Goal: Task Accomplishment & Management: Complete application form

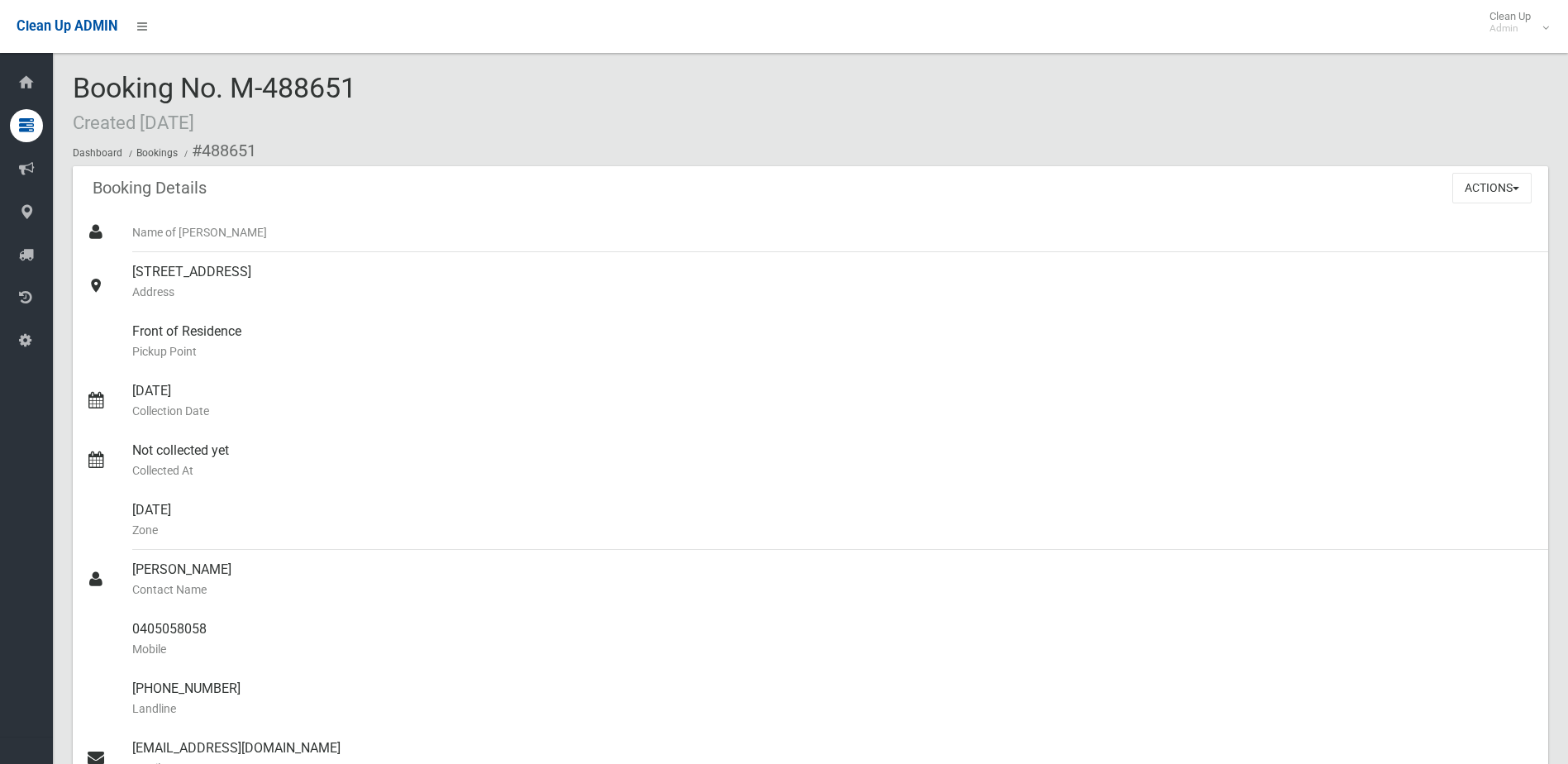
click at [281, 128] on div "Booking No. M-488651 Created 28/09/2025 Dashboard Bookings #488651" at bounding box center [810, 120] width 1475 height 93
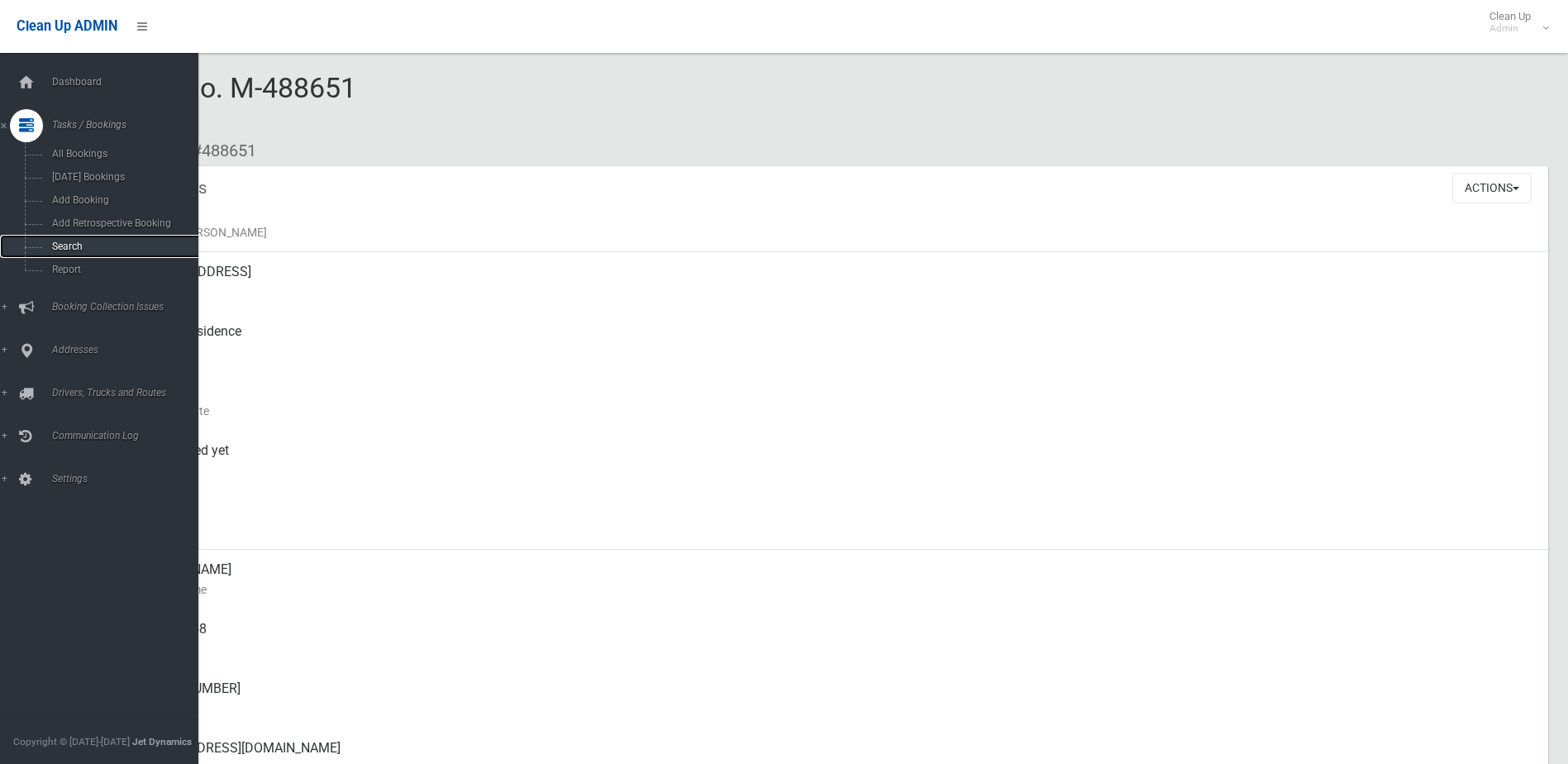
click at [63, 240] on link "Search" at bounding box center [105, 246] width 211 height 23
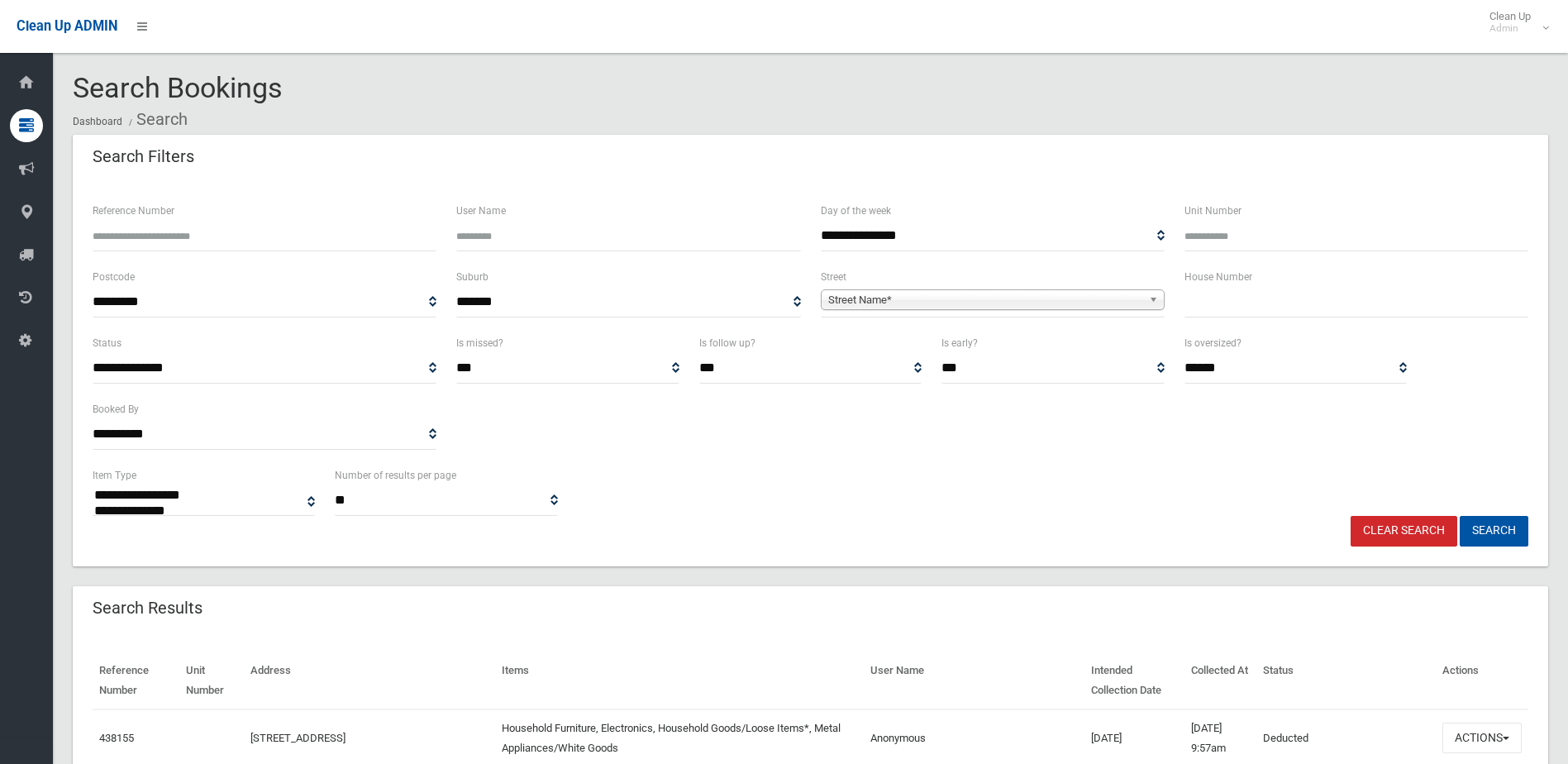
select select
click at [1238, 310] on input "text" at bounding box center [1356, 302] width 343 height 30
type input "*******"
click at [1052, 300] on span "Street Name*" at bounding box center [985, 300] width 314 height 20
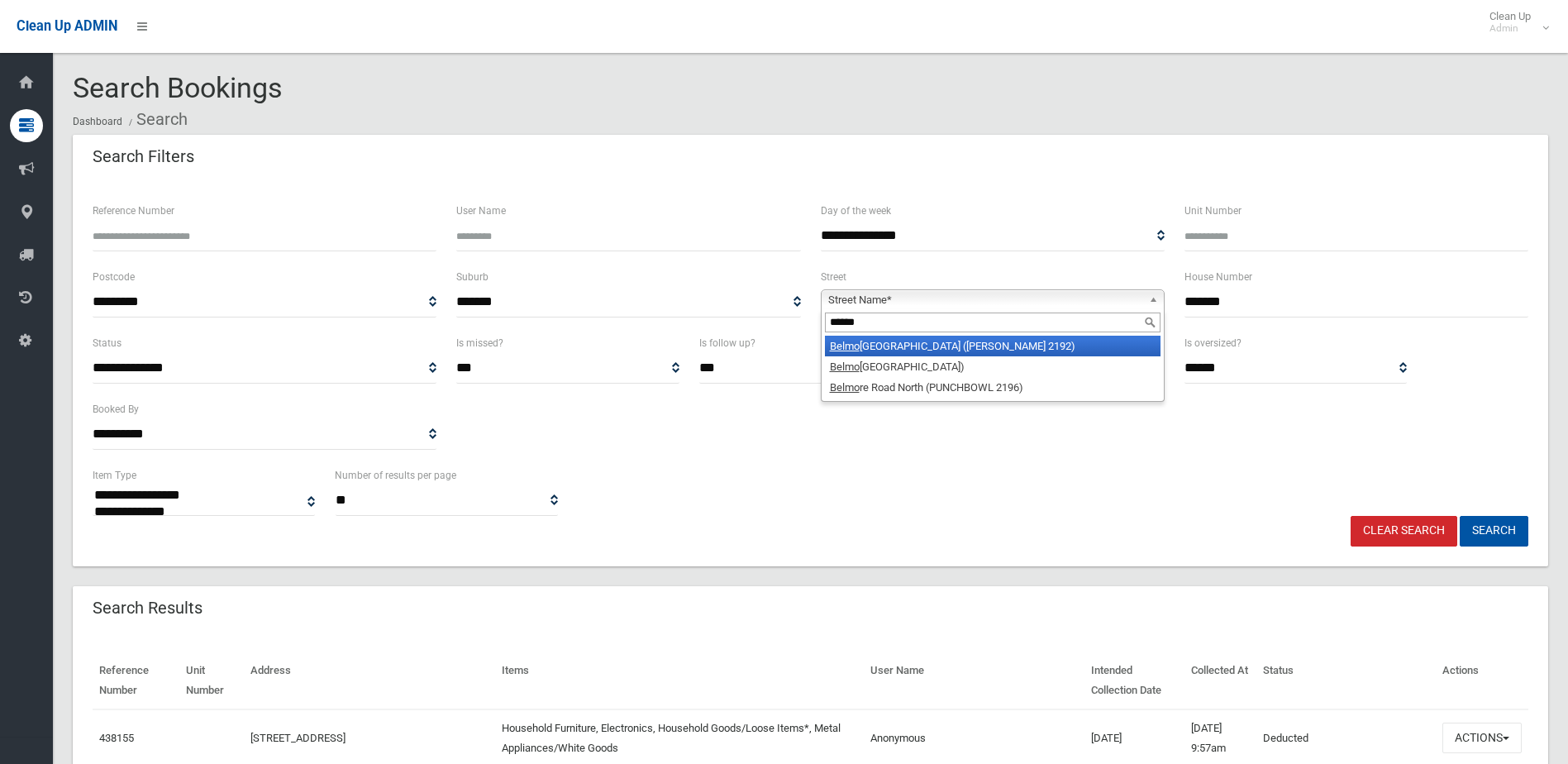
type input "*******"
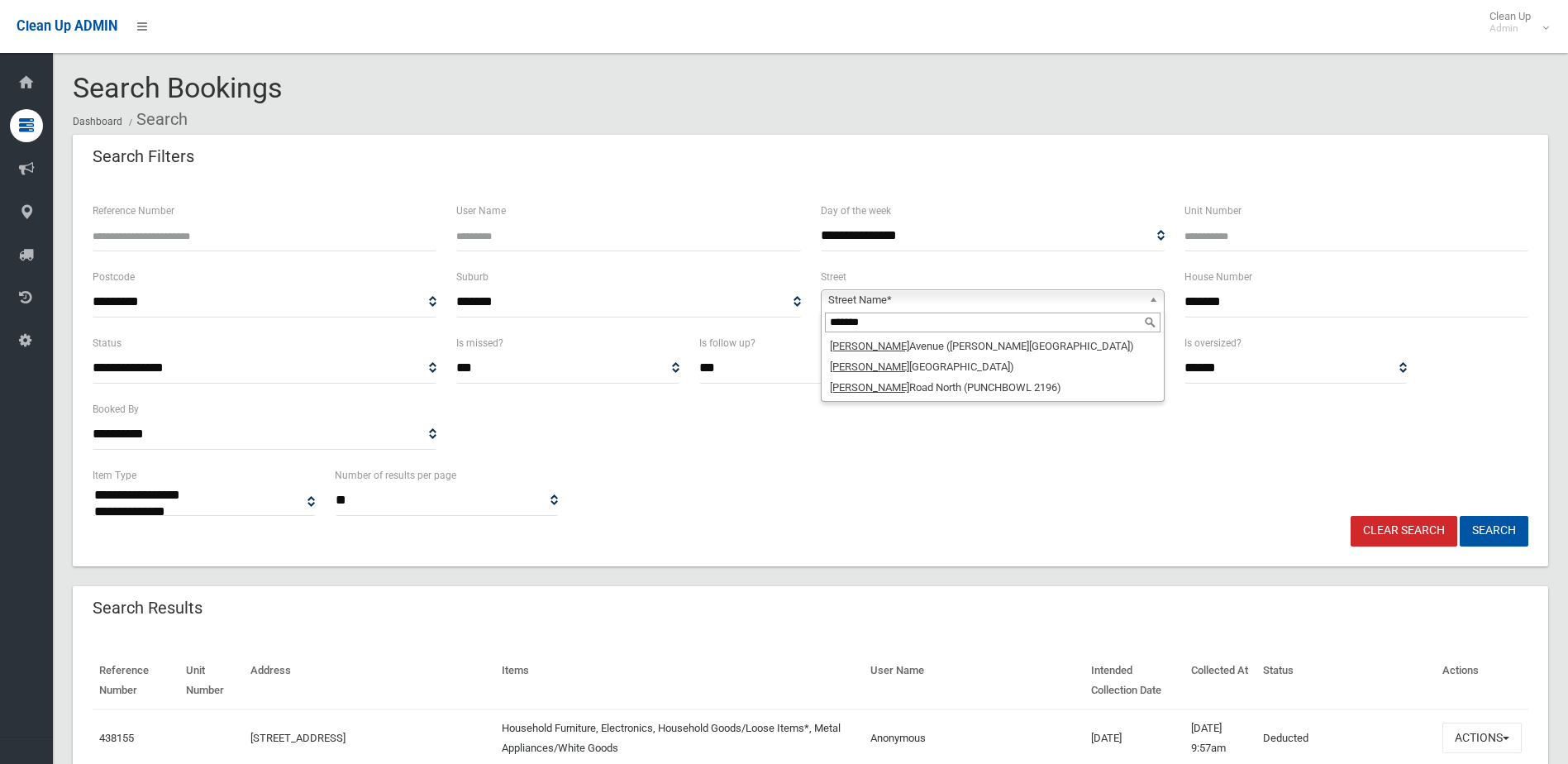
drag, startPoint x: 873, startPoint y: 325, endPoint x: 796, endPoint y: 326, distance: 77.0
click at [796, 326] on div "**********" at bounding box center [810, 300] width 1455 height 66
type input "*******"
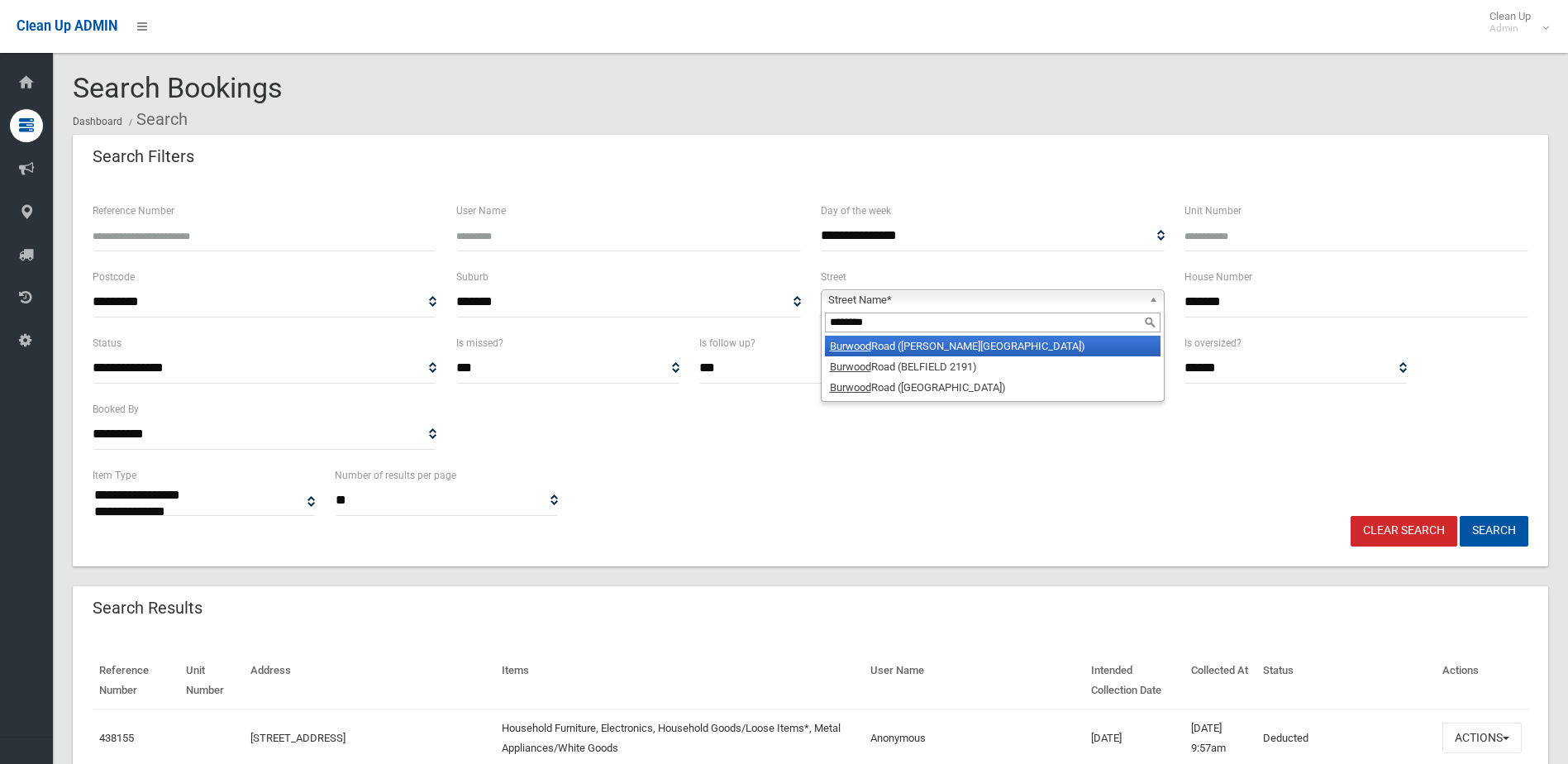
click at [990, 348] on li "Burwood Road (BELMORE 2192)" at bounding box center [992, 346] width 336 height 21
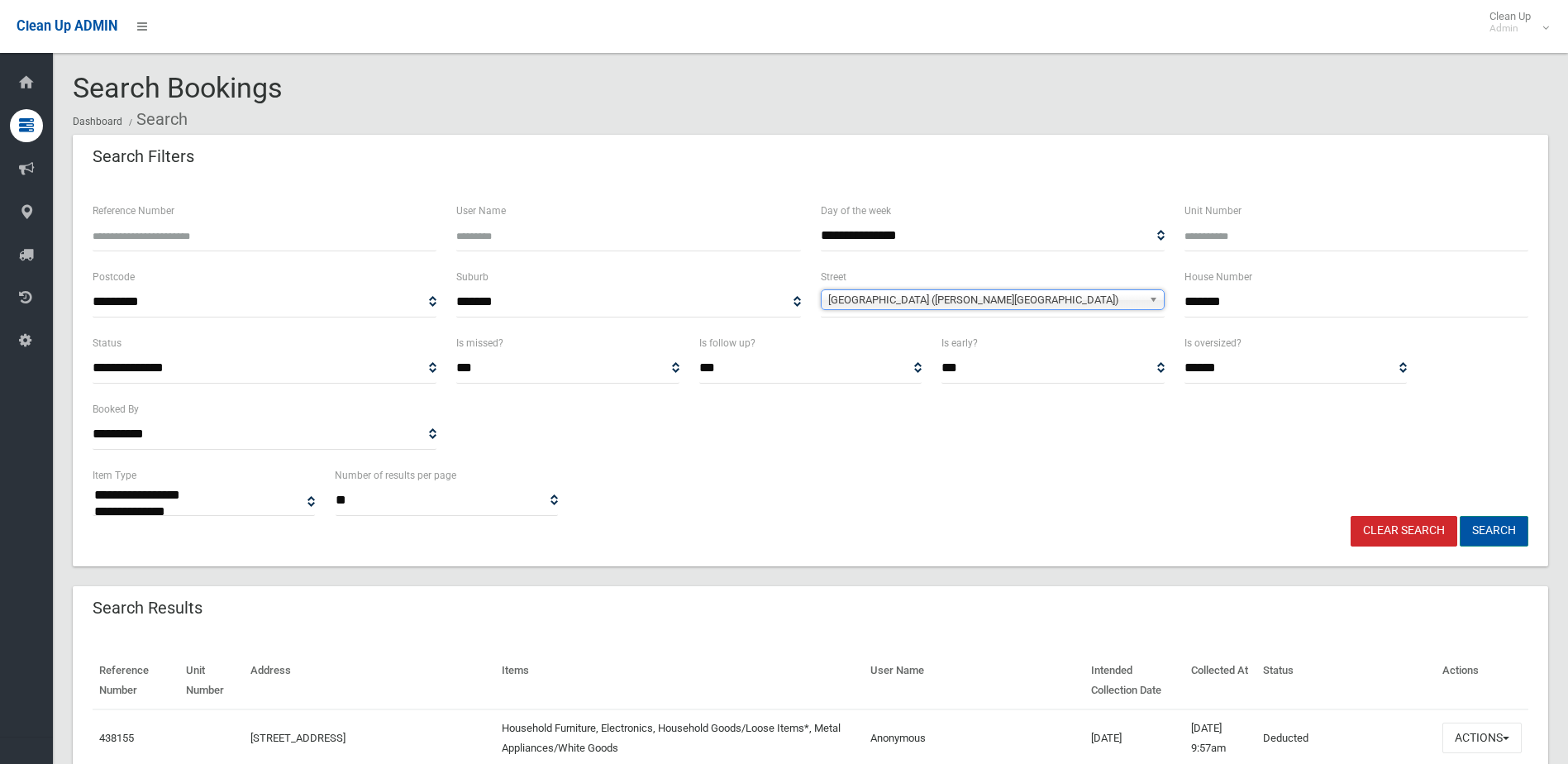
click at [1479, 524] on button "Search" at bounding box center [1493, 531] width 68 height 30
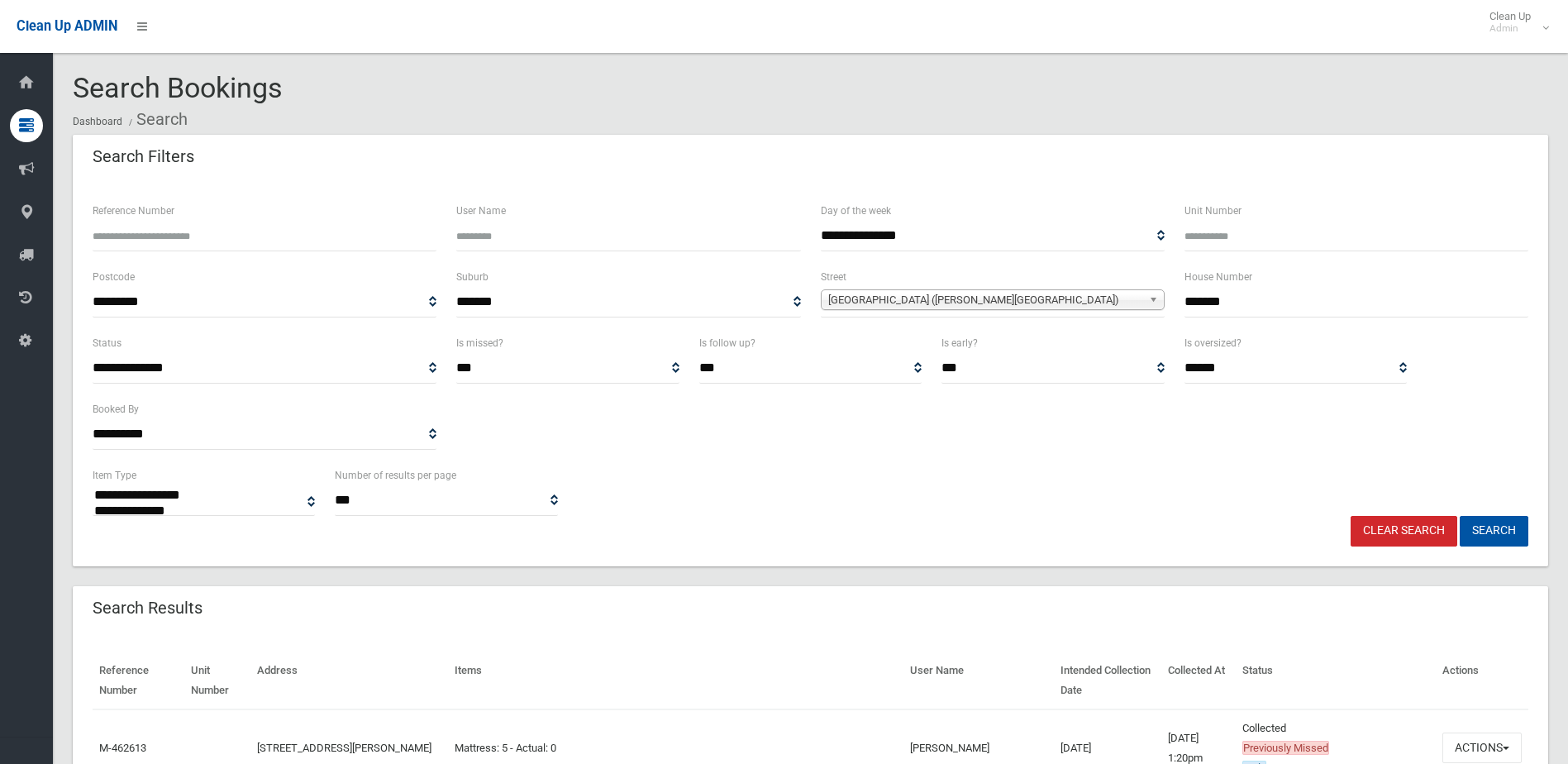
select select
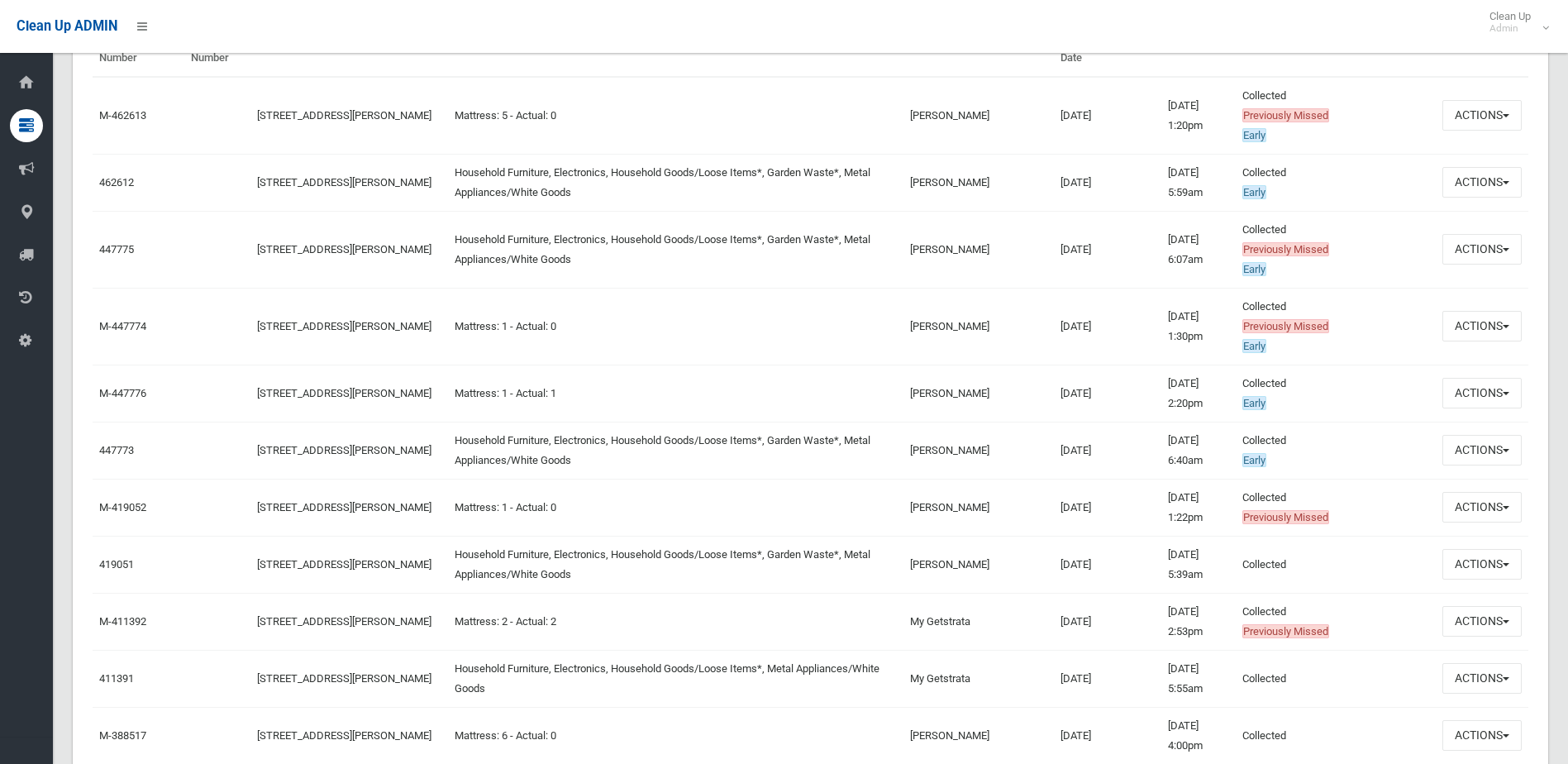
scroll to position [662, 0]
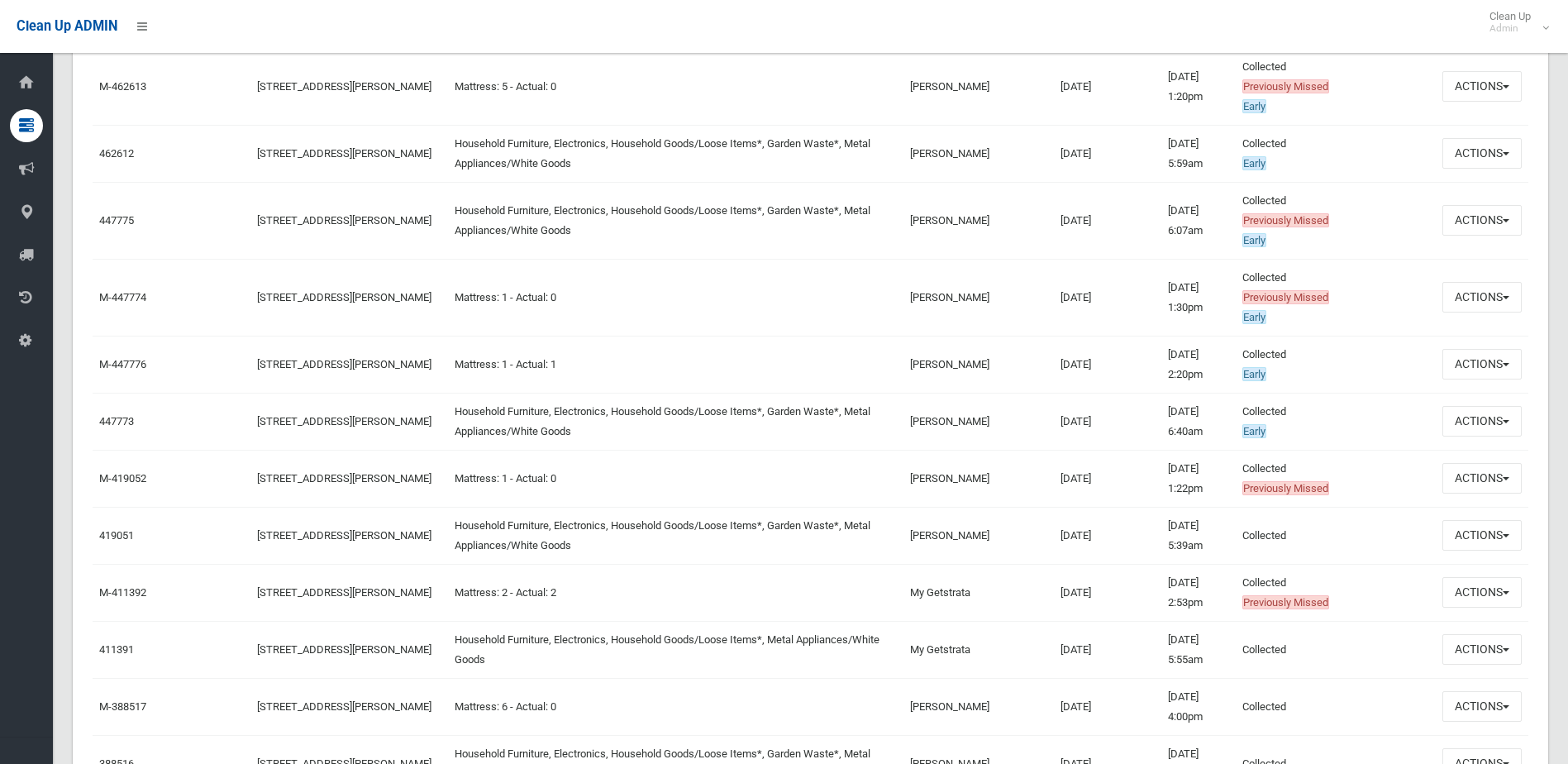
drag, startPoint x: 1210, startPoint y: 371, endPoint x: 1215, endPoint y: 408, distance: 37.3
drag, startPoint x: 1215, startPoint y: 408, endPoint x: 1362, endPoint y: 395, distance: 147.6
click at [1362, 395] on td "Collected Early This booking was completed with no issues." at bounding box center [1335, 421] width 200 height 57
drag, startPoint x: 1362, startPoint y: 419, endPoint x: 1364, endPoint y: 463, distance: 44.0
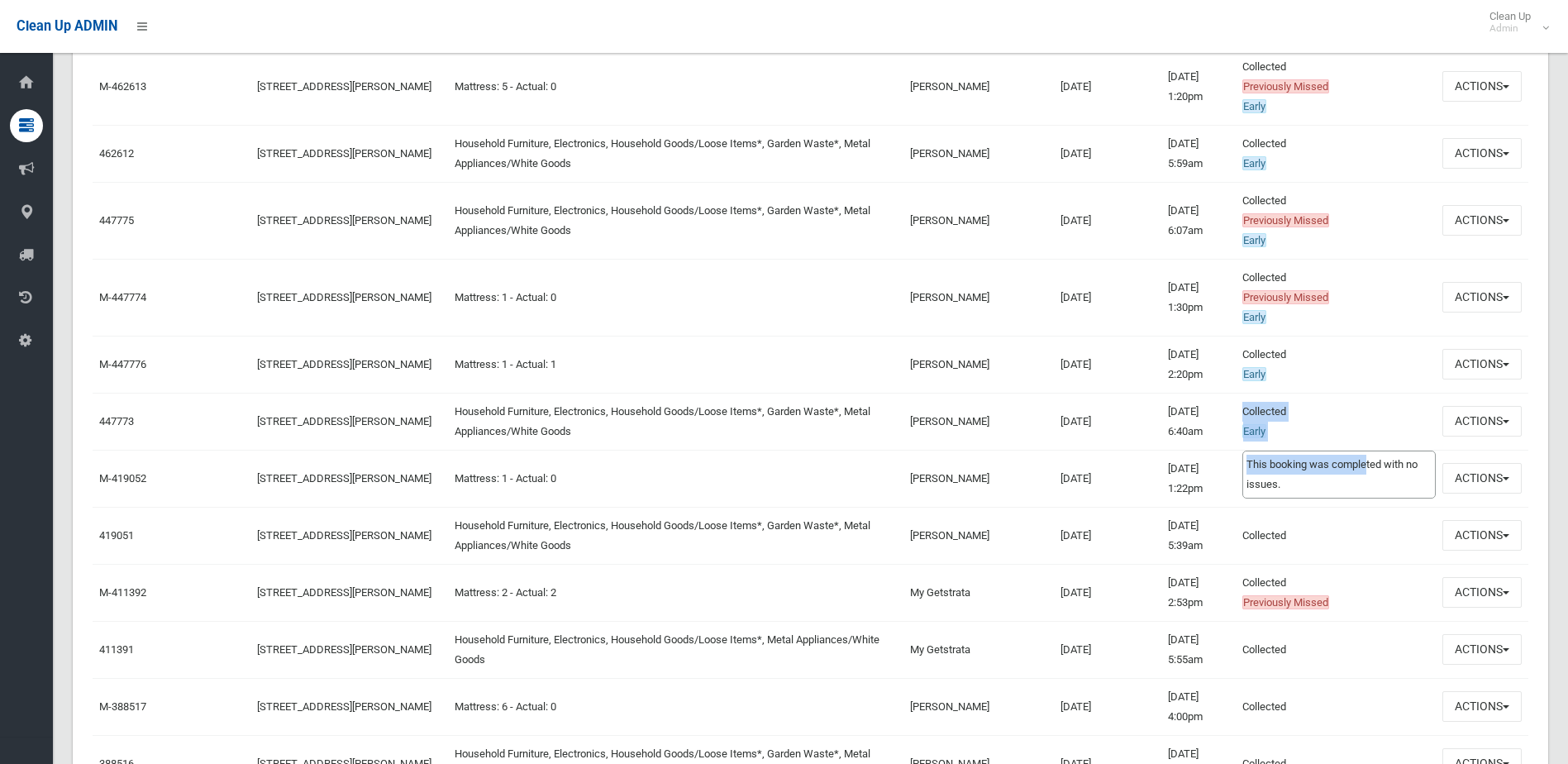
click at [1364, 450] on td "Collected Early This booking was completed with no issues." at bounding box center [1335, 421] width 200 height 57
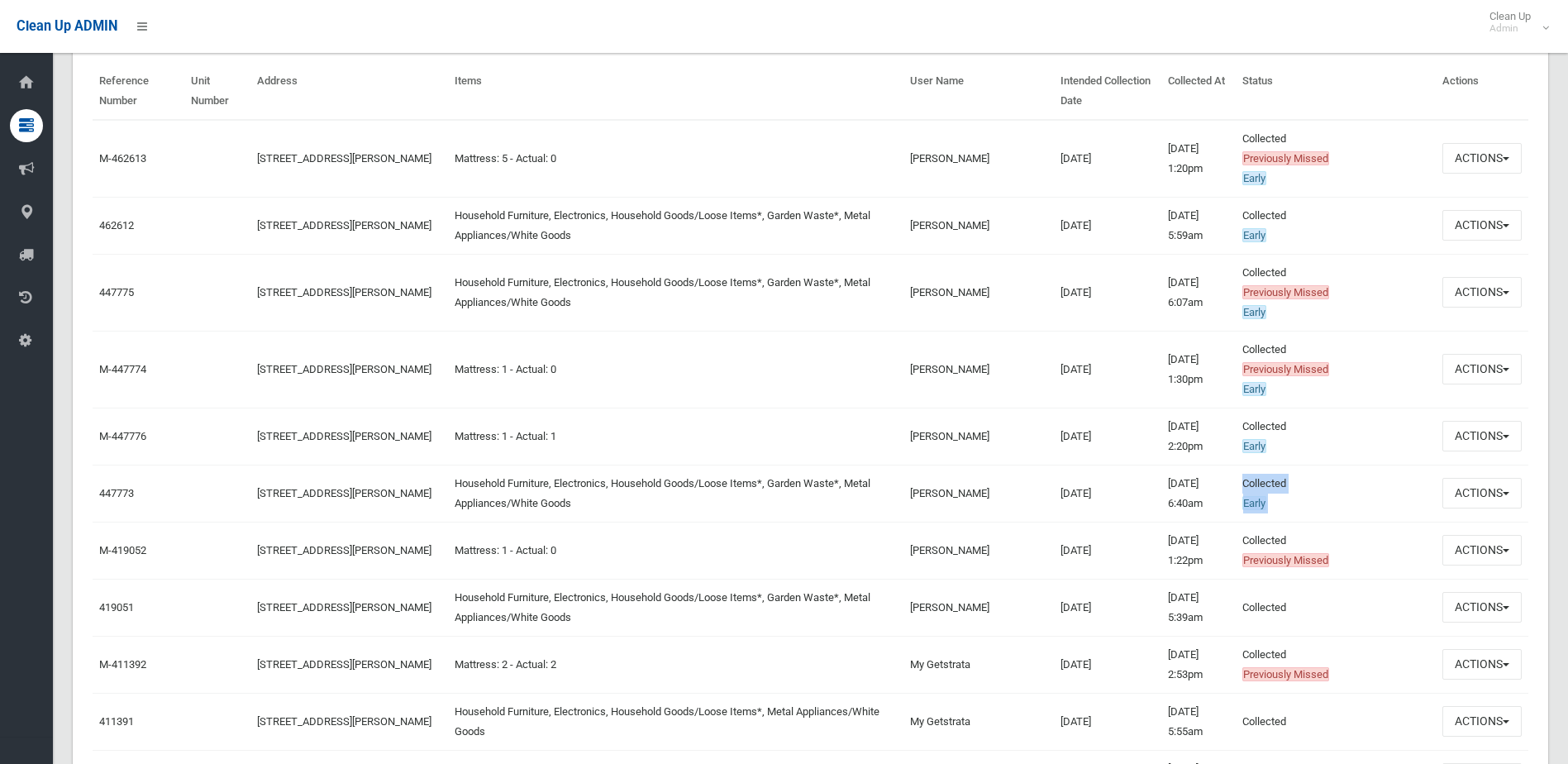
scroll to position [579, 0]
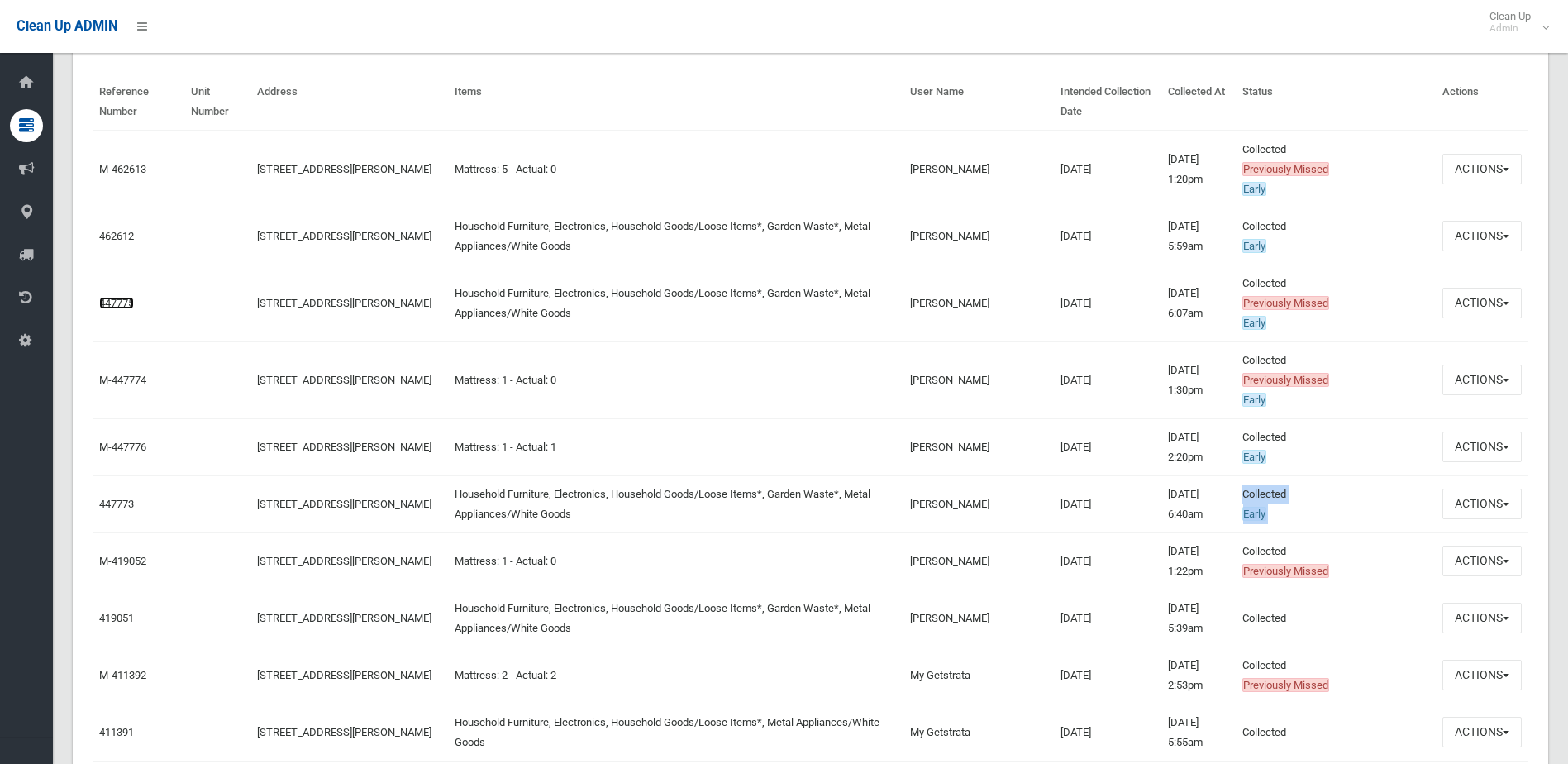
click at [124, 305] on link "447775" at bounding box center [117, 303] width 35 height 12
click at [114, 503] on link "447773" at bounding box center [117, 503] width 35 height 12
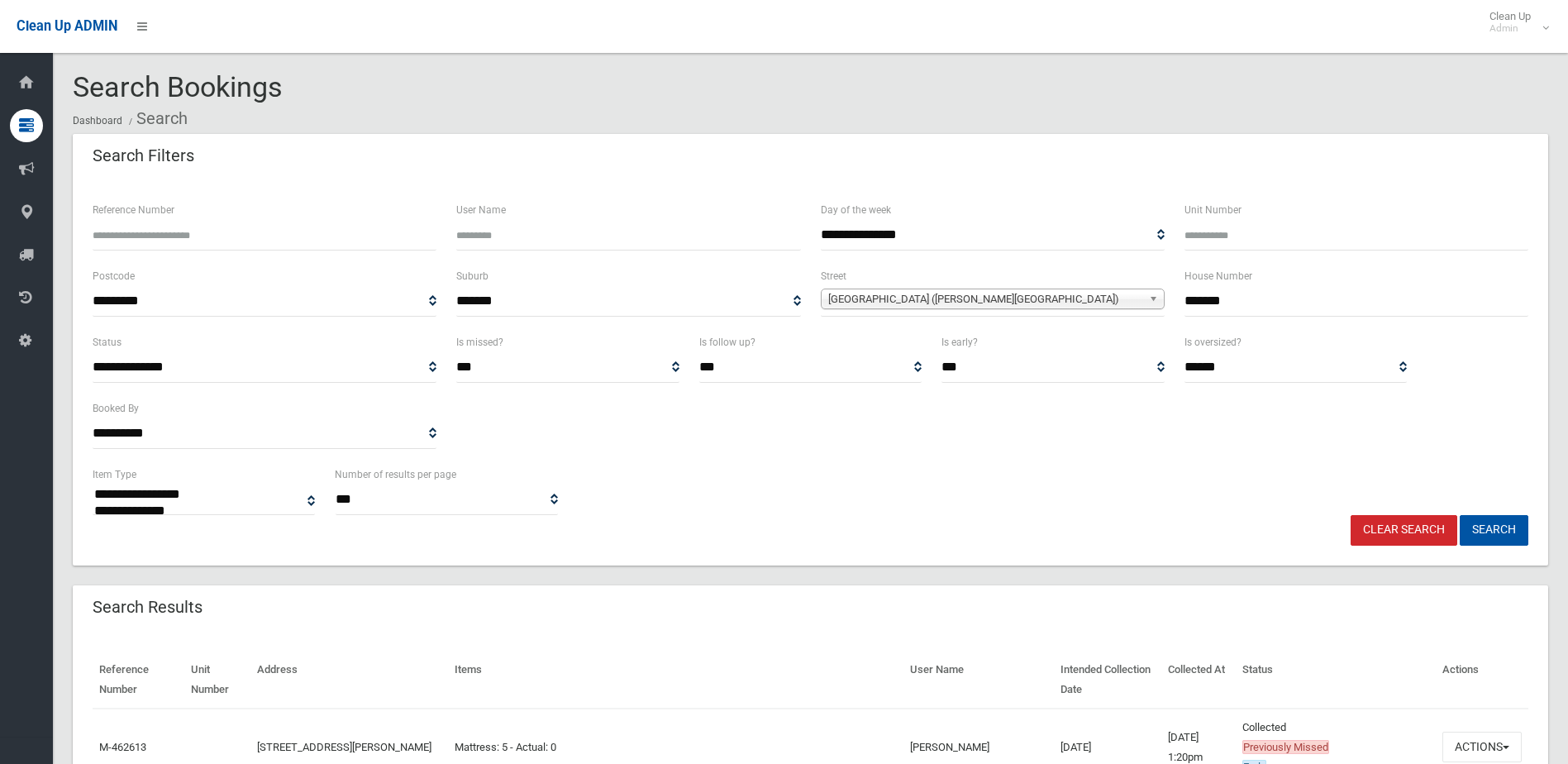
scroll to position [0, 0]
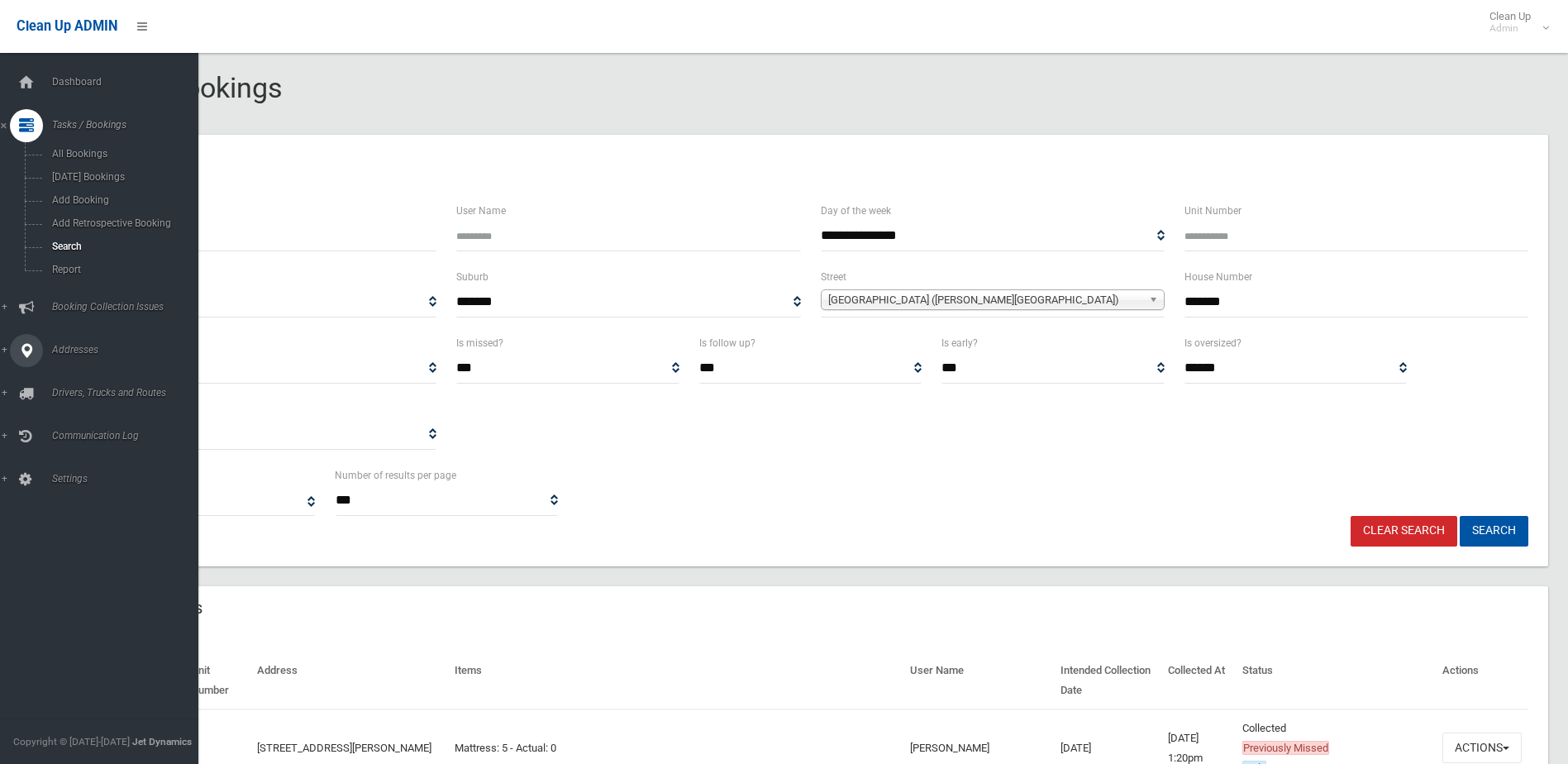
click at [74, 349] on span "Addresses" at bounding box center [129, 349] width 163 height 11
click at [79, 236] on span "All Addresses" at bounding box center [122, 240] width 150 height 11
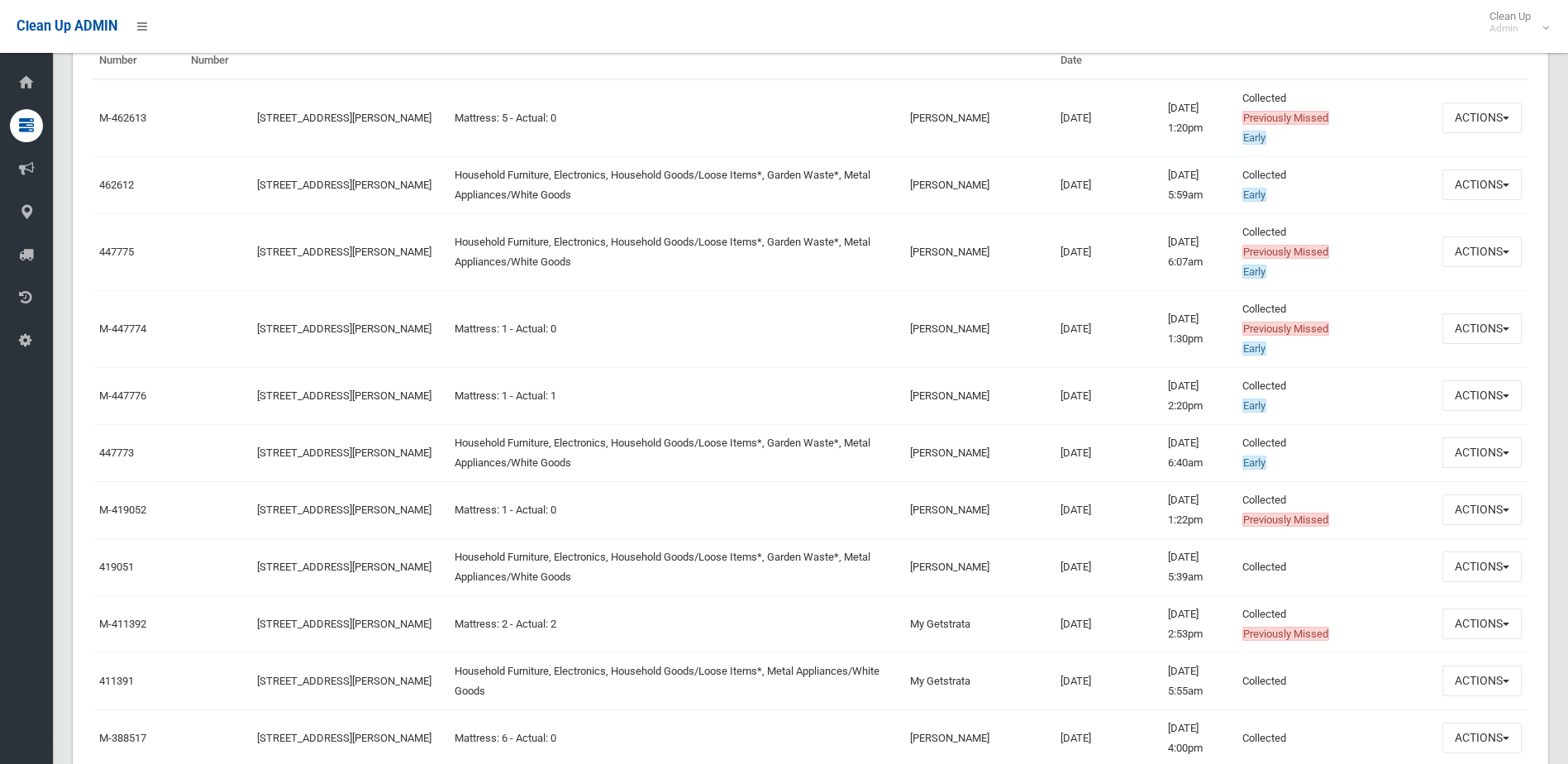
scroll to position [662, 0]
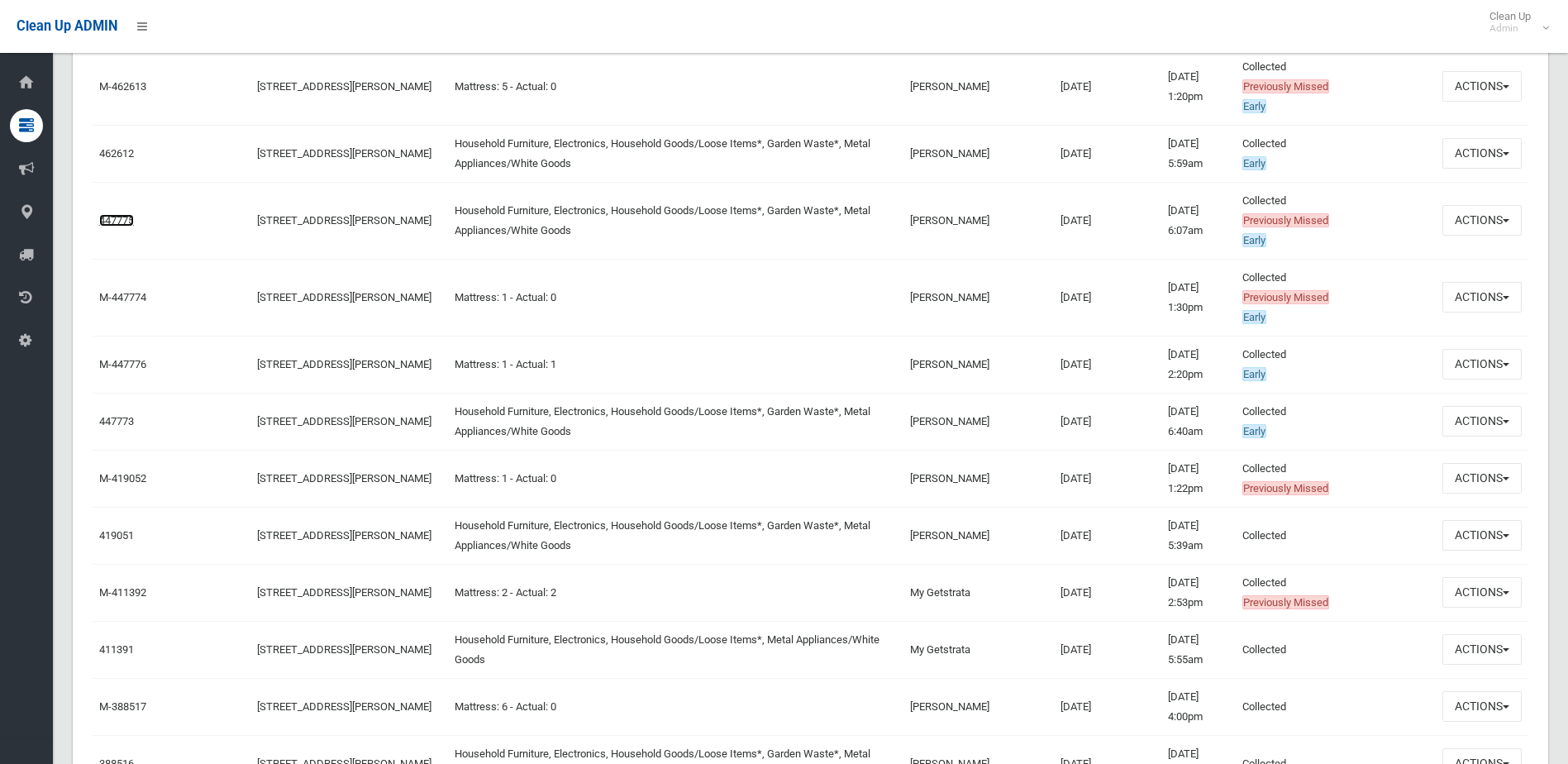
click at [111, 219] on link "447775" at bounding box center [117, 220] width 35 height 12
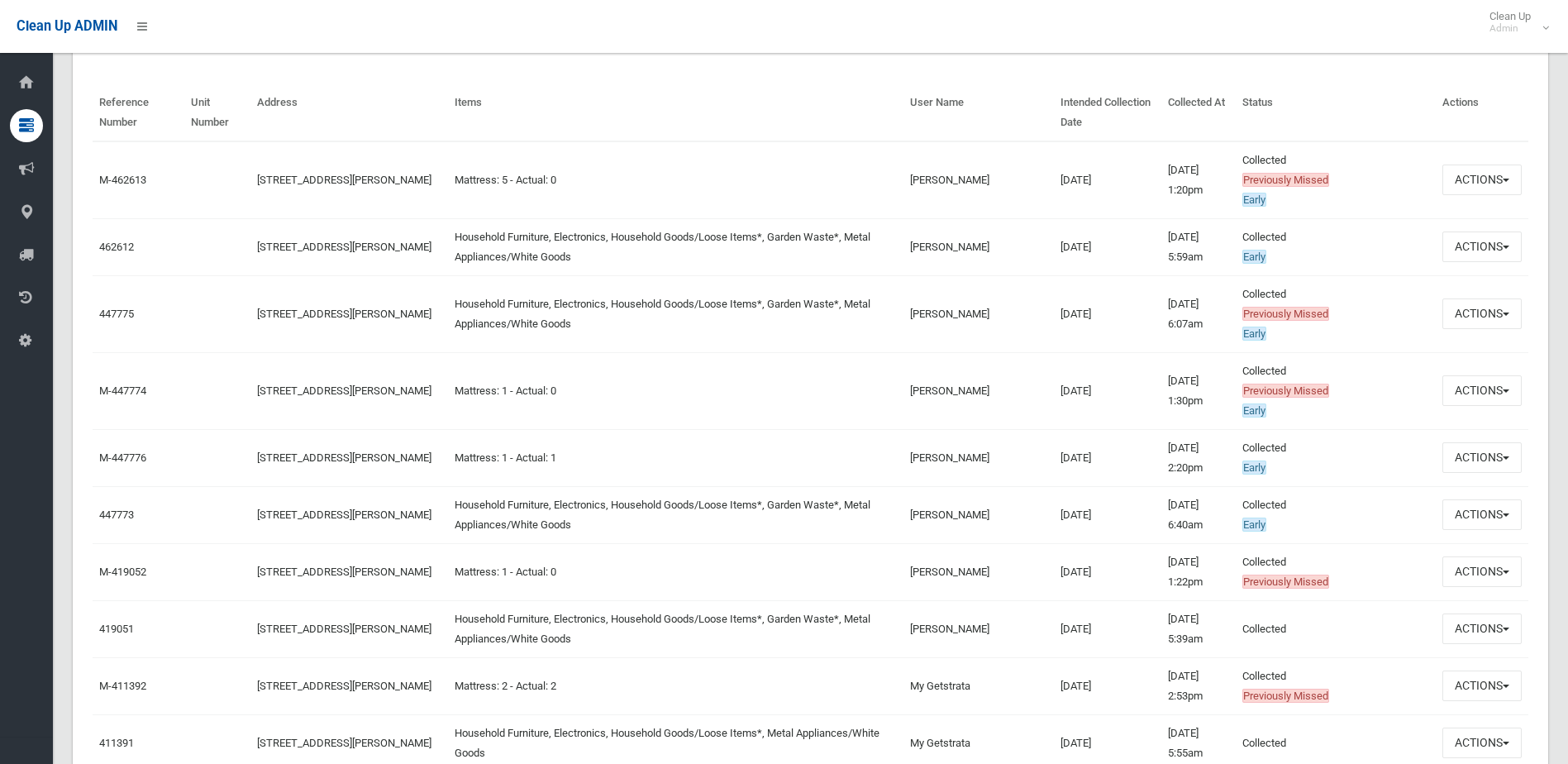
scroll to position [579, 0]
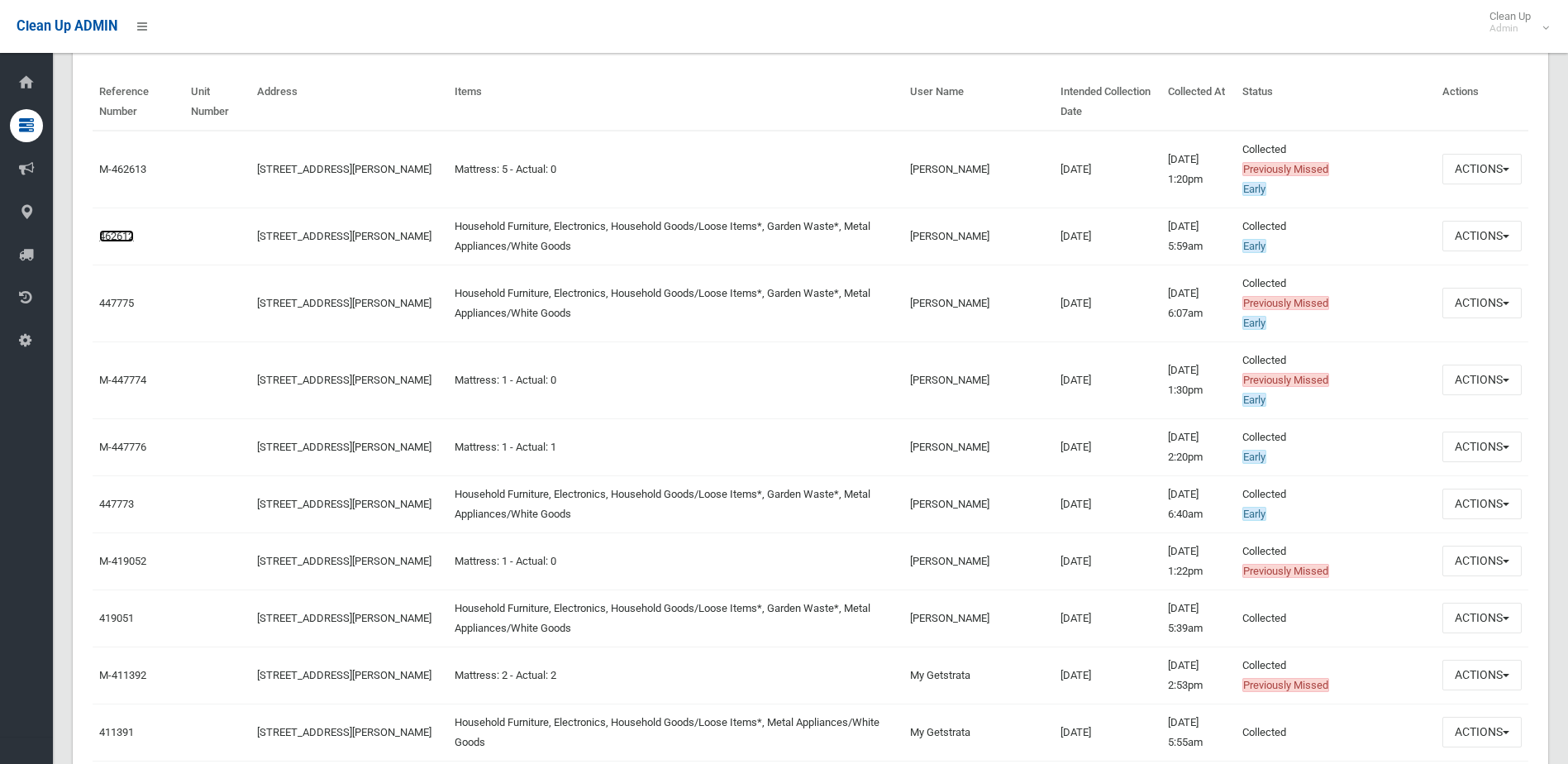
click at [125, 233] on link "462612" at bounding box center [117, 235] width 35 height 12
click at [111, 500] on link "447773" at bounding box center [117, 503] width 35 height 12
click at [129, 307] on link "447775" at bounding box center [117, 303] width 35 height 12
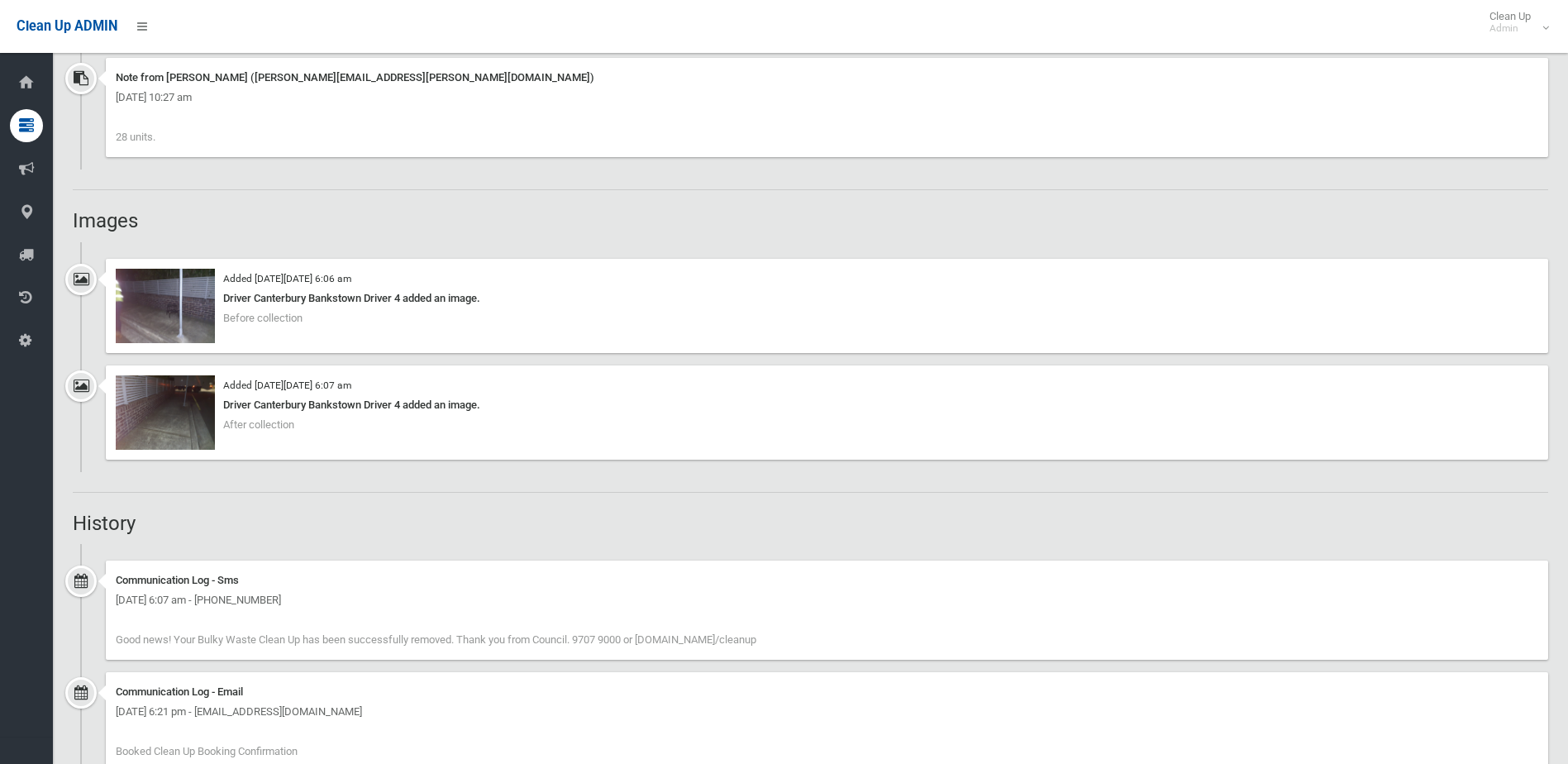
scroll to position [1323, 0]
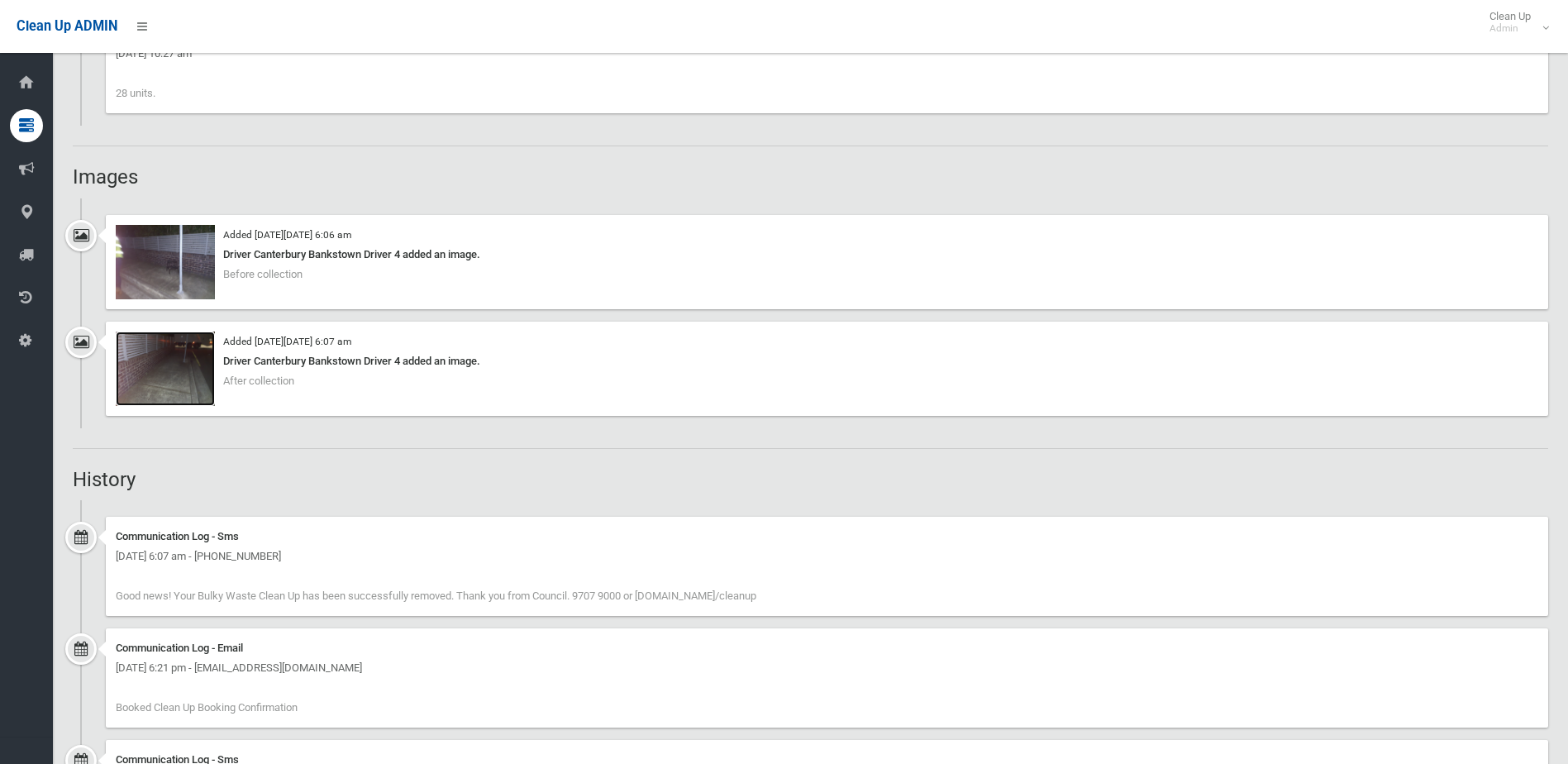
click at [170, 356] on img at bounding box center [165, 368] width 100 height 74
click at [175, 253] on img at bounding box center [165, 262] width 100 height 74
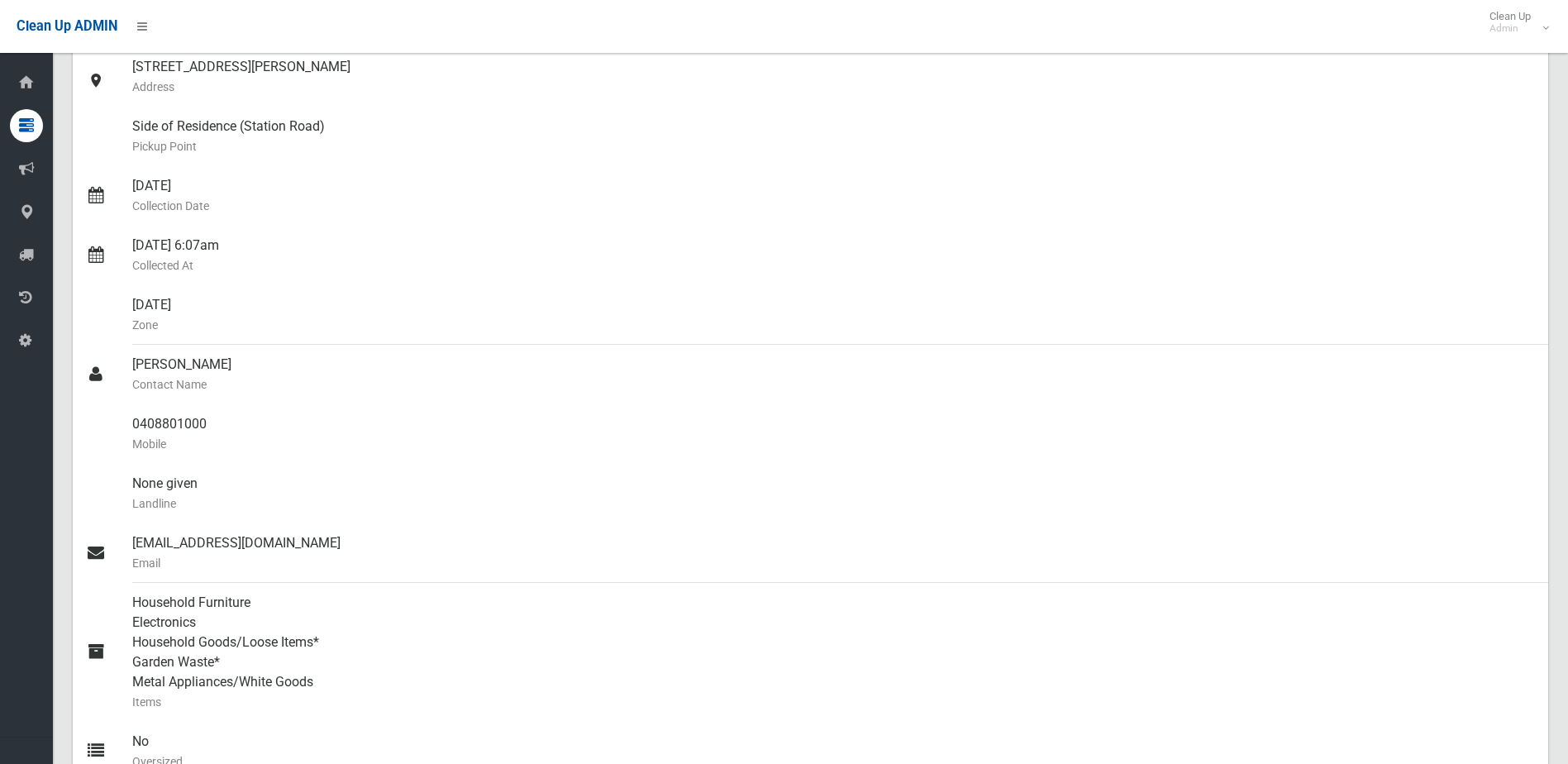
scroll to position [330, 0]
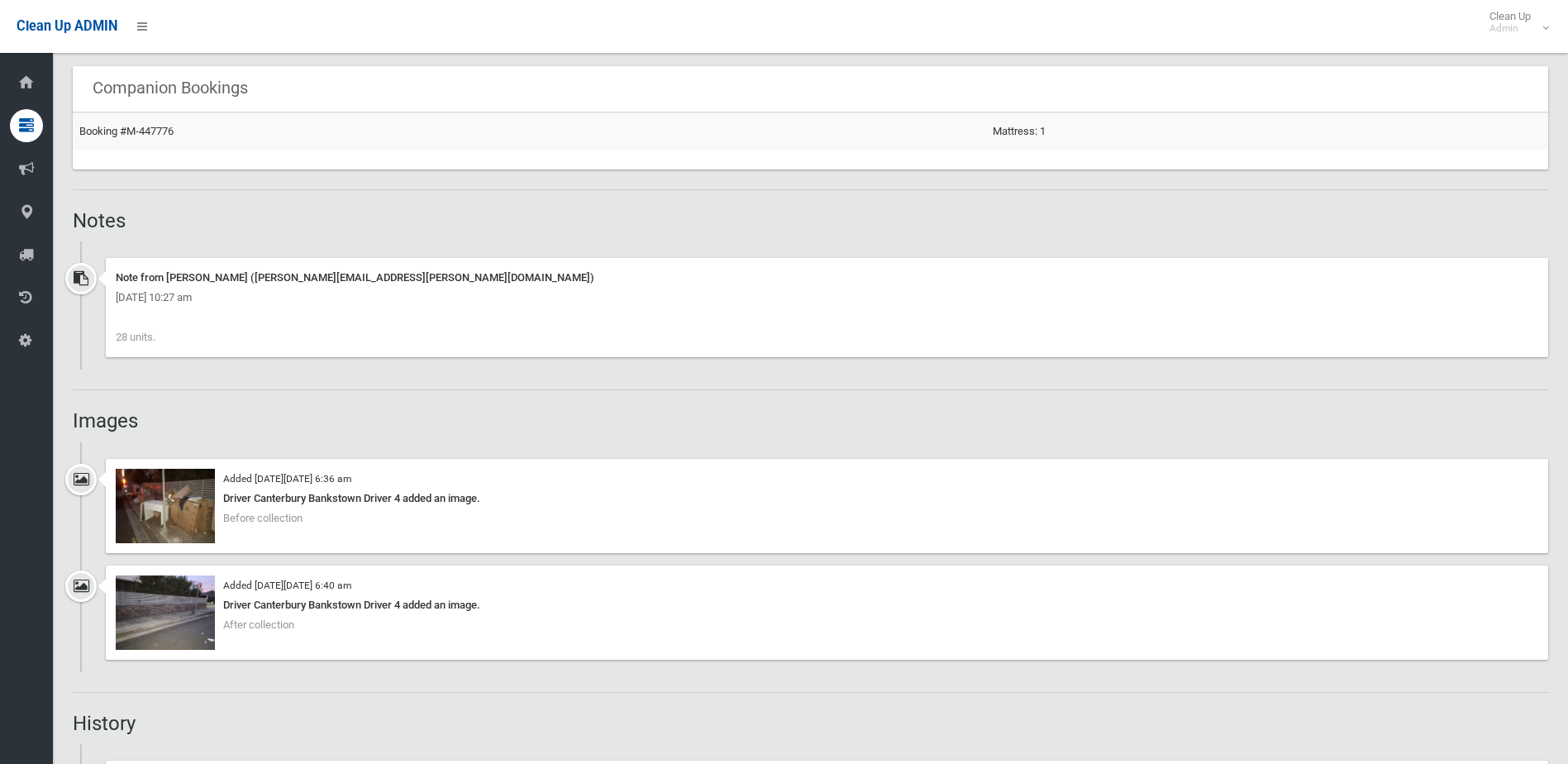
scroll to position [1240, 0]
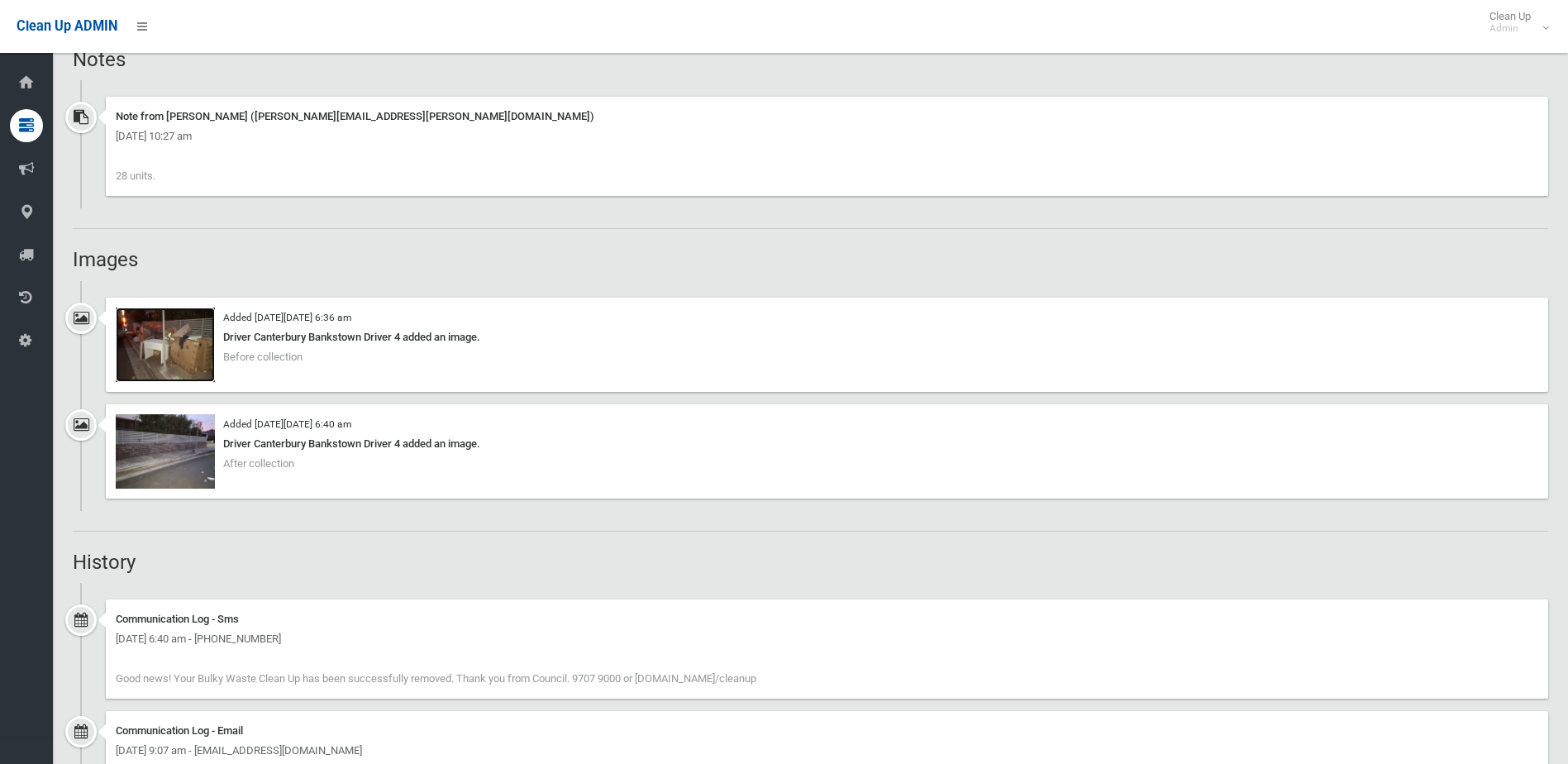
click at [194, 343] on img at bounding box center [165, 345] width 100 height 74
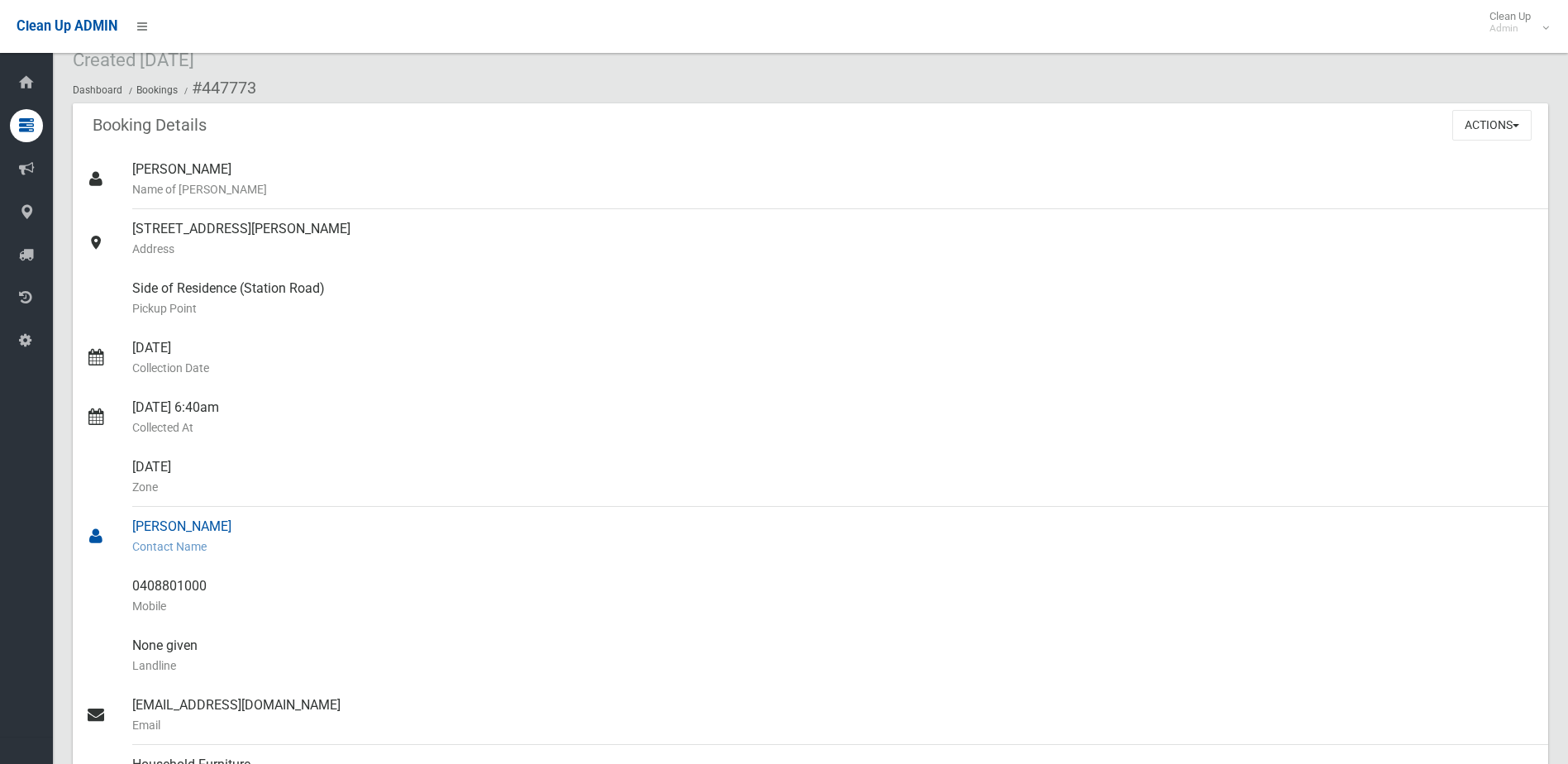
scroll to position [0, 0]
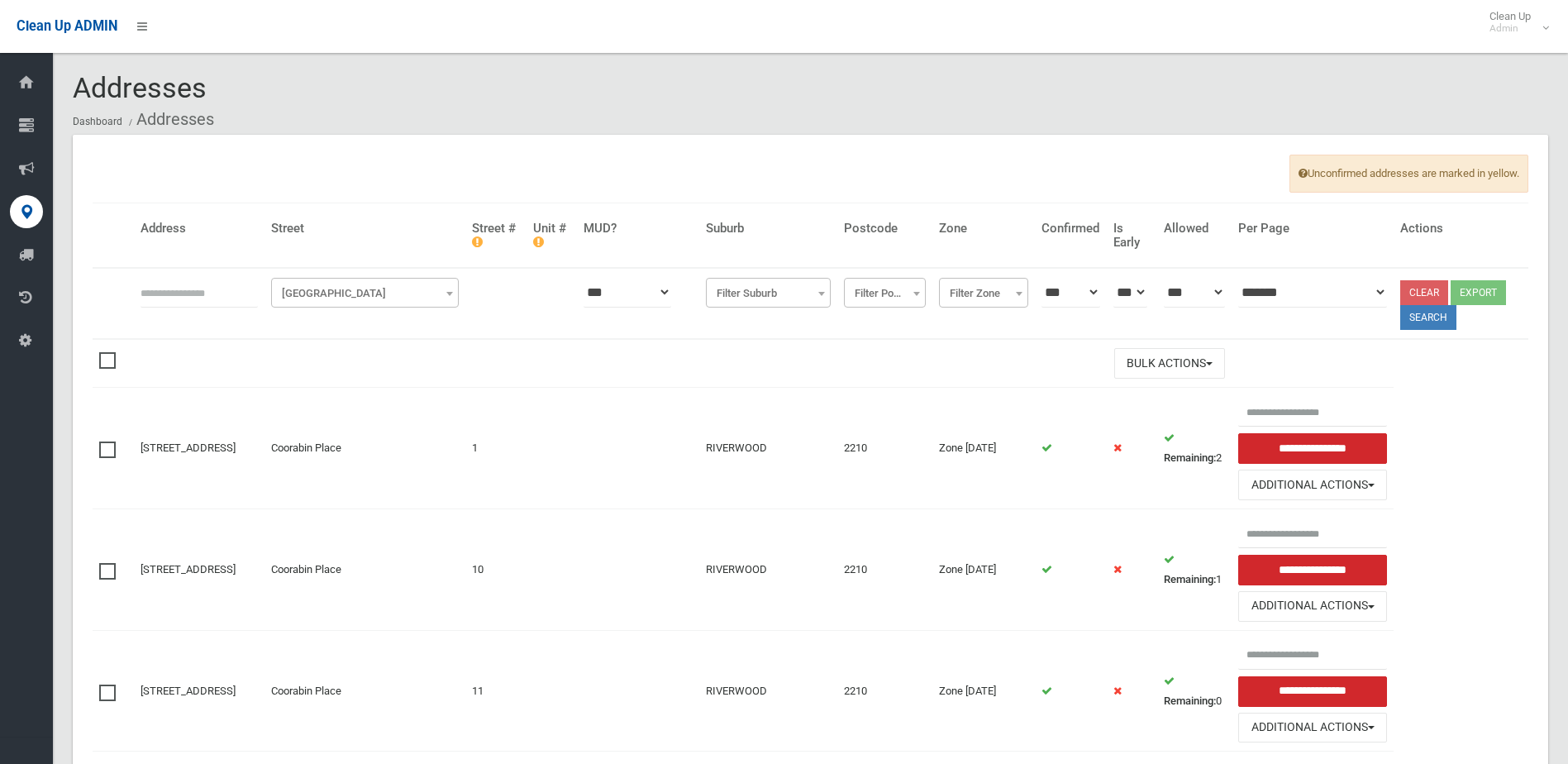
click at [200, 294] on input "text" at bounding box center [199, 292] width 118 height 30
type input "*******"
click at [338, 289] on span "Filter Street" at bounding box center [364, 293] width 179 height 23
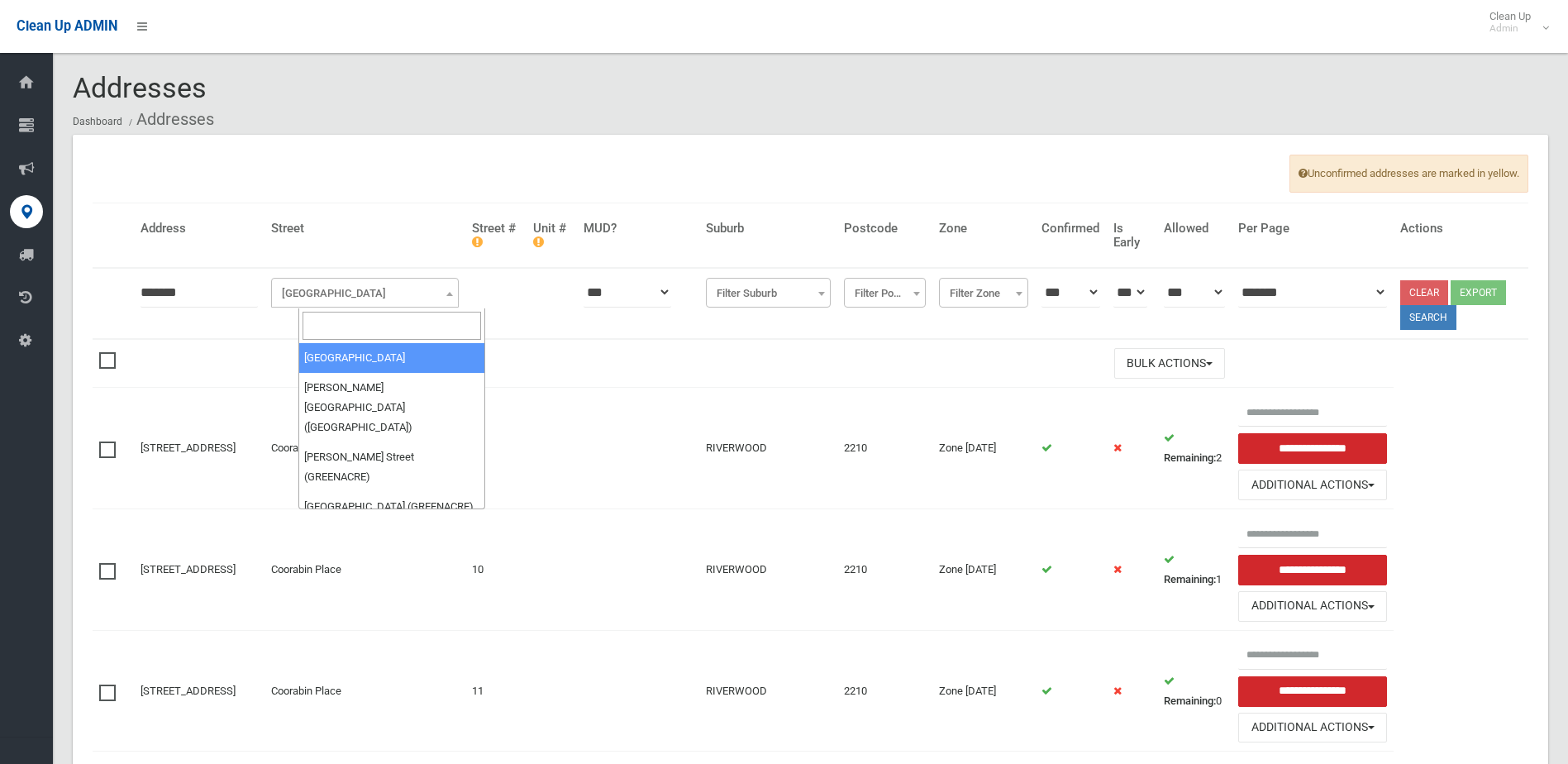
click at [341, 289] on span "Filter Street" at bounding box center [364, 293] width 179 height 23
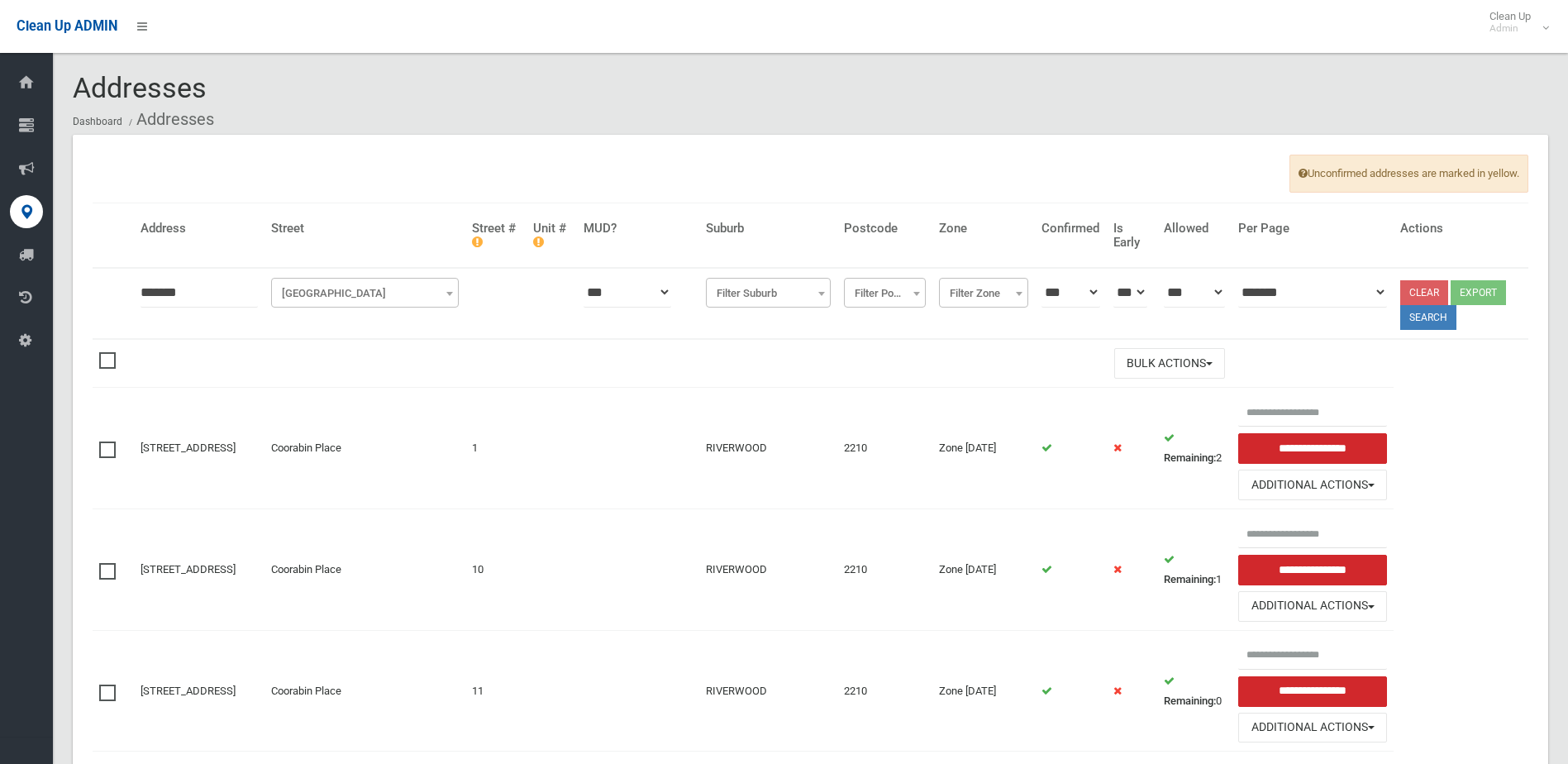
click at [338, 291] on span "Filter Street" at bounding box center [364, 293] width 179 height 23
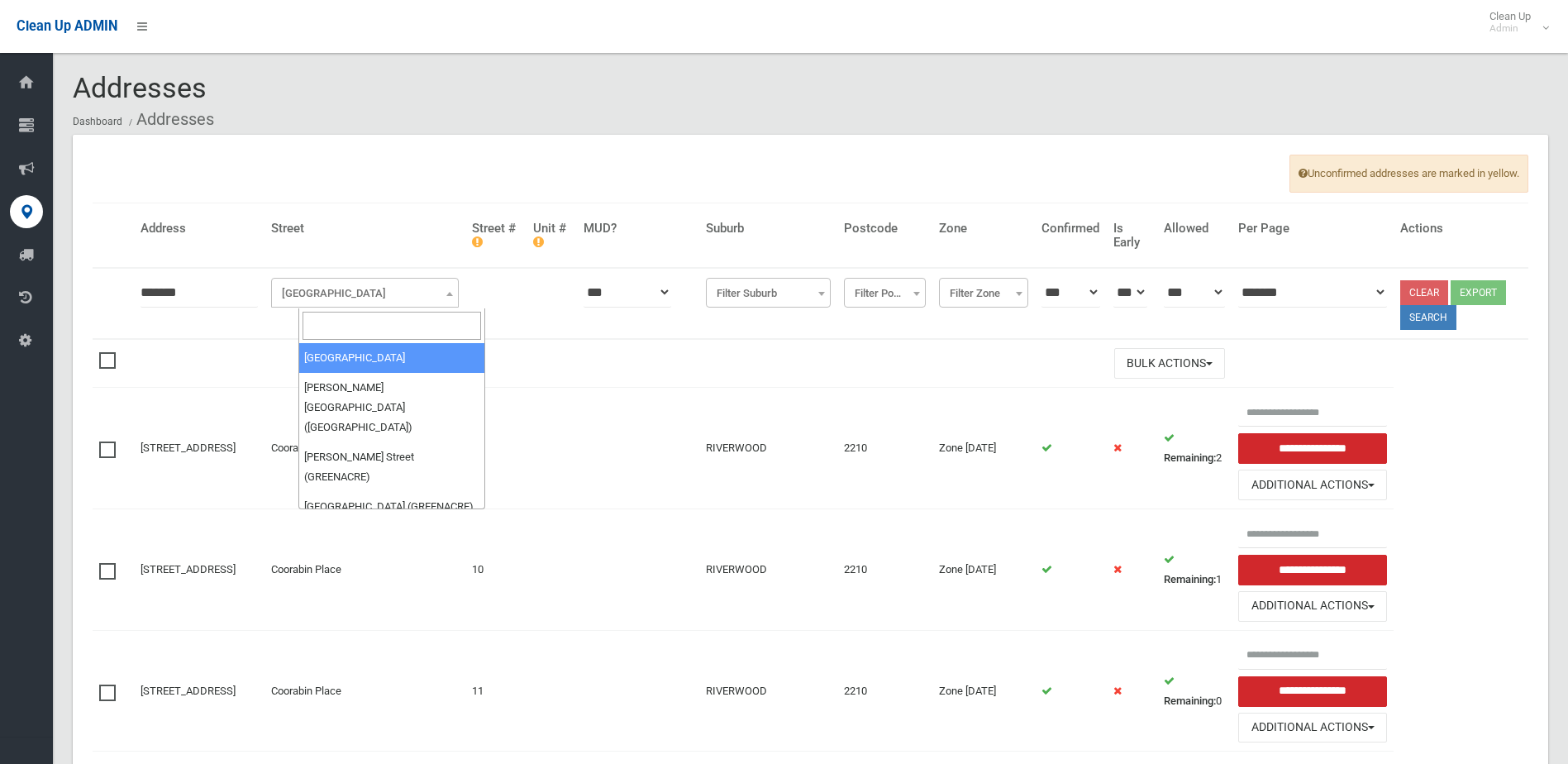
click at [318, 322] on input "search" at bounding box center [392, 326] width 179 height 28
type input "*******"
select select "***"
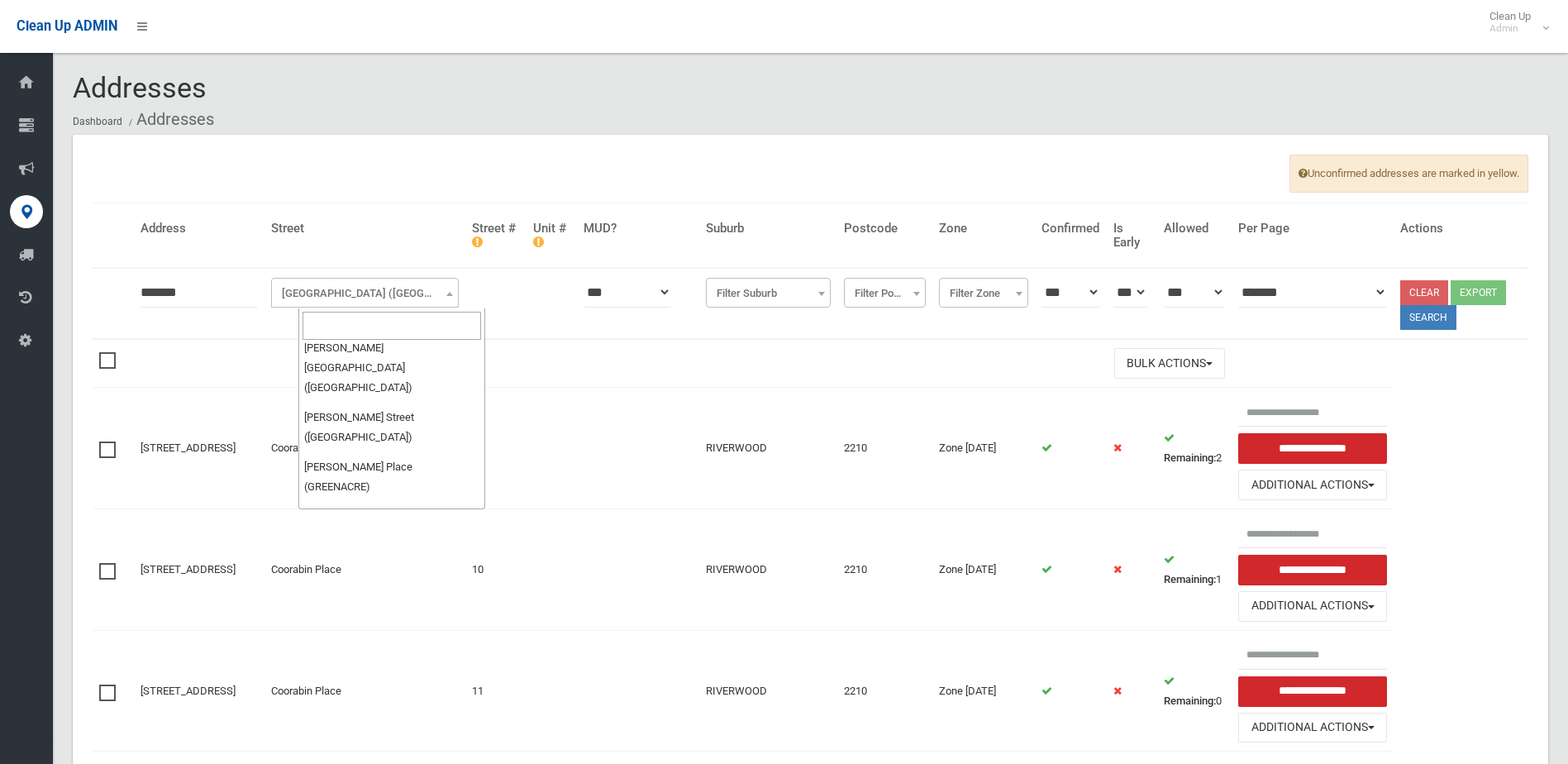
click at [460, 323] on input "search" at bounding box center [392, 326] width 179 height 28
click at [1415, 309] on button "Search" at bounding box center [1428, 317] width 56 height 25
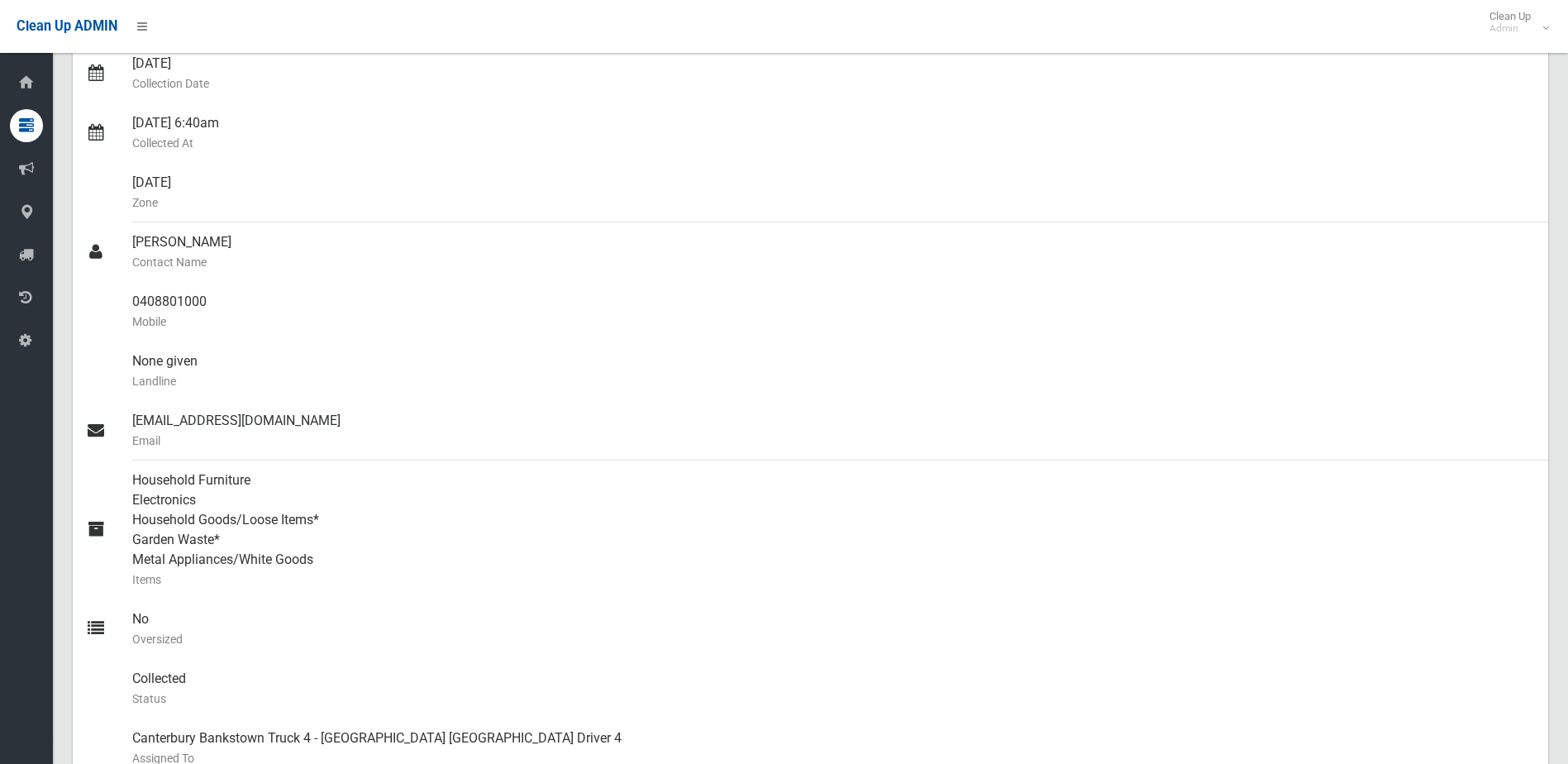
scroll to position [330, 0]
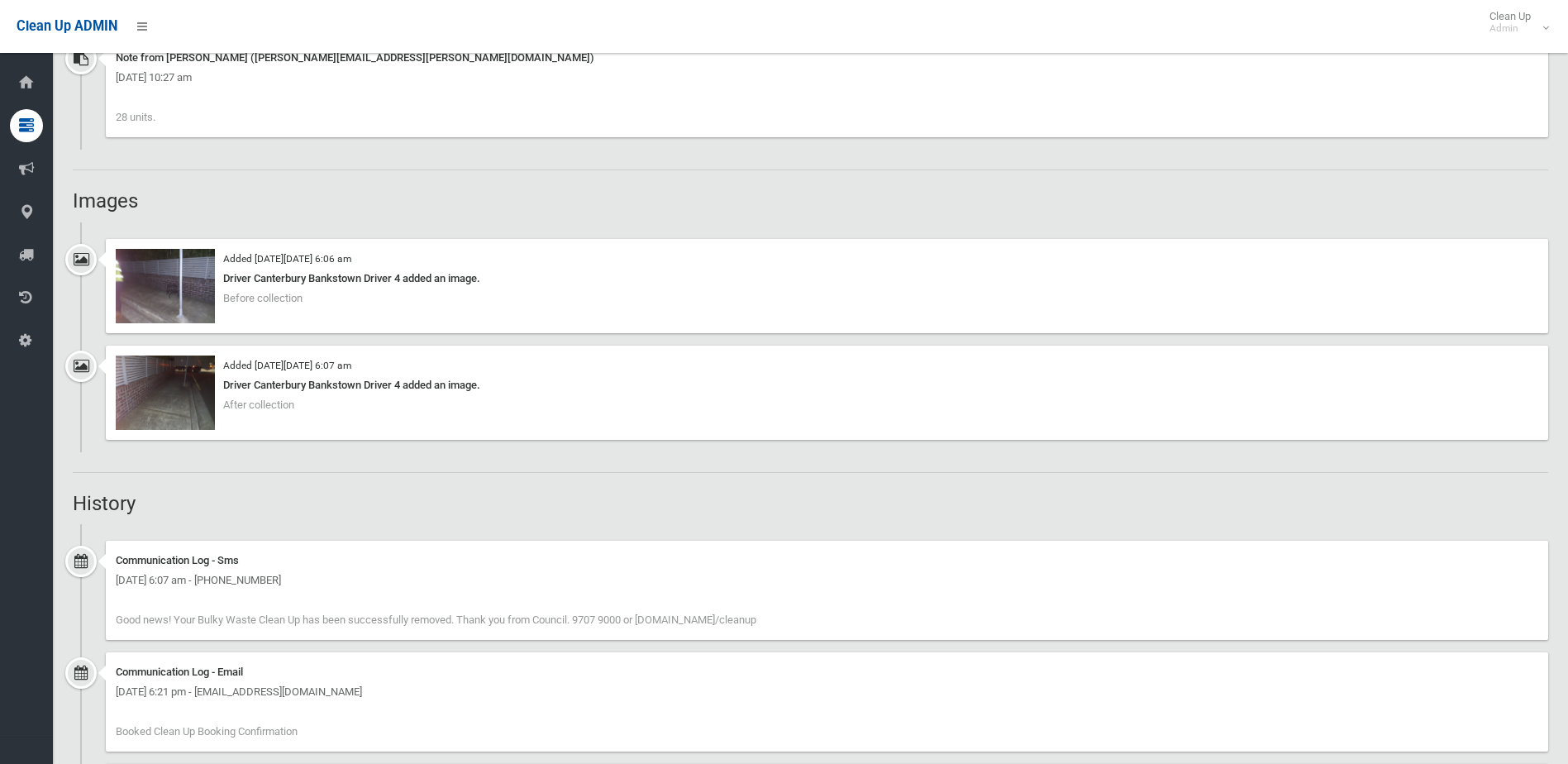
scroll to position [1323, 0]
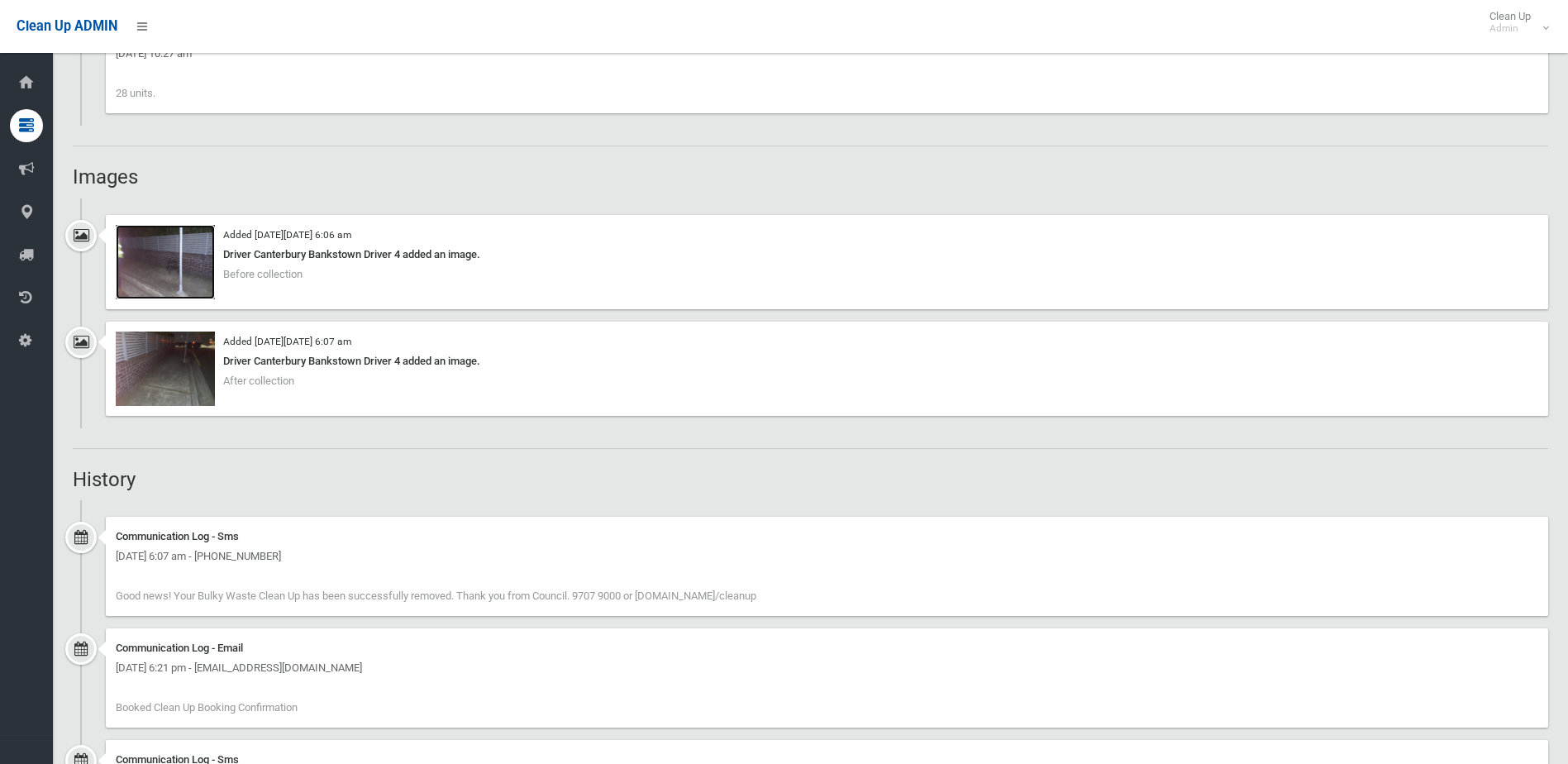
click at [189, 270] on img at bounding box center [165, 262] width 100 height 74
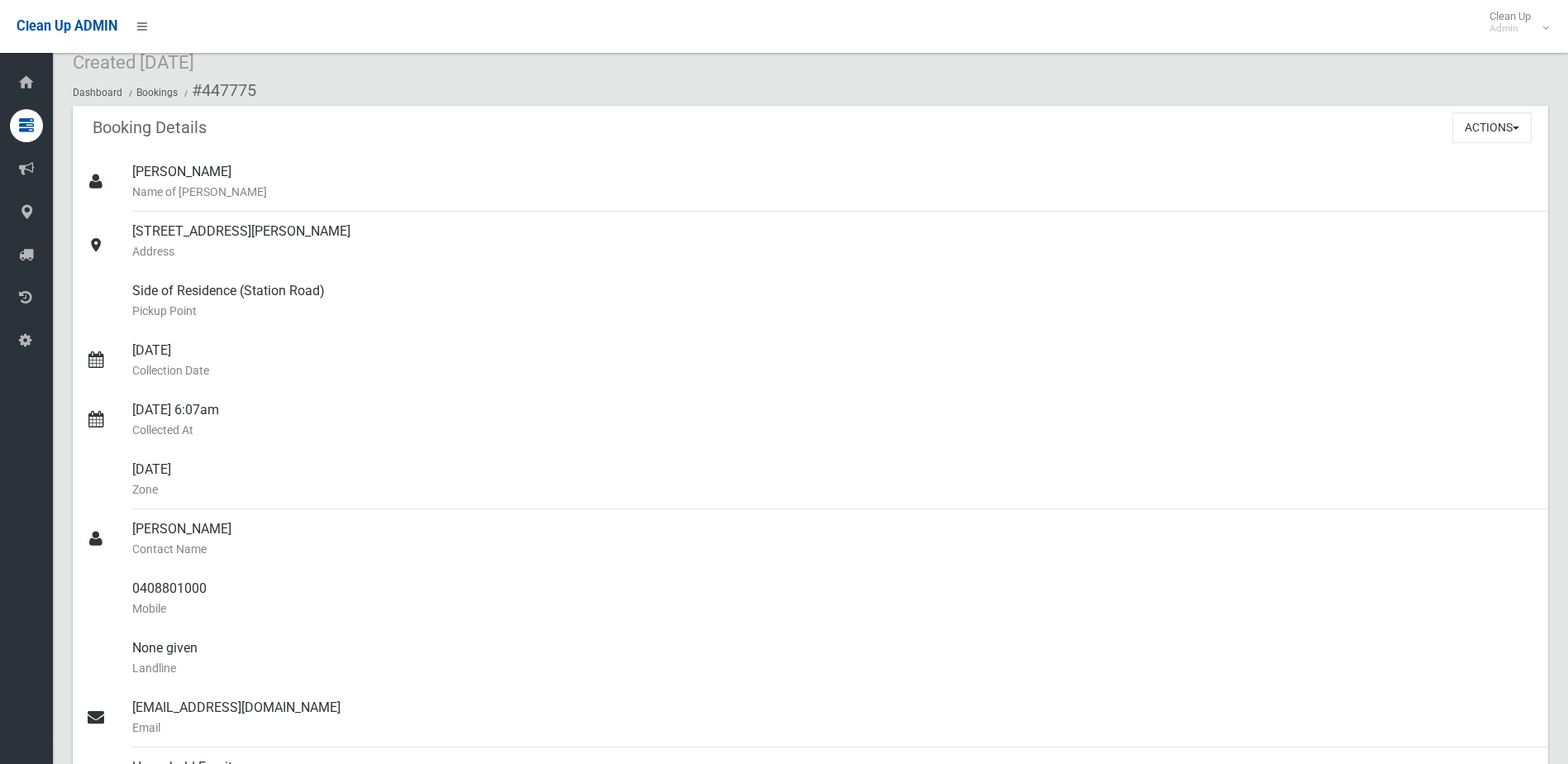
scroll to position [0, 0]
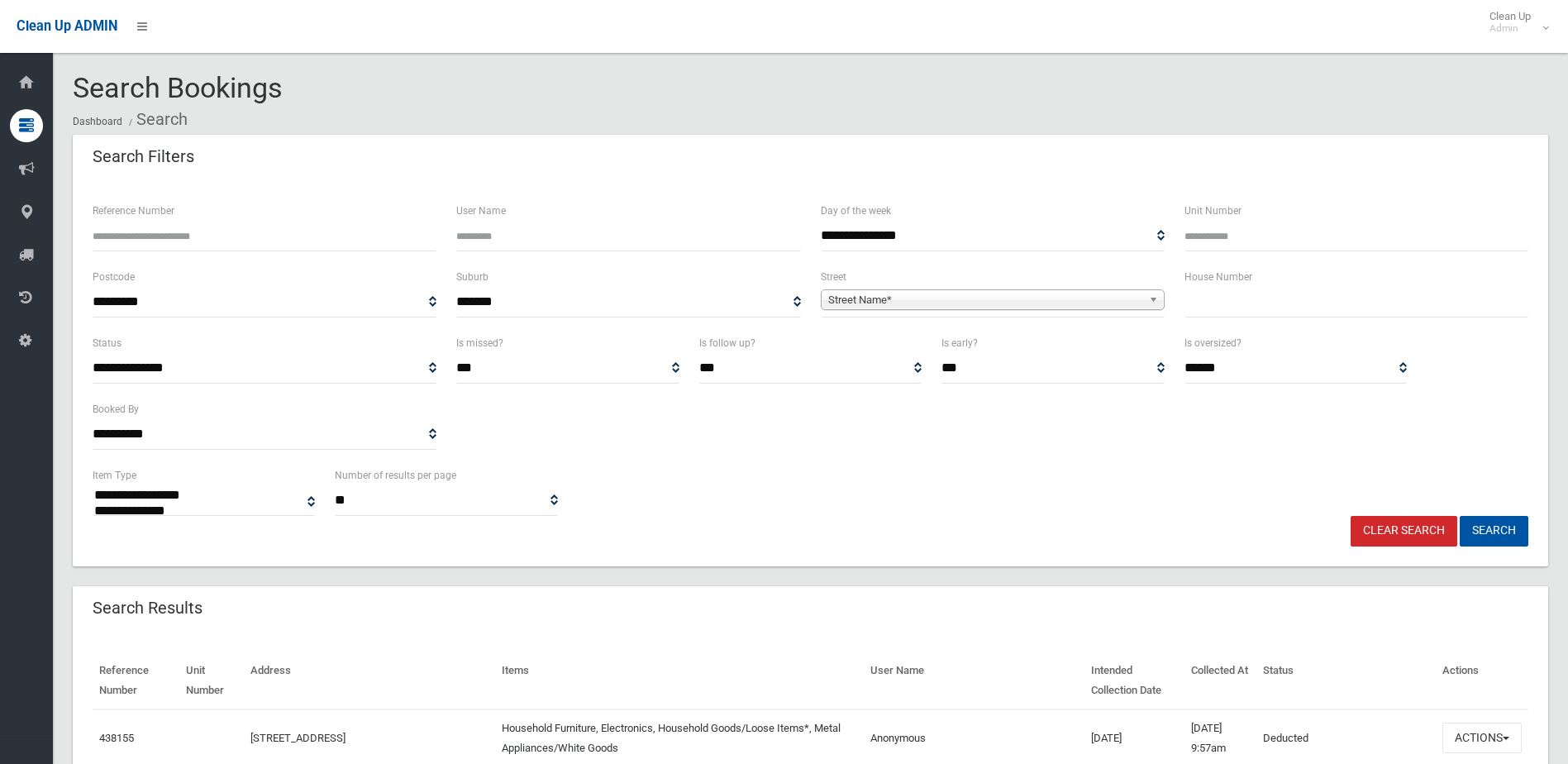
select select
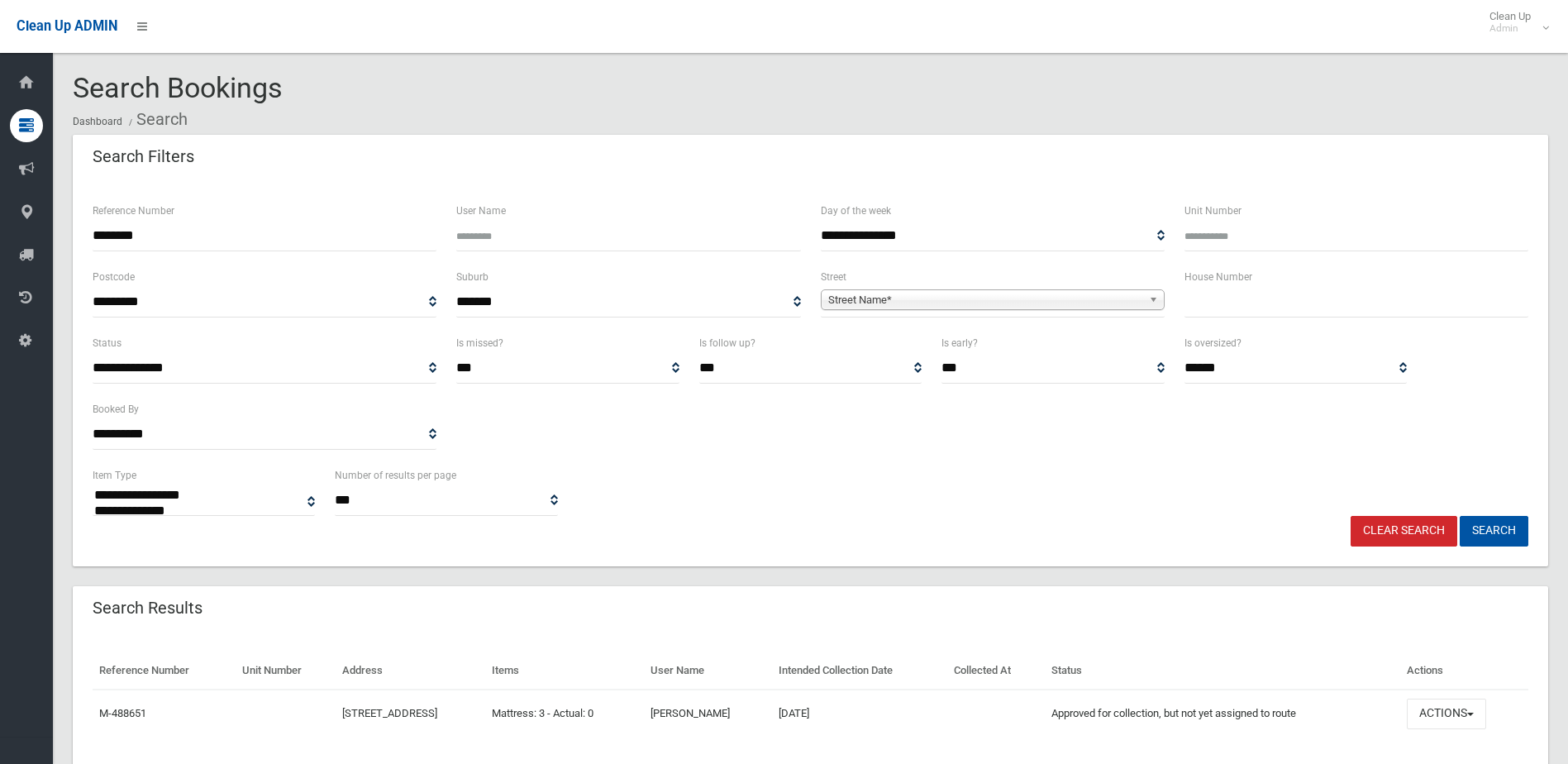
select select
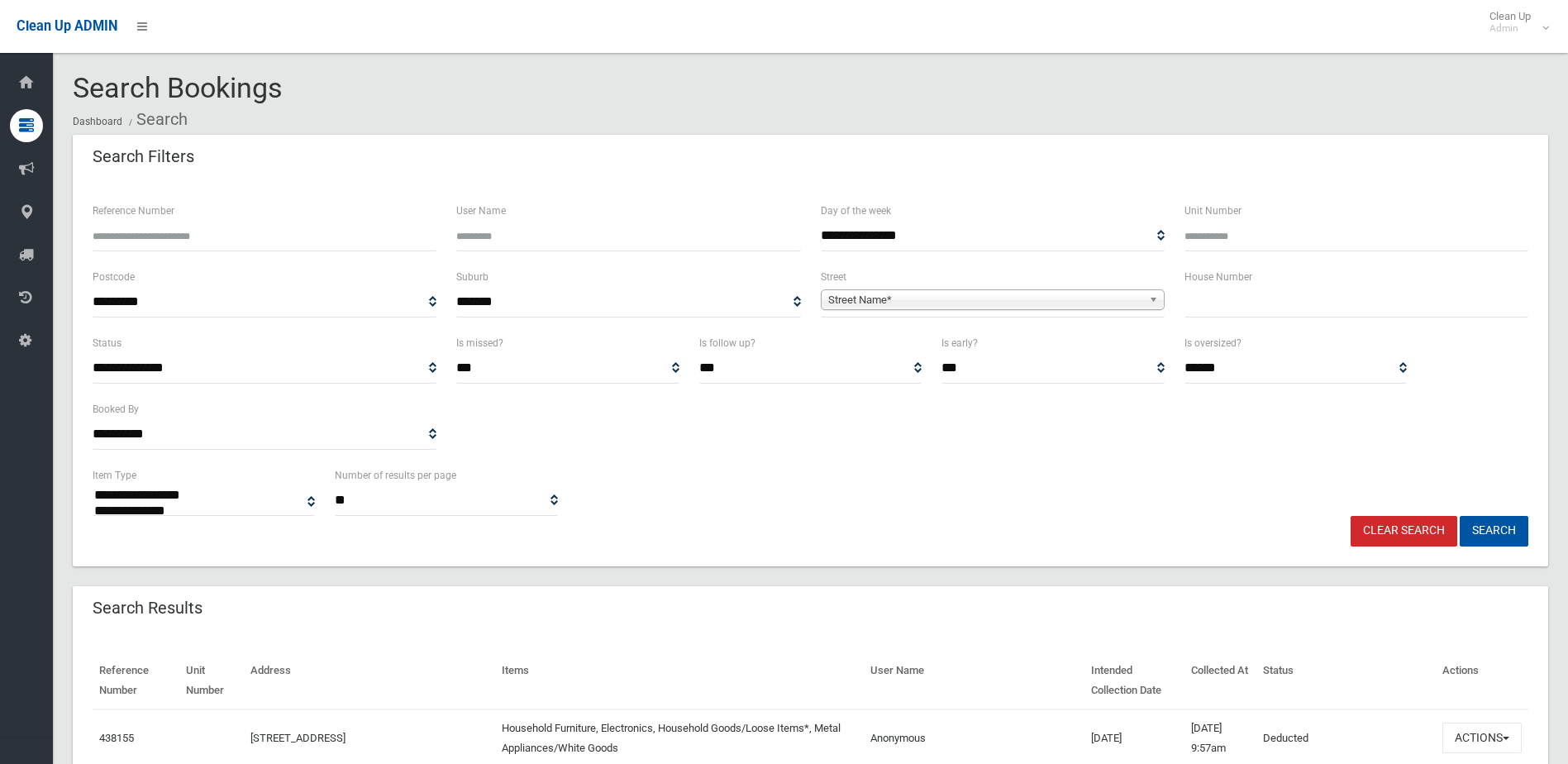
select select
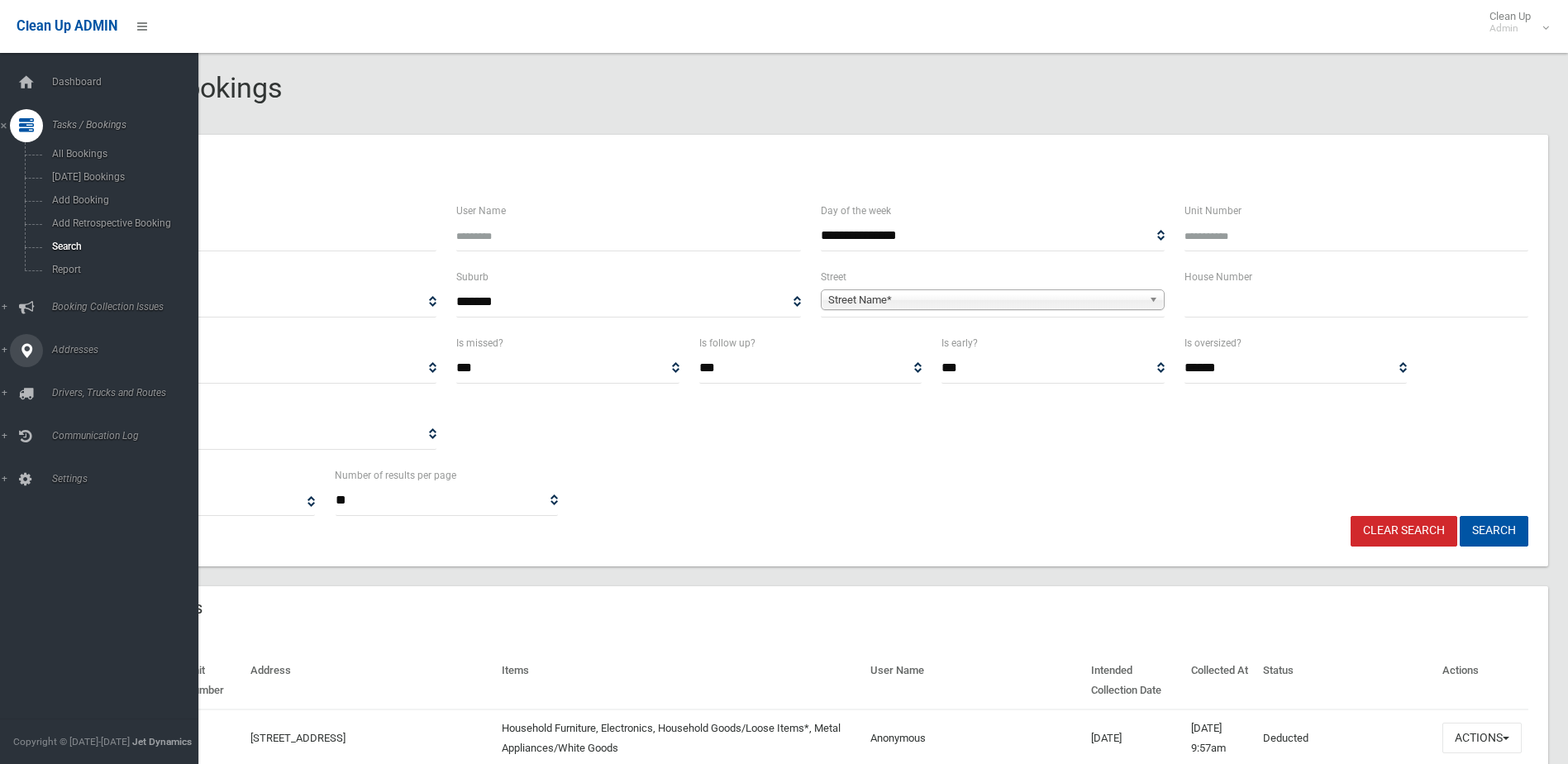
drag, startPoint x: 71, startPoint y: 348, endPoint x: 80, endPoint y: 323, distance: 26.6
click at [71, 348] on span "Addresses" at bounding box center [129, 349] width 163 height 11
drag, startPoint x: 68, startPoint y: 237, endPoint x: 100, endPoint y: 224, distance: 34.5
click at [68, 238] on span "All Addresses" at bounding box center [122, 240] width 150 height 11
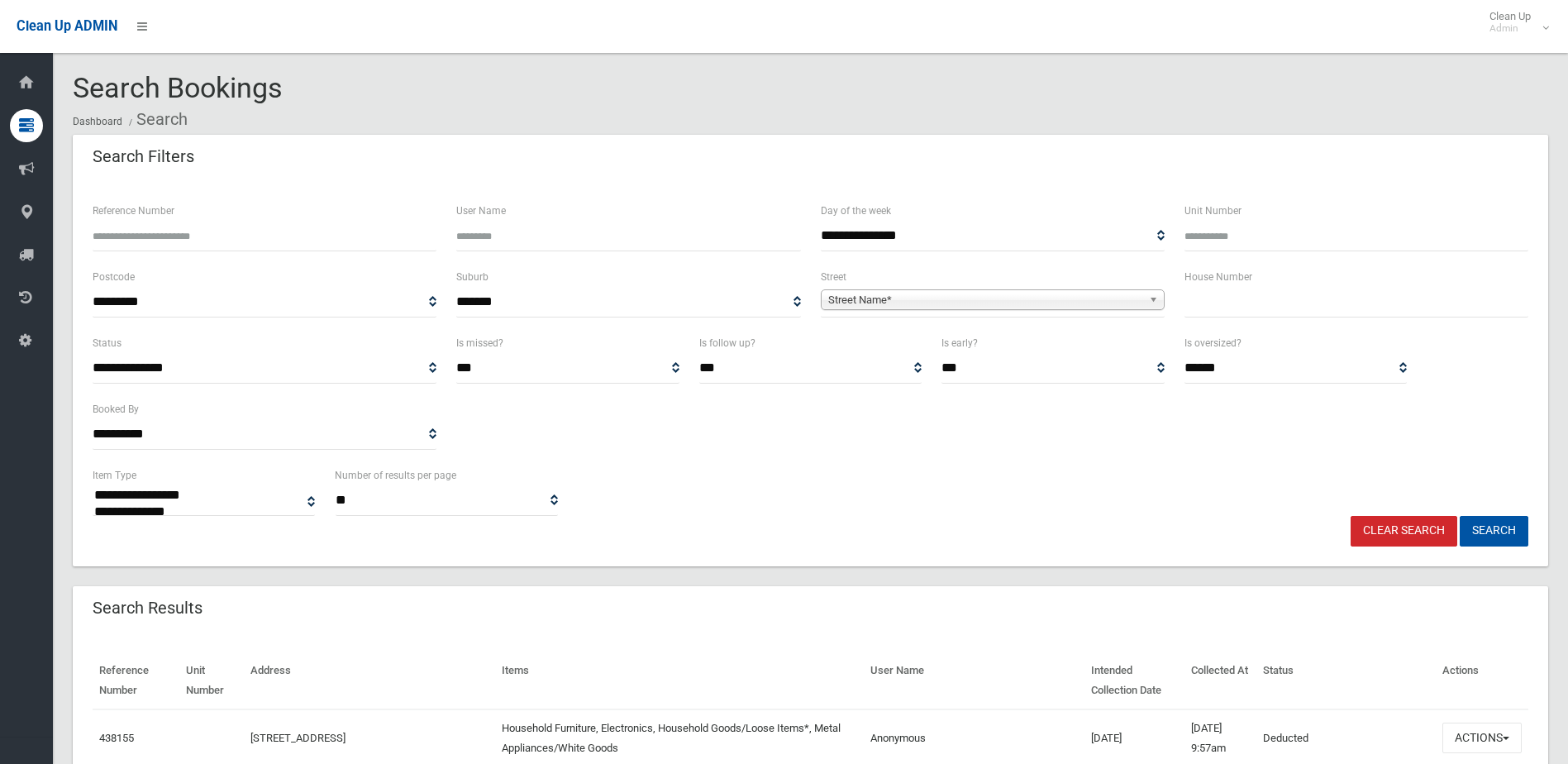
click at [1213, 302] on input "text" at bounding box center [1356, 302] width 343 height 30
type input "*******"
click at [1019, 295] on span "Street Name*" at bounding box center [985, 300] width 314 height 20
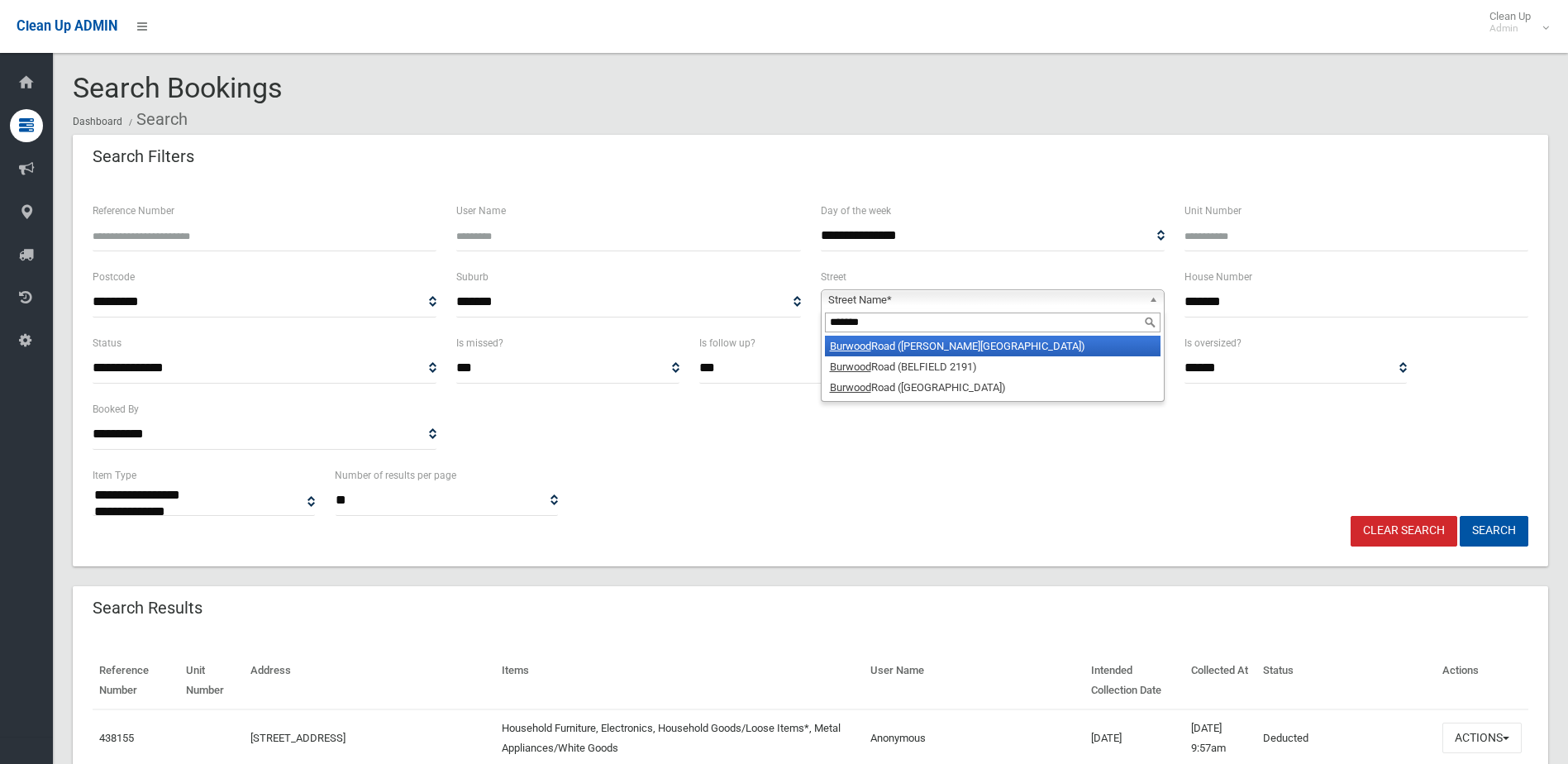
type input "*******"
click at [964, 346] on li "Burwood Road (BELMORE 2192)" at bounding box center [992, 346] width 336 height 21
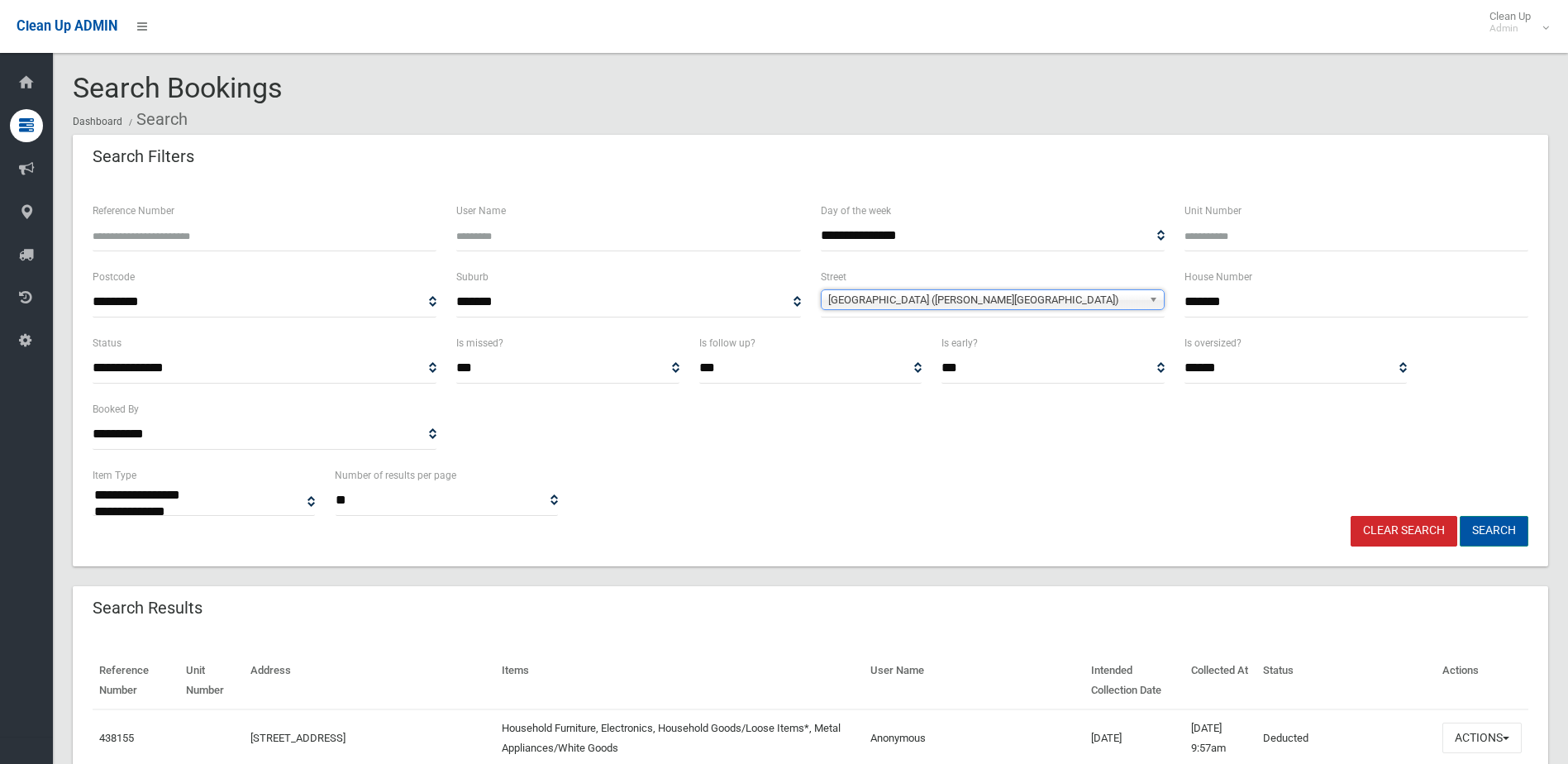
click at [1497, 523] on button "Search" at bounding box center [1493, 531] width 68 height 30
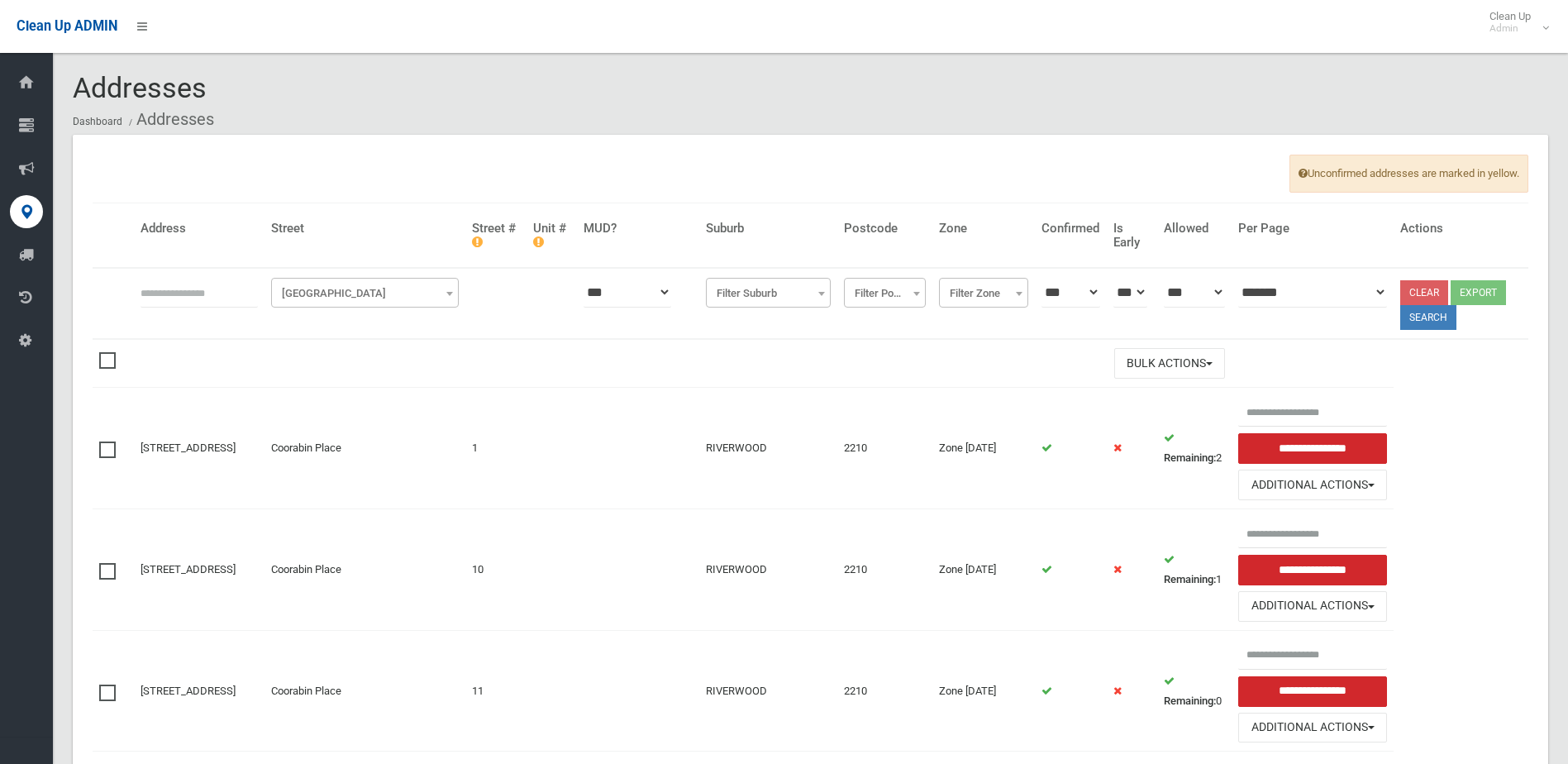
click at [166, 289] on input "text" at bounding box center [199, 292] width 118 height 30
type input "*******"
drag, startPoint x: 375, startPoint y: 280, endPoint x: 357, endPoint y: 303, distance: 29.2
click at [375, 281] on span "[GEOGRAPHIC_DATA]" at bounding box center [365, 292] width 188 height 29
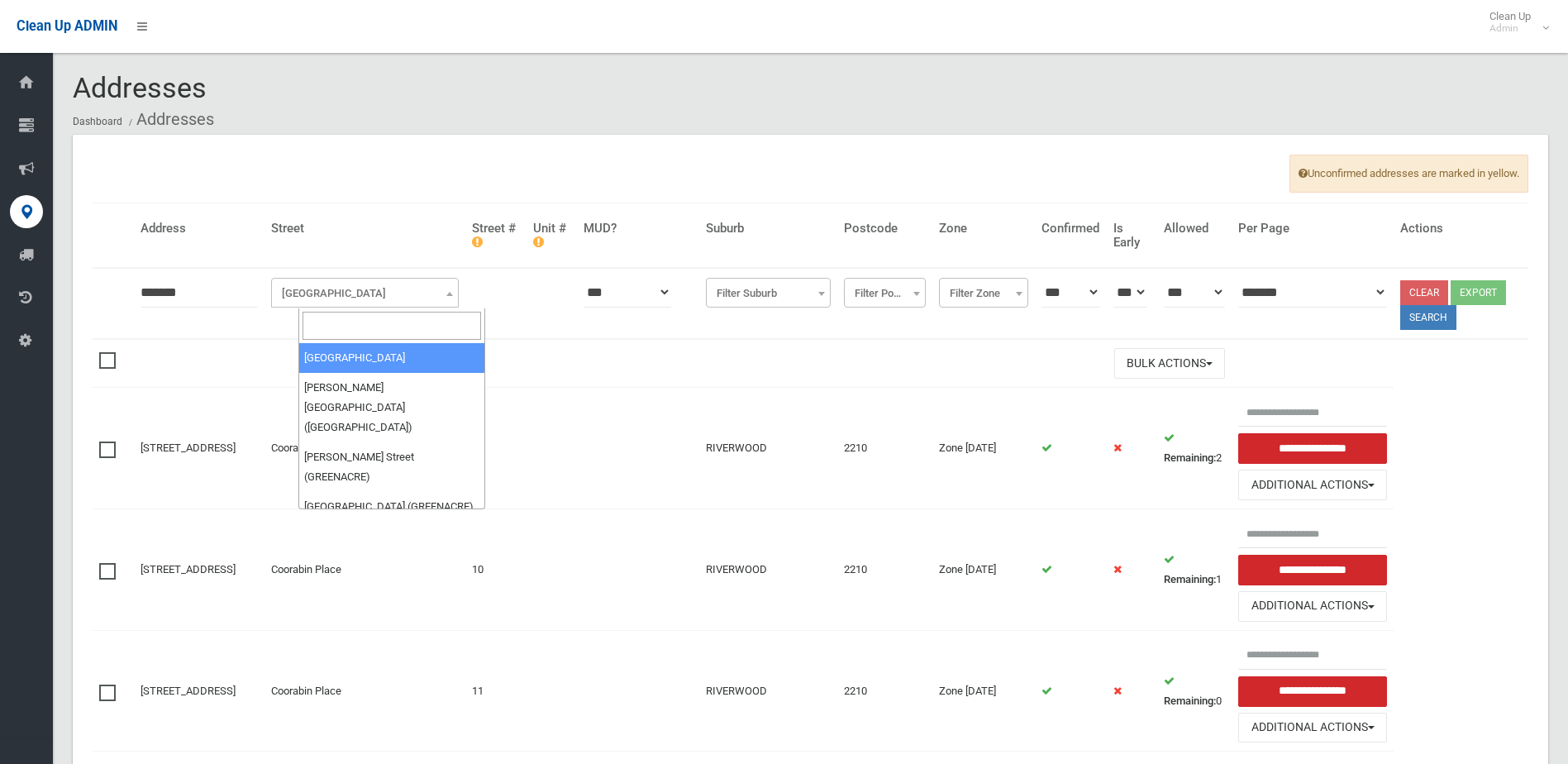
click at [337, 336] on input "search" at bounding box center [392, 326] width 179 height 28
type input "*******"
select select "***"
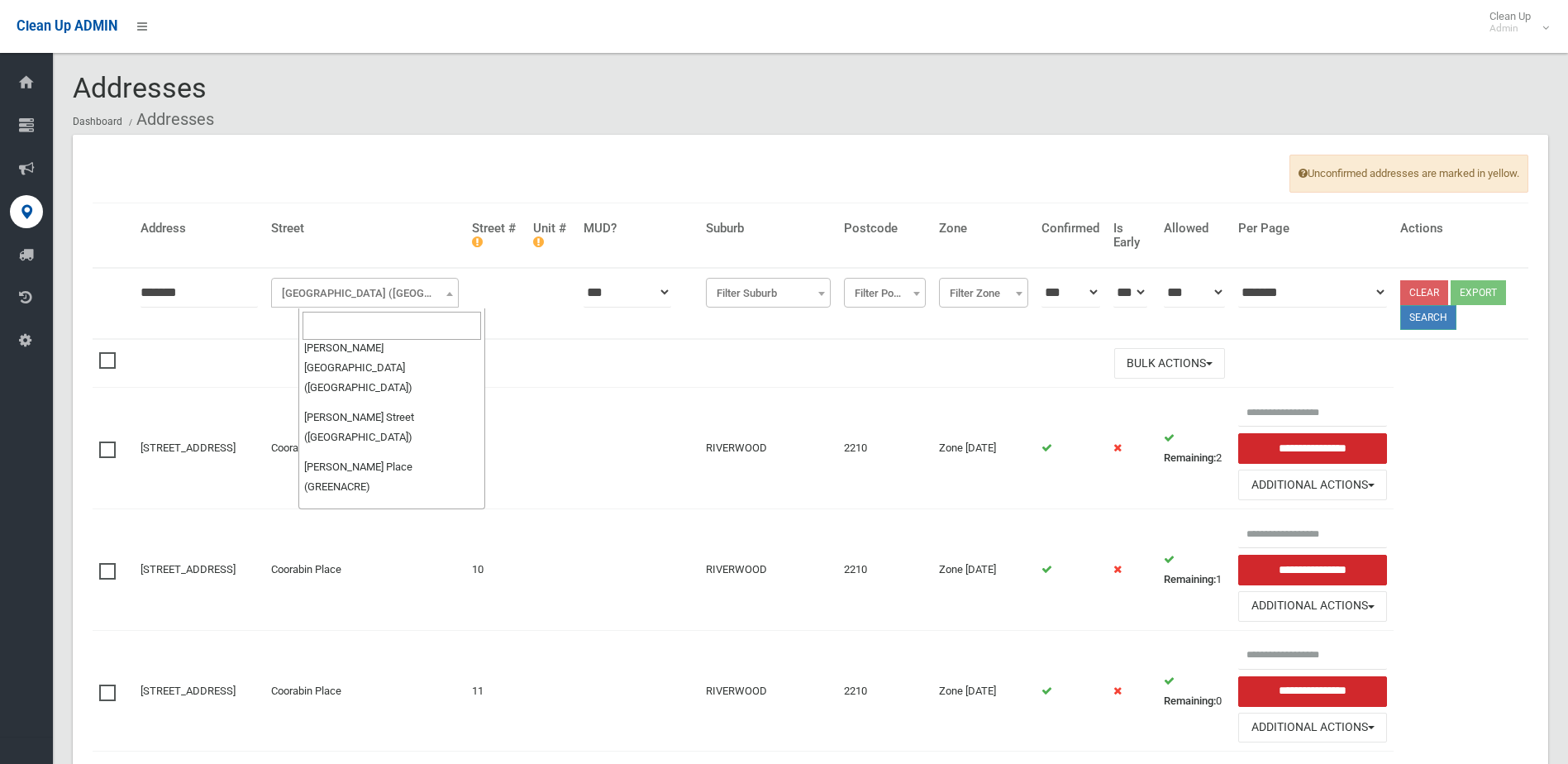
click at [1428, 320] on button "Search" at bounding box center [1428, 317] width 56 height 25
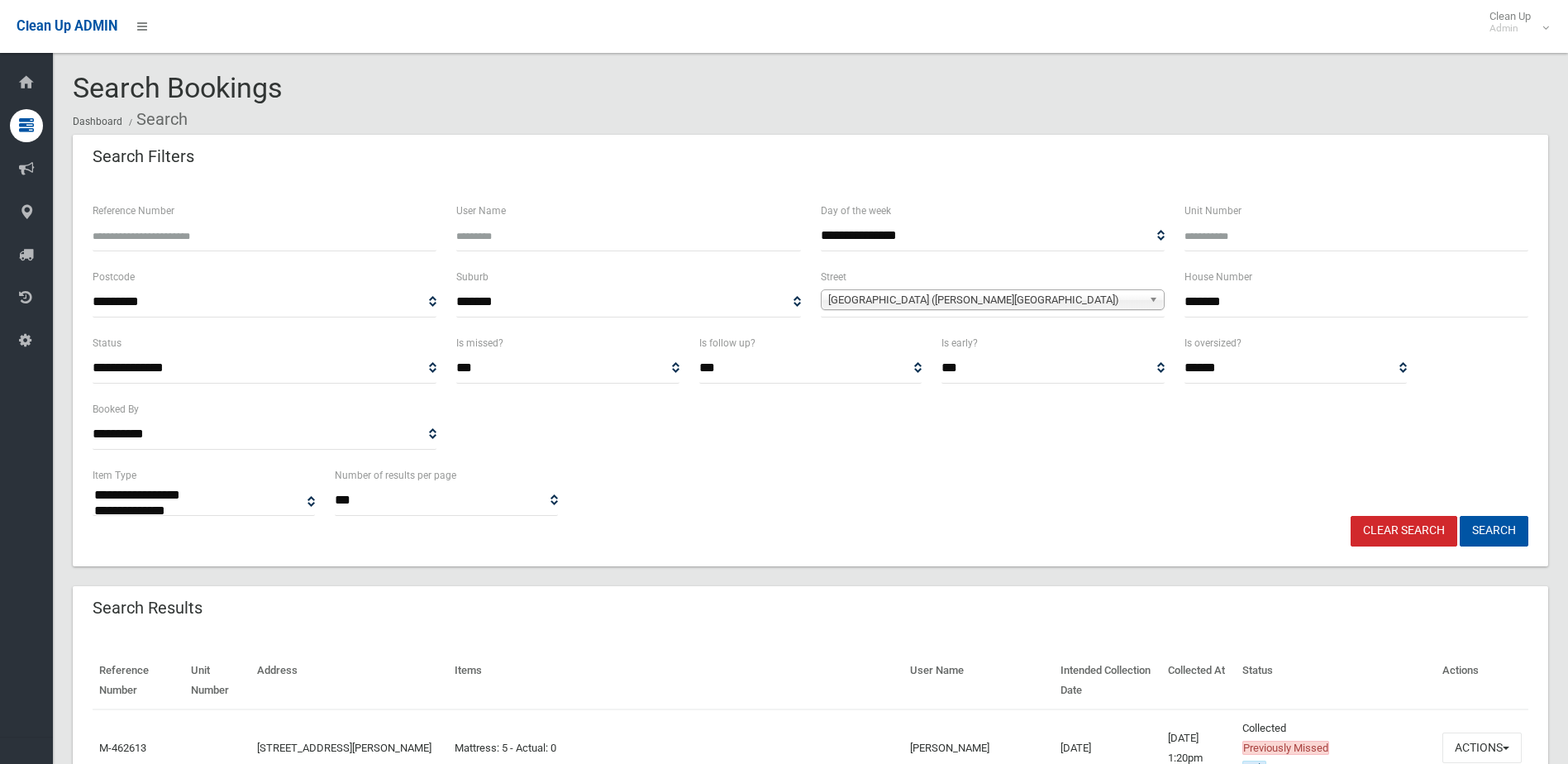
select select
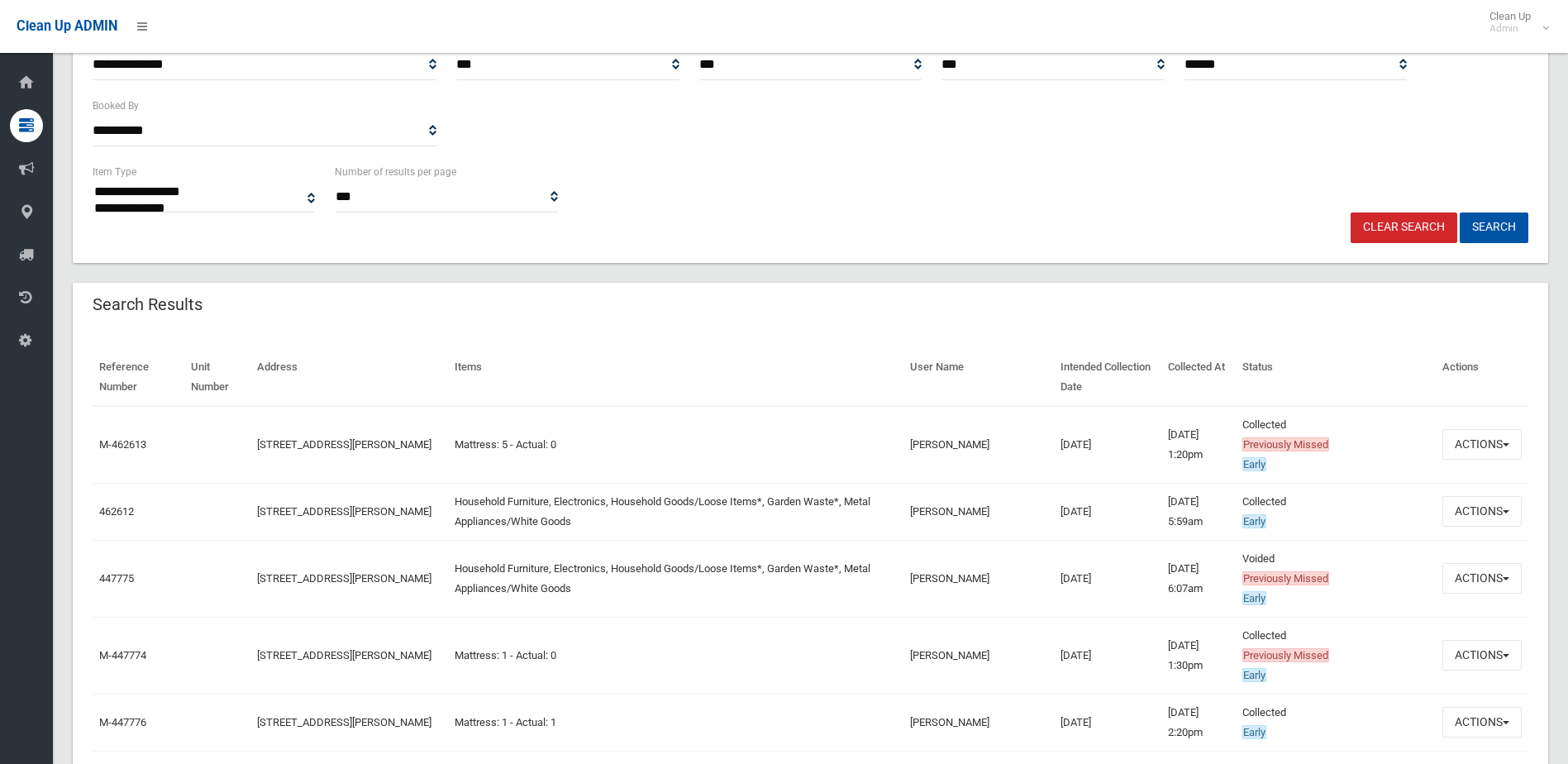
scroll to position [330, 0]
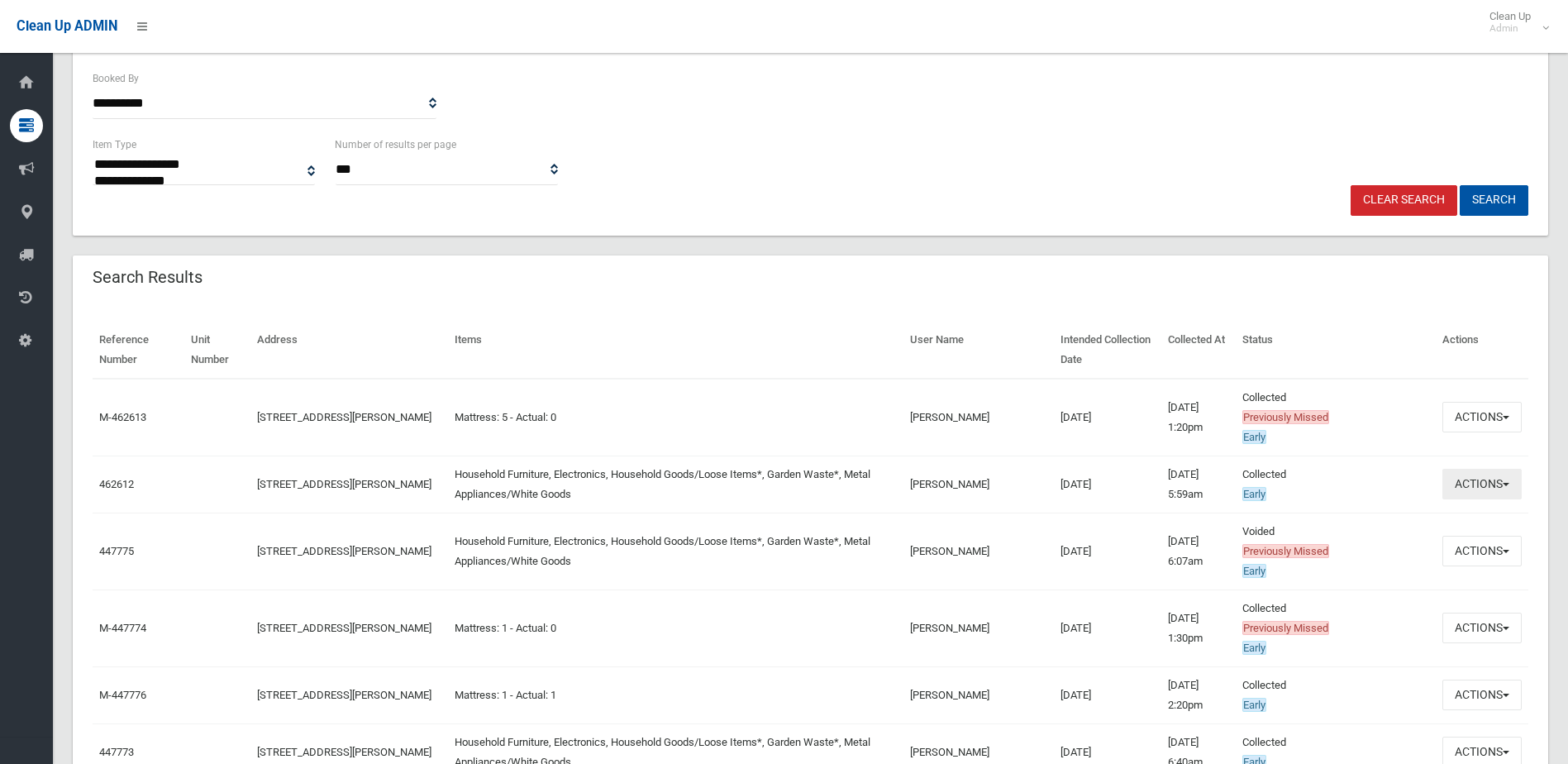
click at [1478, 480] on button "Actions" at bounding box center [1482, 484] width 80 height 30
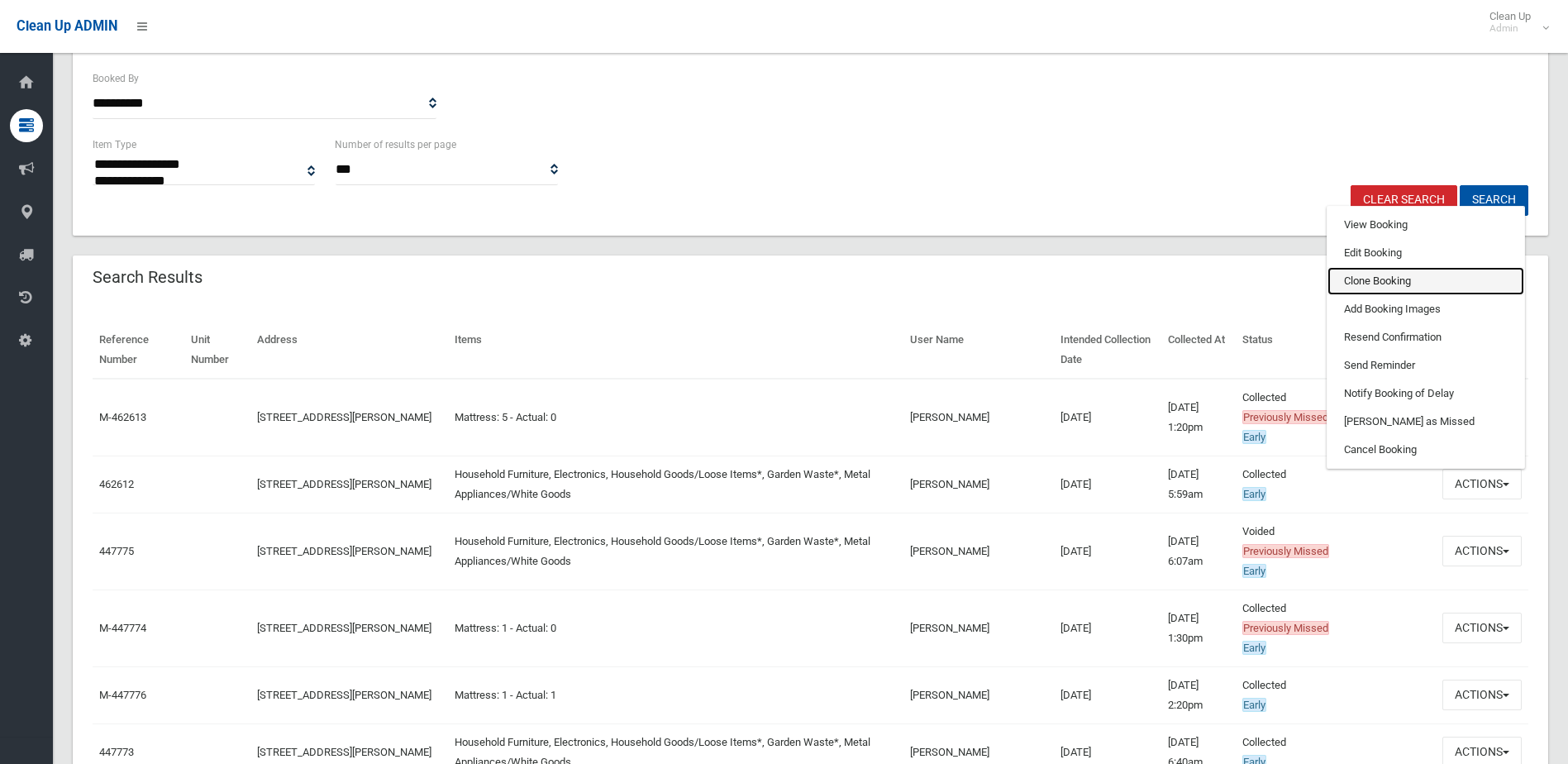
click at [1401, 272] on link "Clone Booking" at bounding box center [1425, 281] width 196 height 28
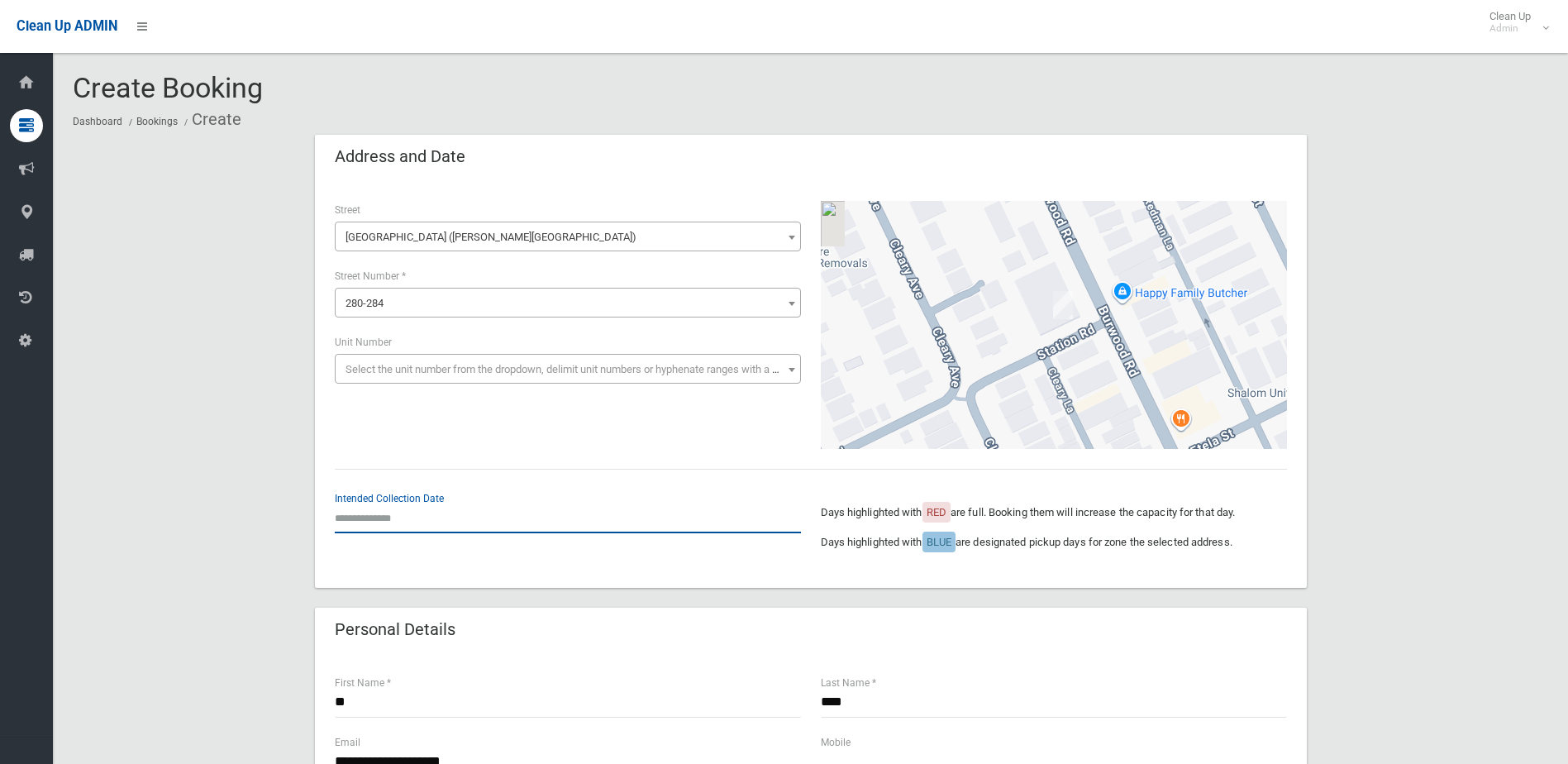
click at [377, 512] on input "text" at bounding box center [567, 518] width 466 height 30
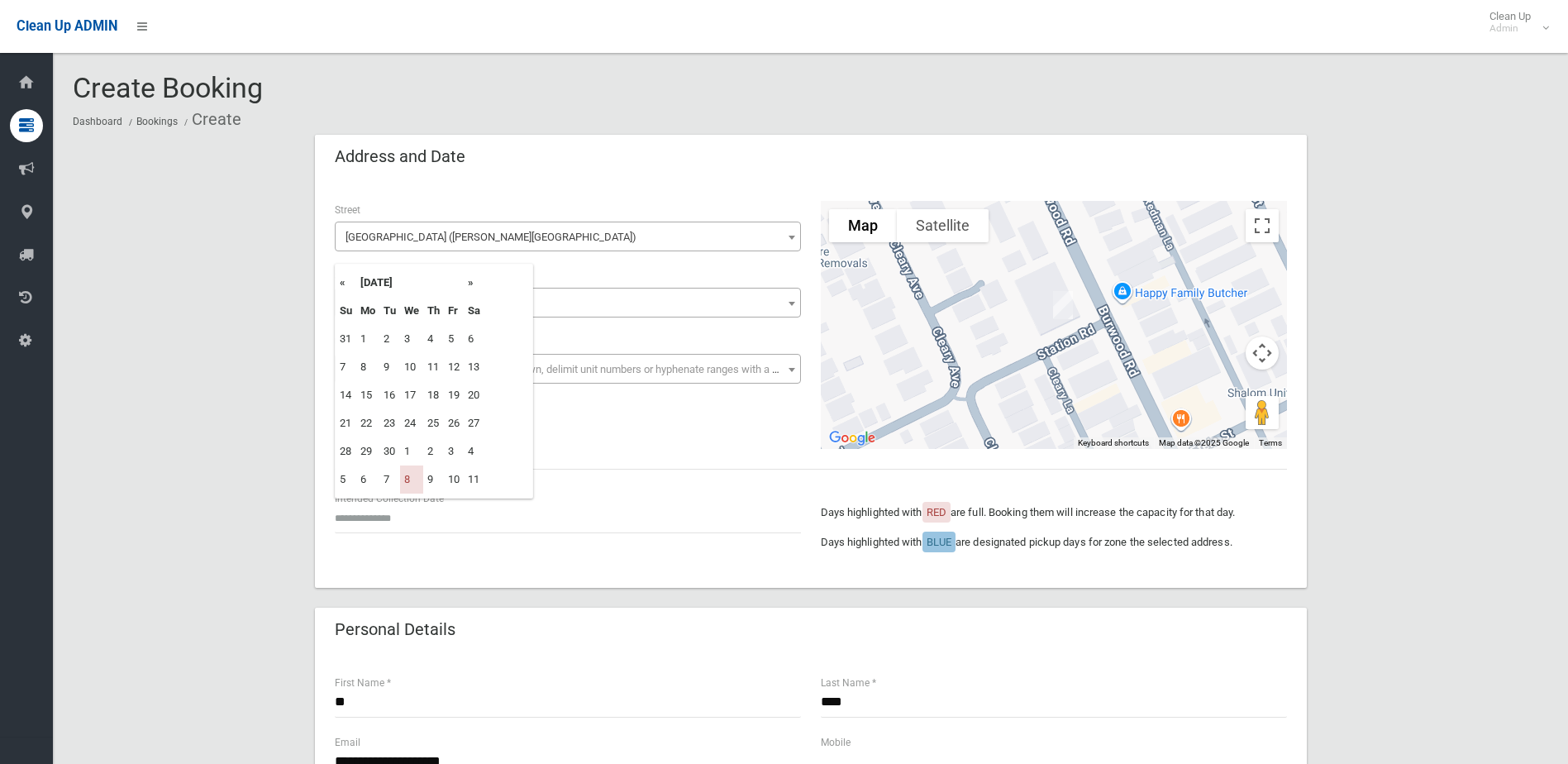
click at [474, 282] on th "»" at bounding box center [474, 283] width 21 height 28
click at [414, 424] on td "22" at bounding box center [412, 423] width 23 height 28
type input "**********"
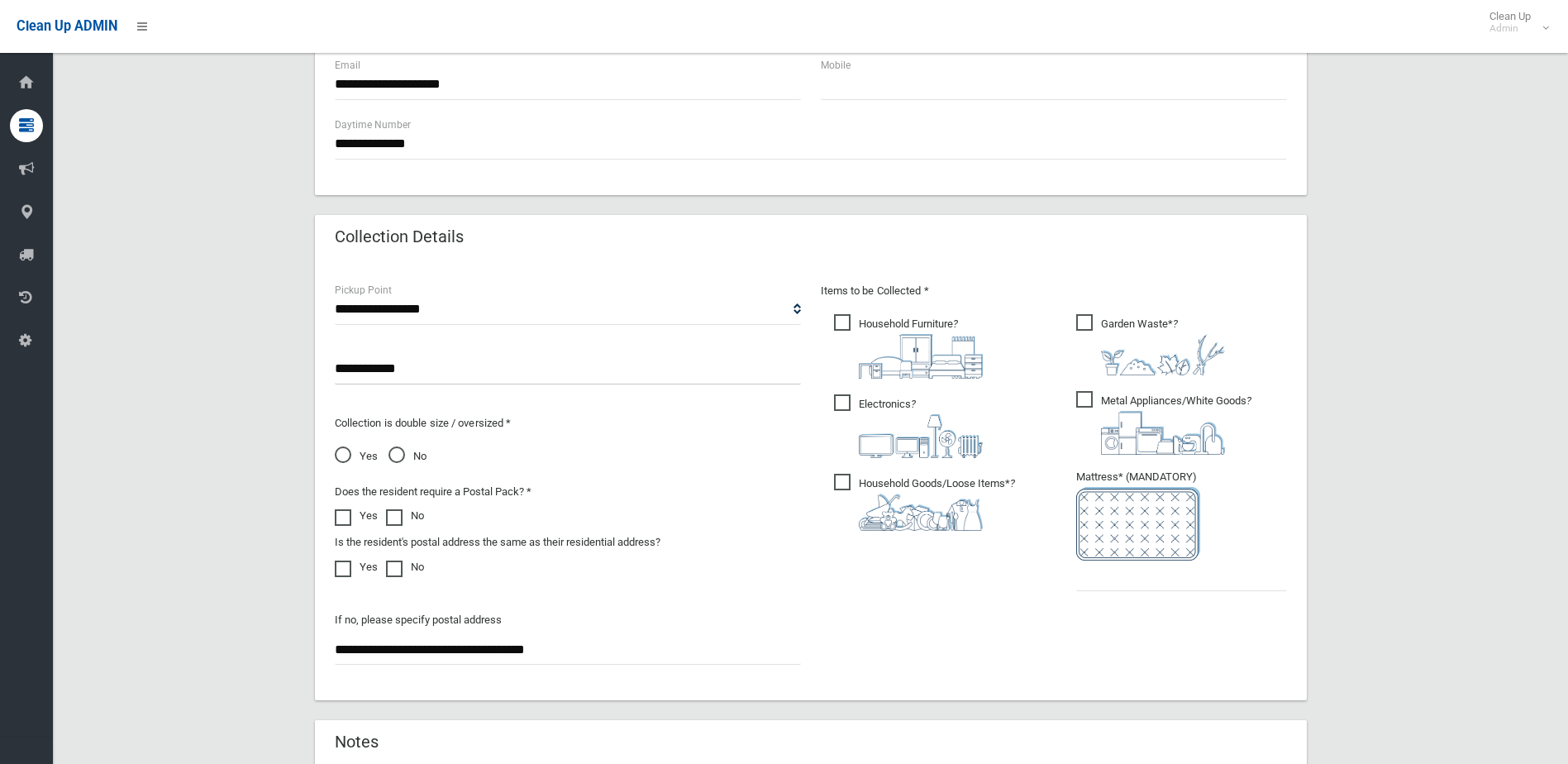
scroll to position [744, 0]
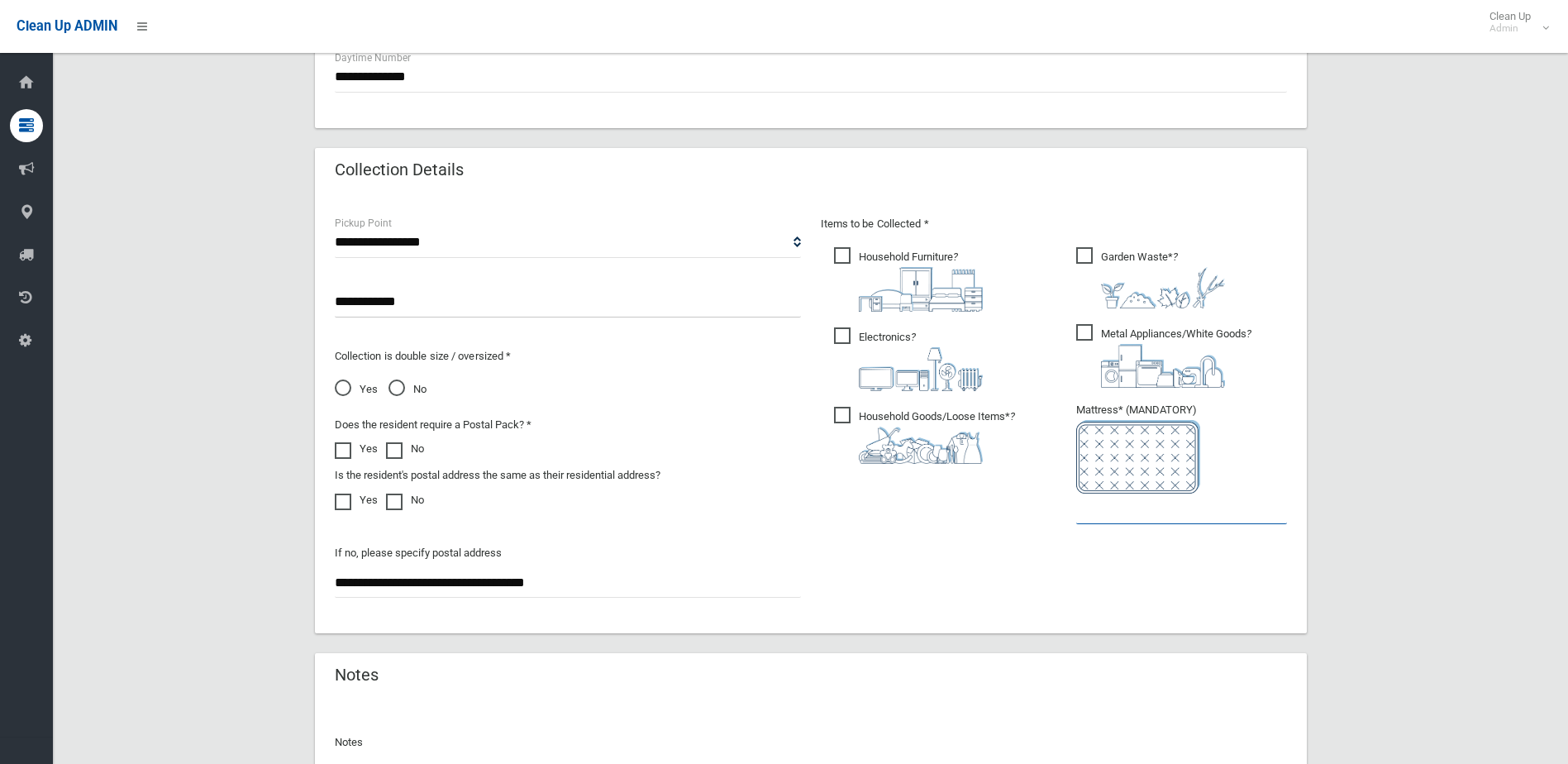
click at [1174, 514] on input "text" at bounding box center [1181, 509] width 211 height 30
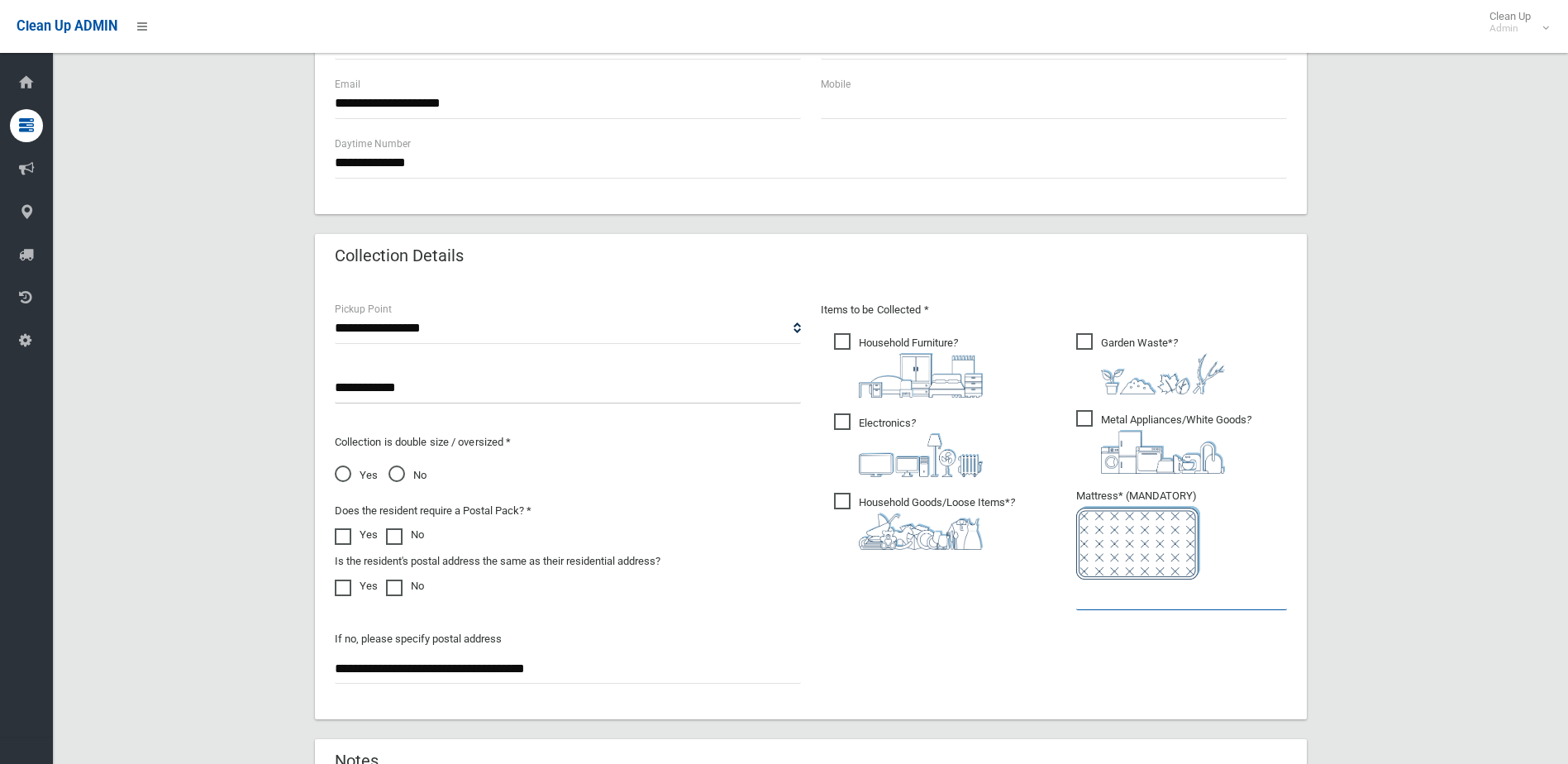
scroll to position [827, 0]
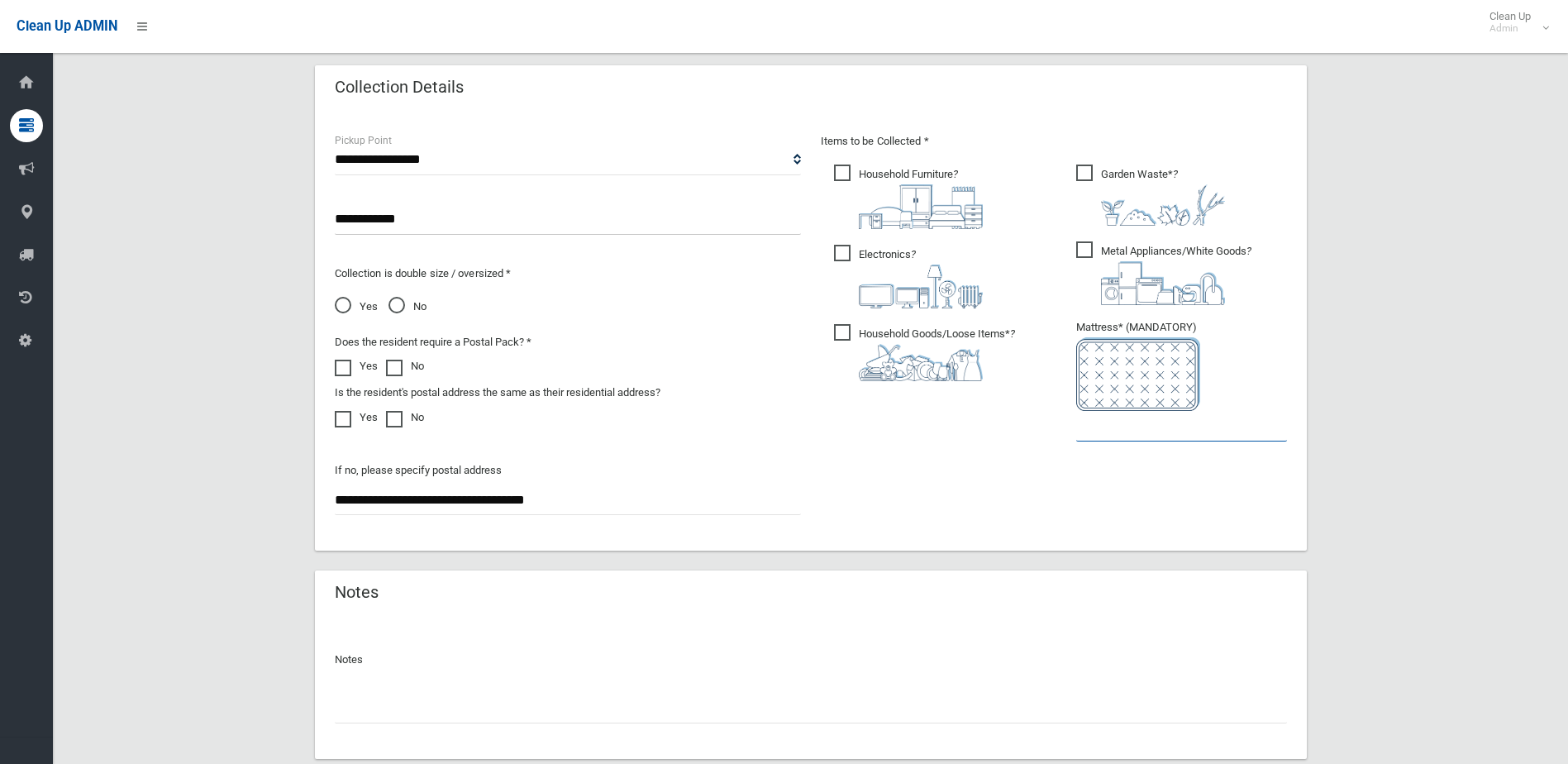
click at [1105, 433] on input "text" at bounding box center [1181, 426] width 211 height 30
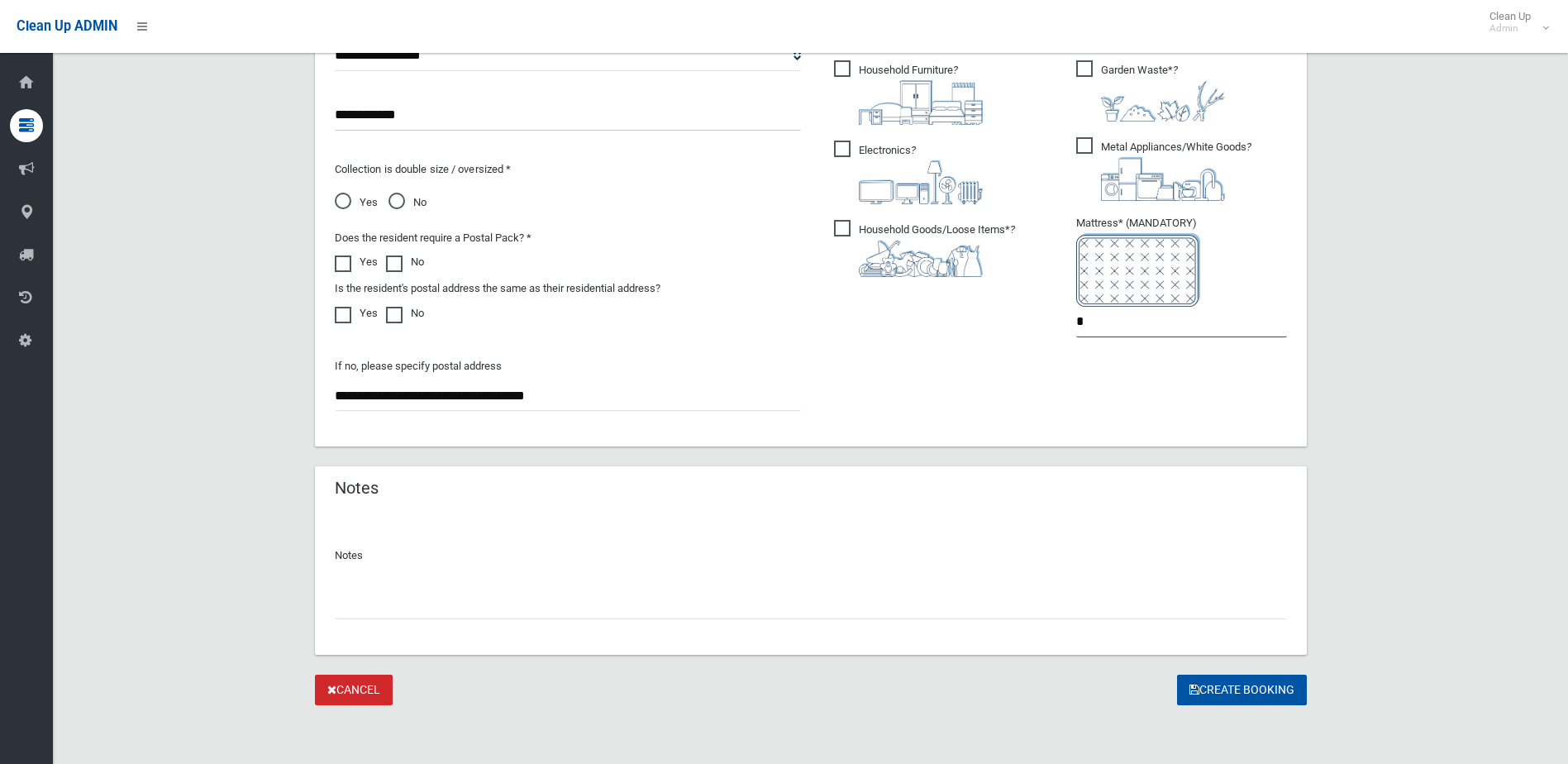
scroll to position [932, 0]
type input "*"
click at [1236, 684] on button "Create Booking" at bounding box center [1241, 689] width 130 height 30
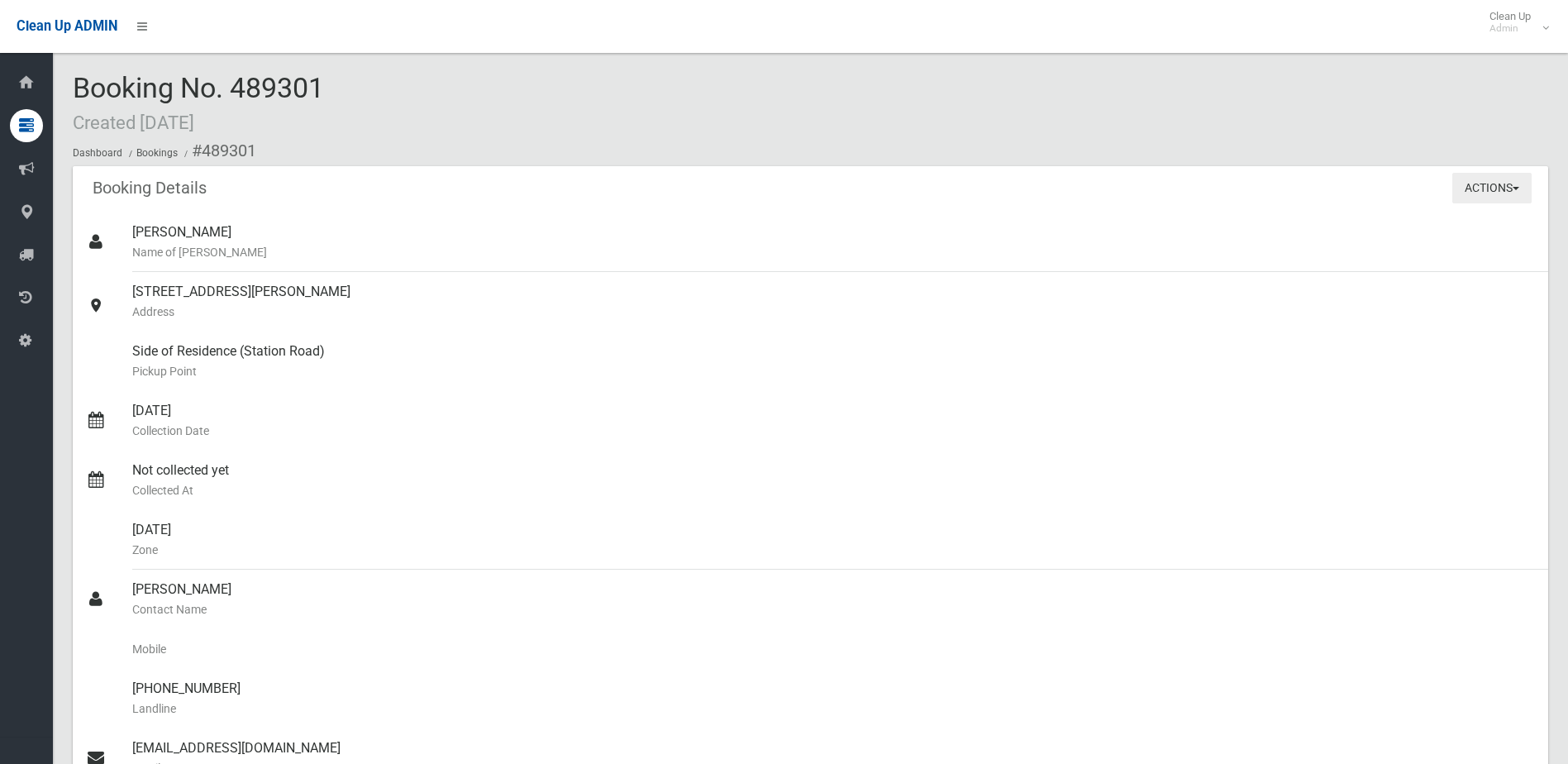
click at [1496, 190] on button "Actions" at bounding box center [1492, 188] width 80 height 30
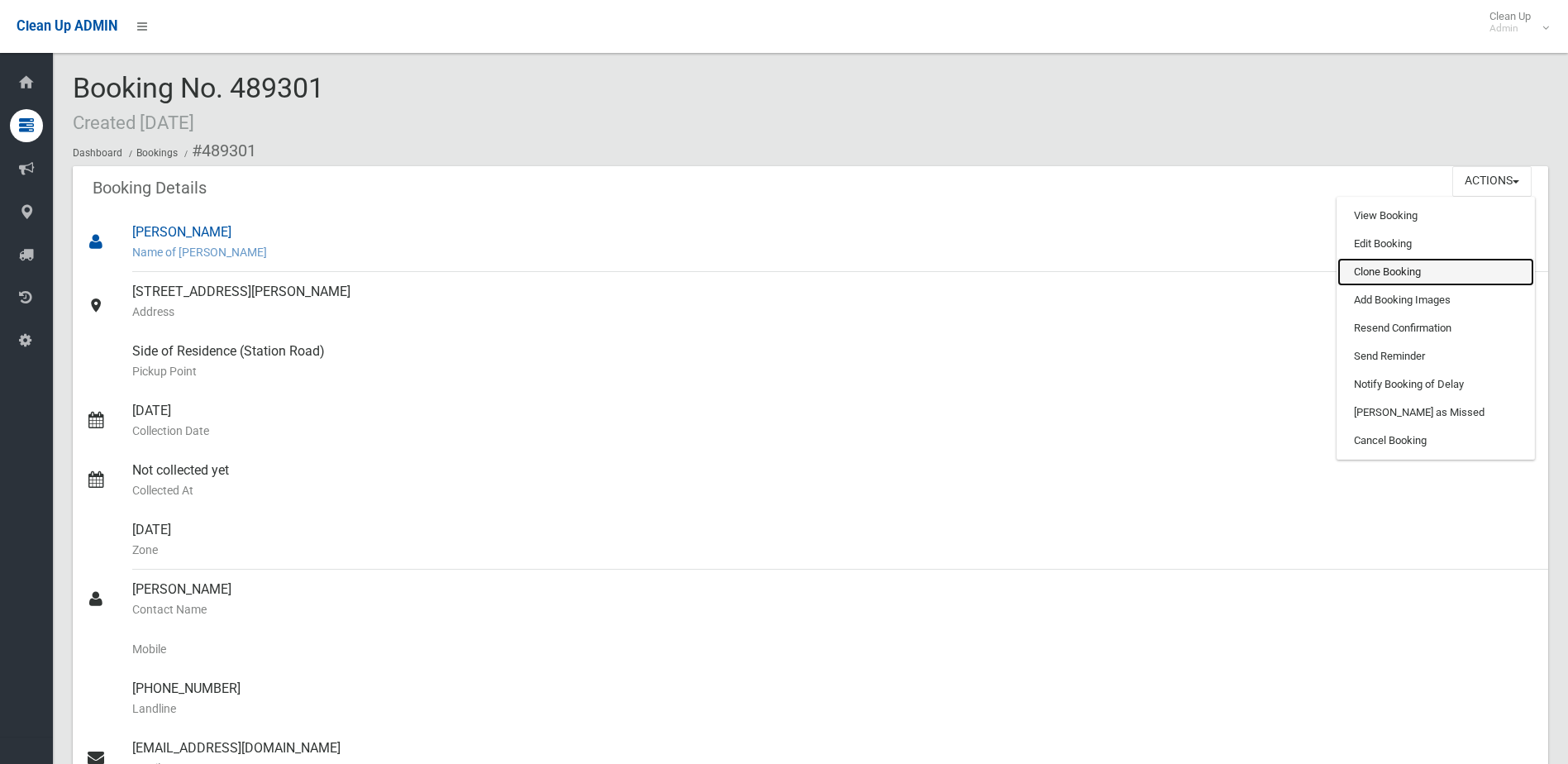
click at [1391, 266] on link "Clone Booking" at bounding box center [1434, 272] width 196 height 28
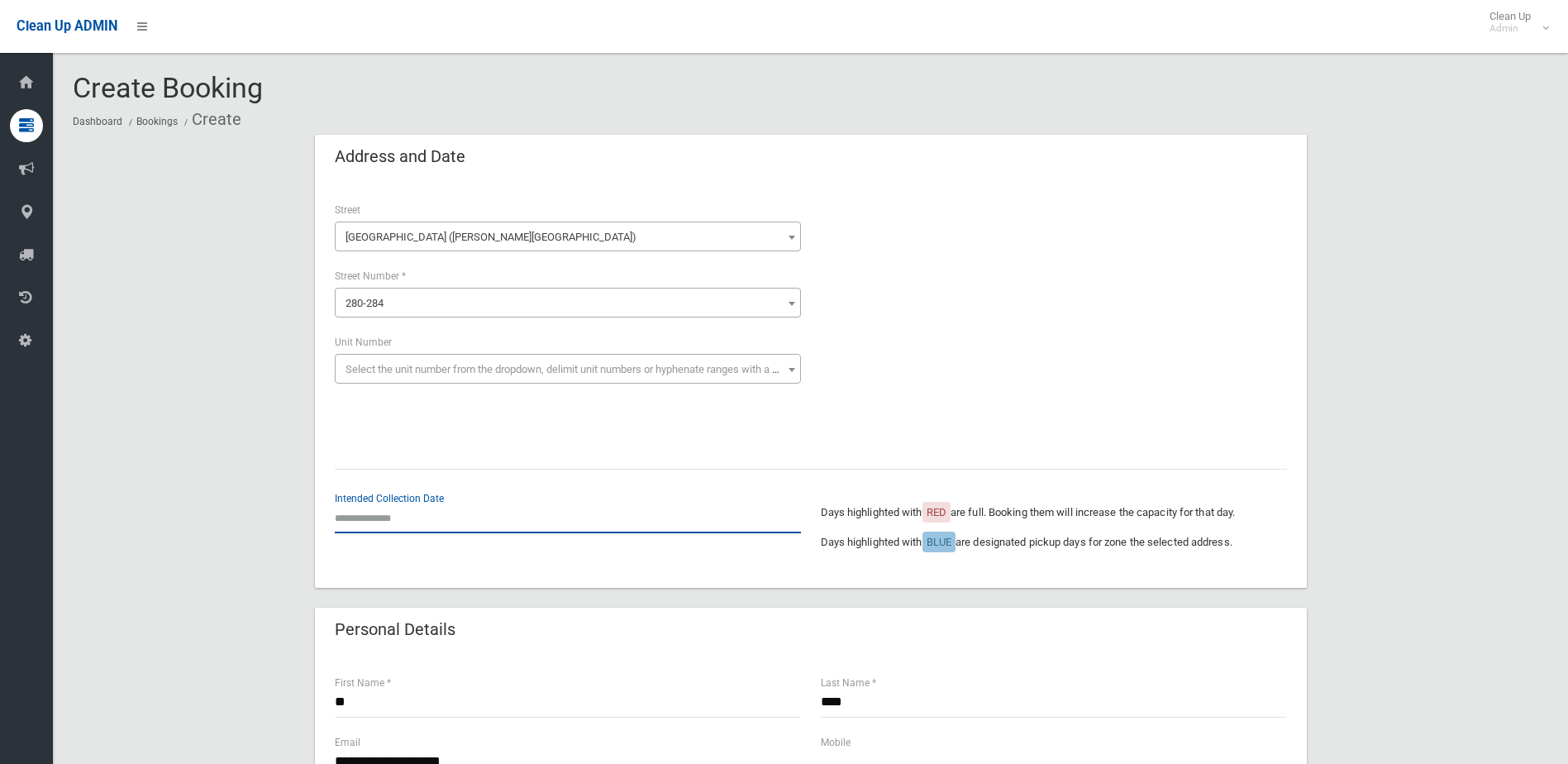
click at [377, 516] on input "text" at bounding box center [567, 518] width 466 height 30
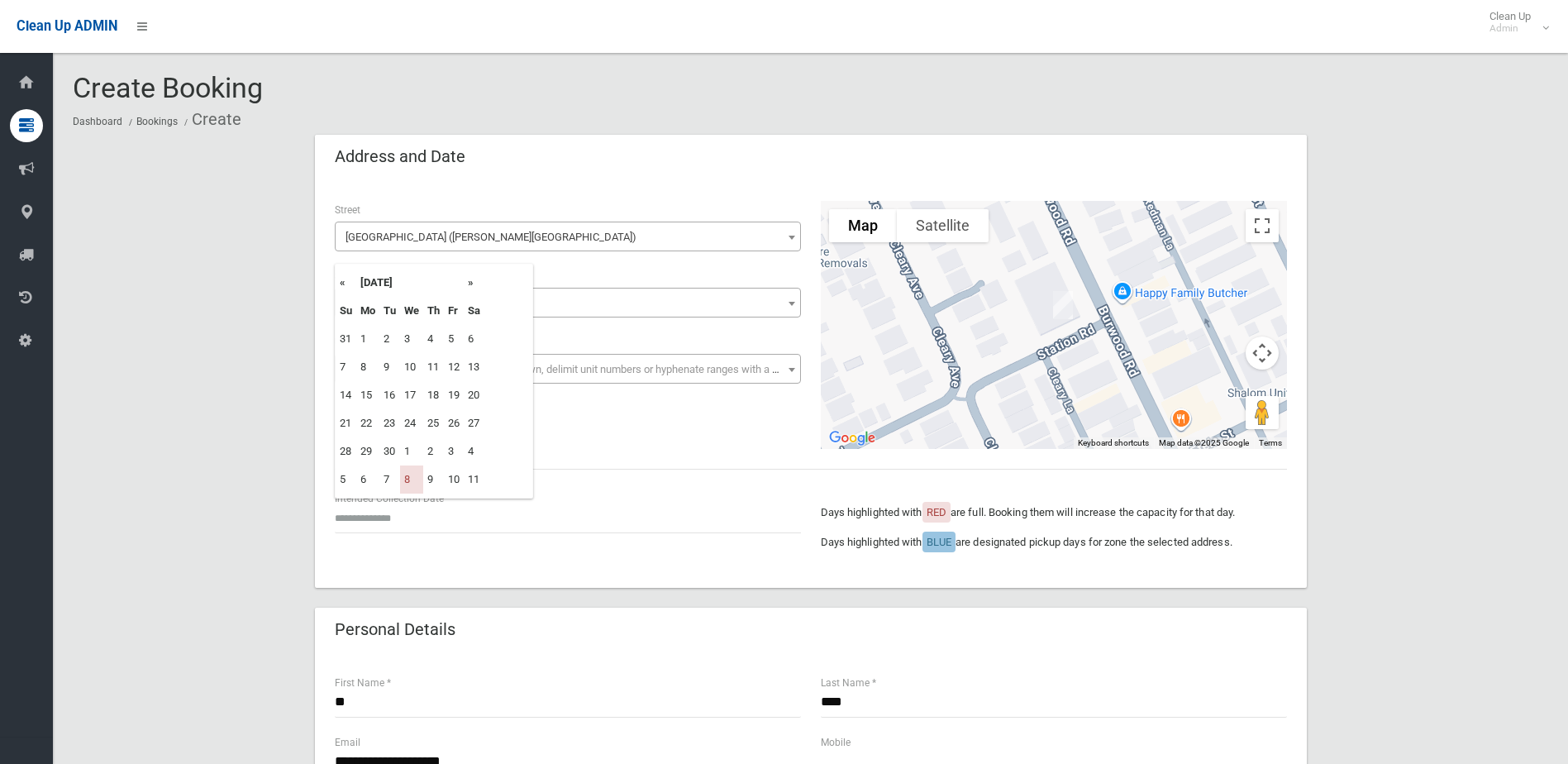
click at [471, 280] on th "»" at bounding box center [474, 283] width 21 height 28
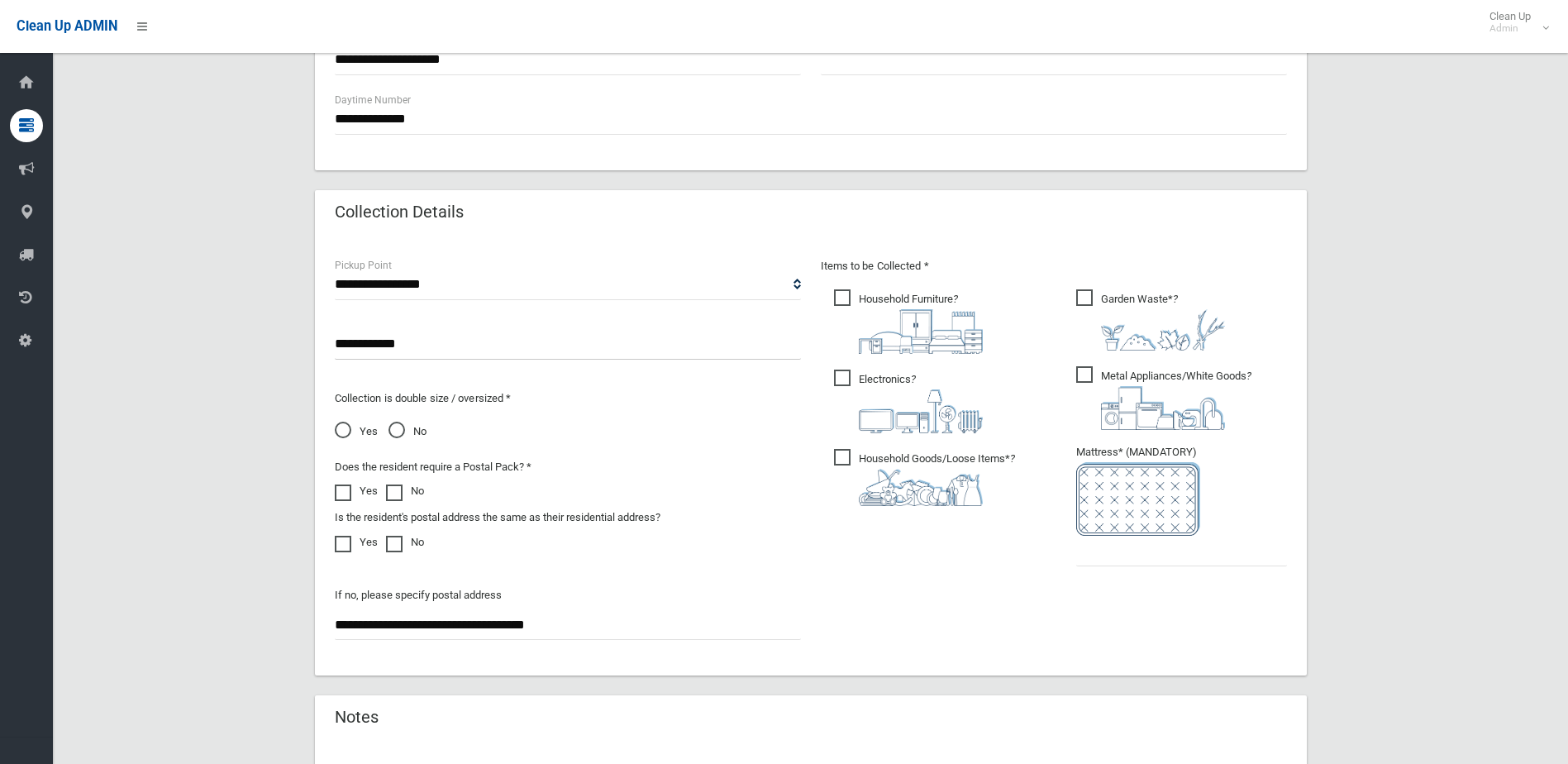
scroll to position [744, 0]
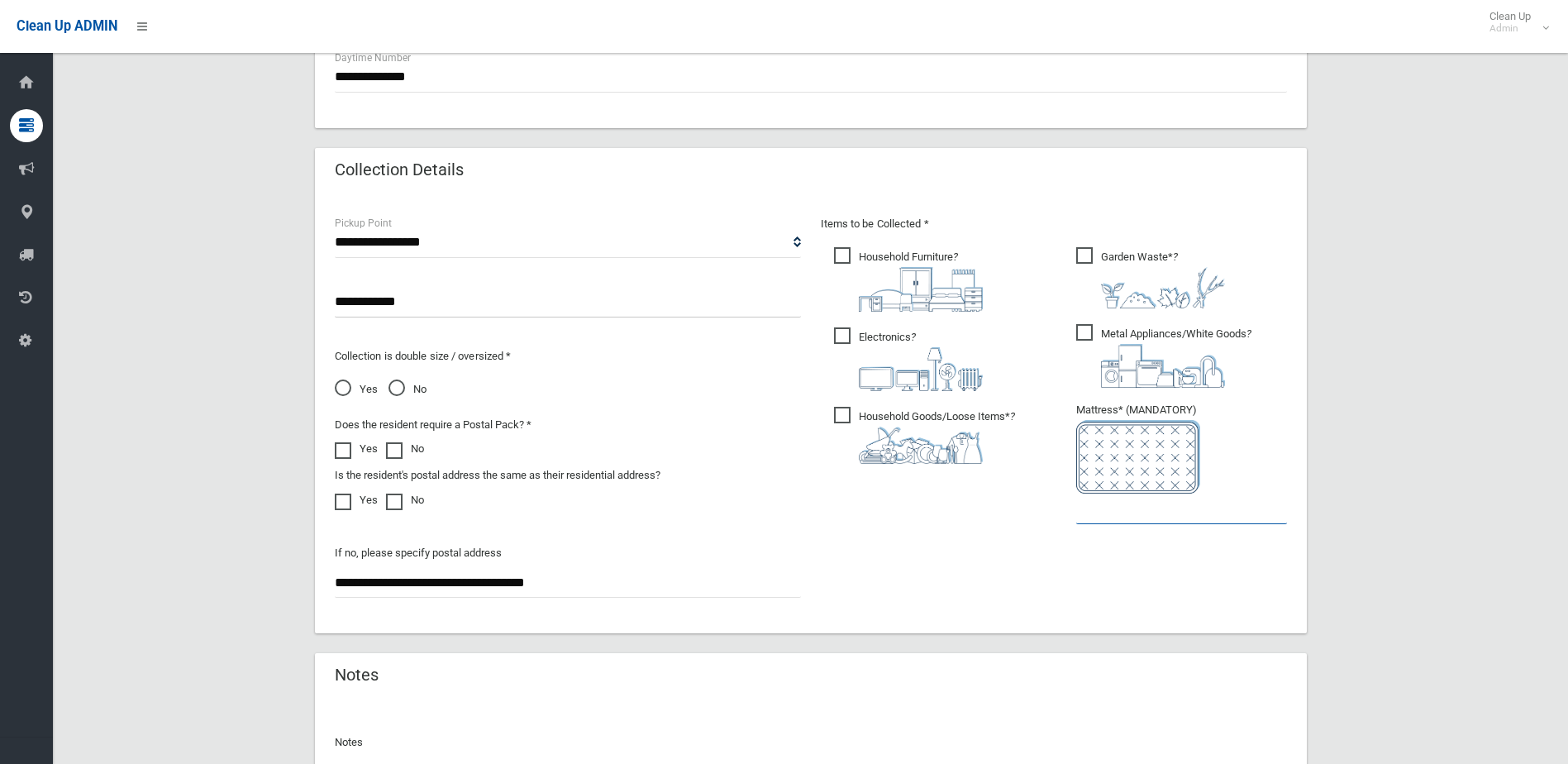
click at [1192, 515] on input "text" at bounding box center [1181, 509] width 211 height 30
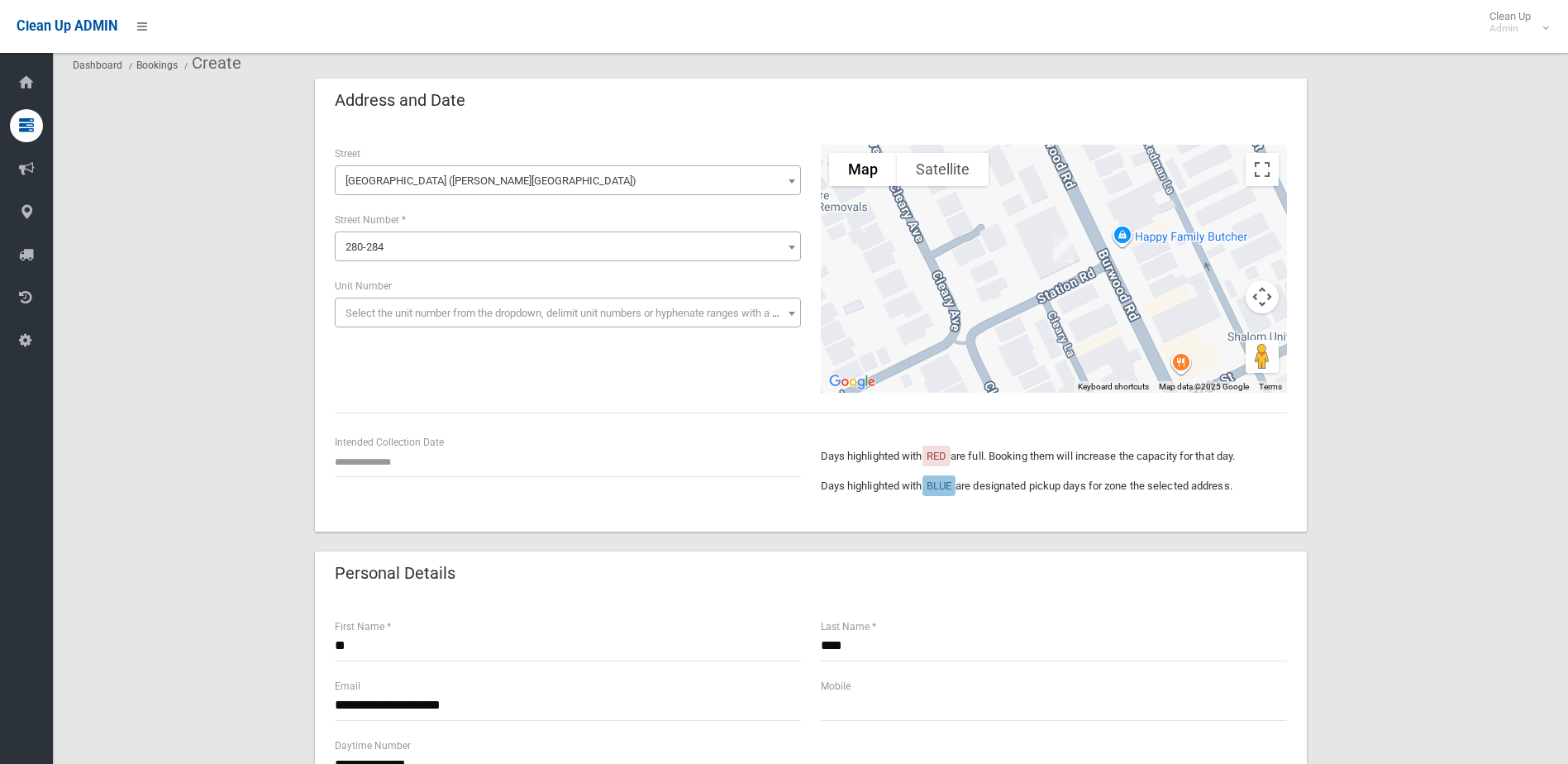
scroll to position [0, 0]
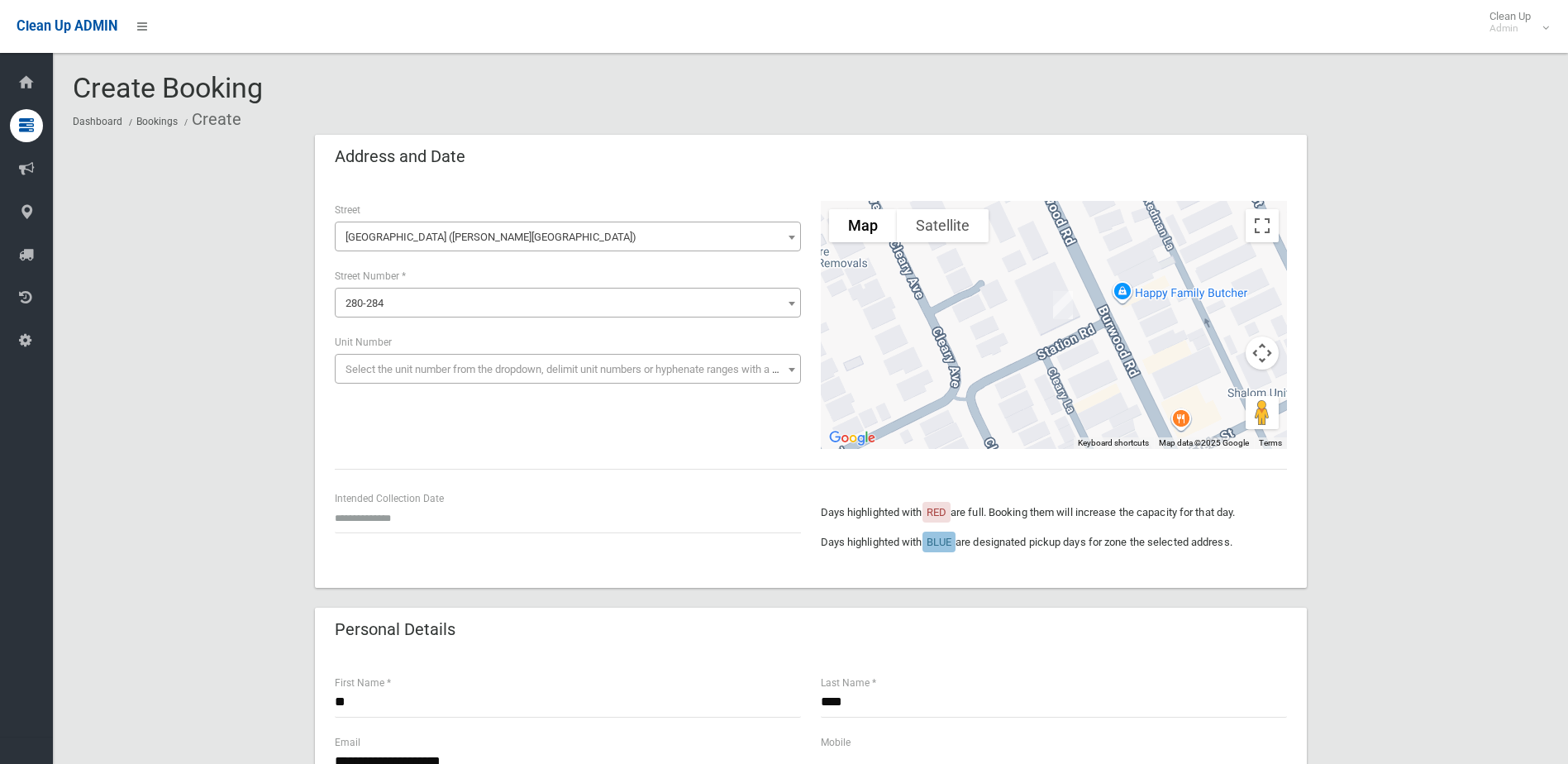
type input "*"
click at [381, 515] on input "text" at bounding box center [567, 518] width 466 height 30
click at [409, 395] on td "17" at bounding box center [412, 396] width 23 height 28
type input "**********"
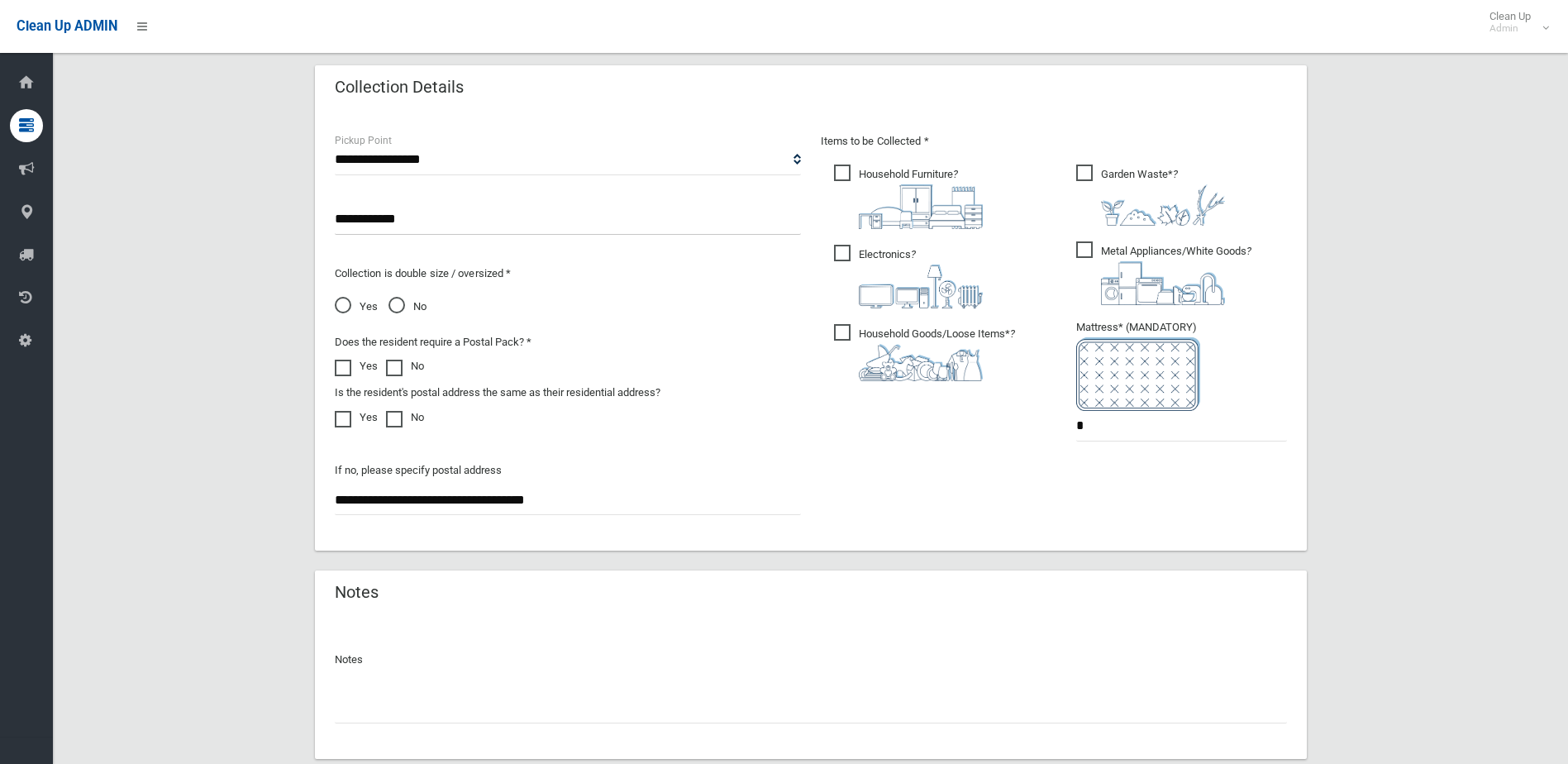
scroll to position [932, 0]
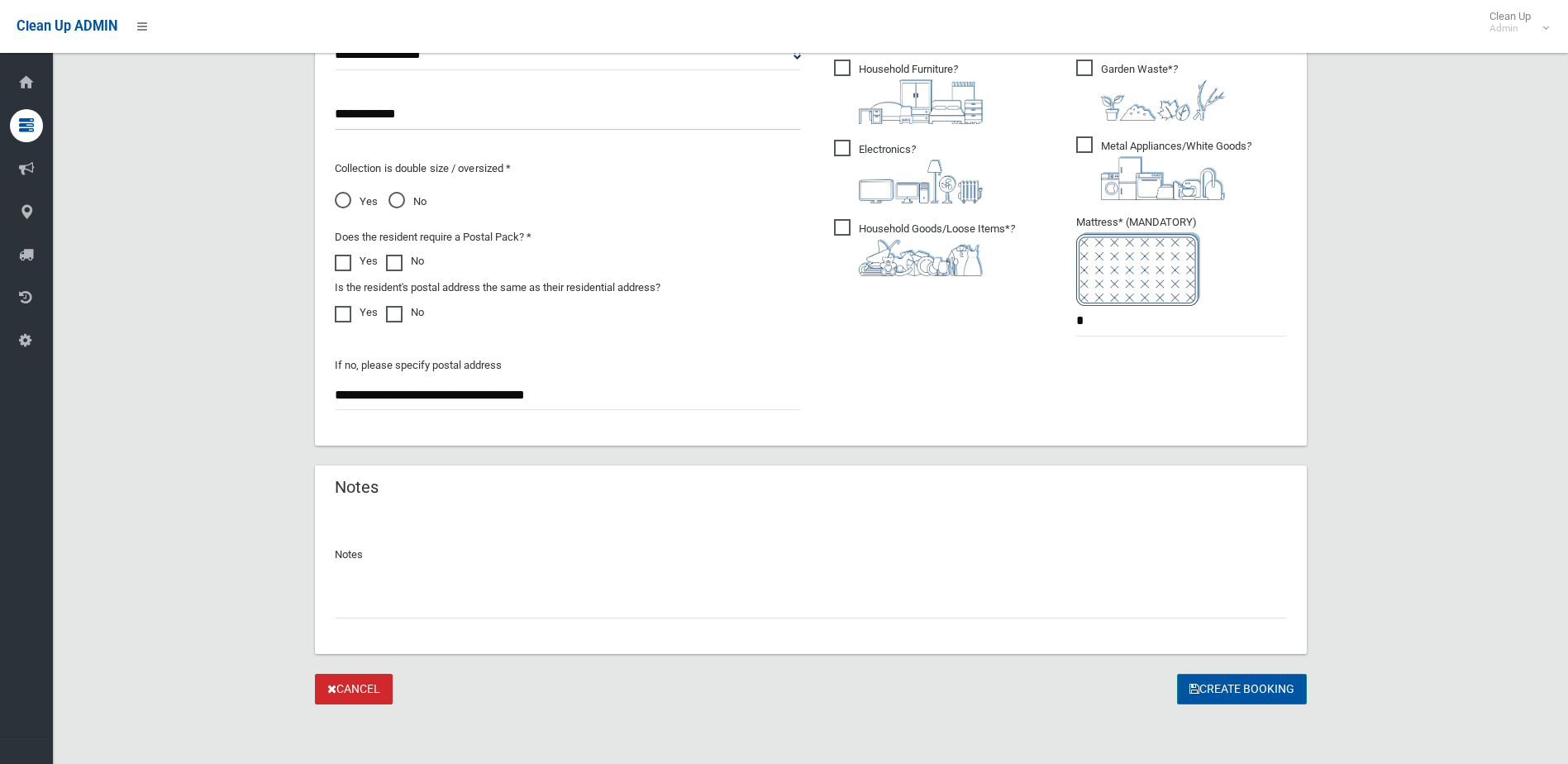
click at [1233, 681] on button "Create Booking" at bounding box center [1241, 689] width 130 height 30
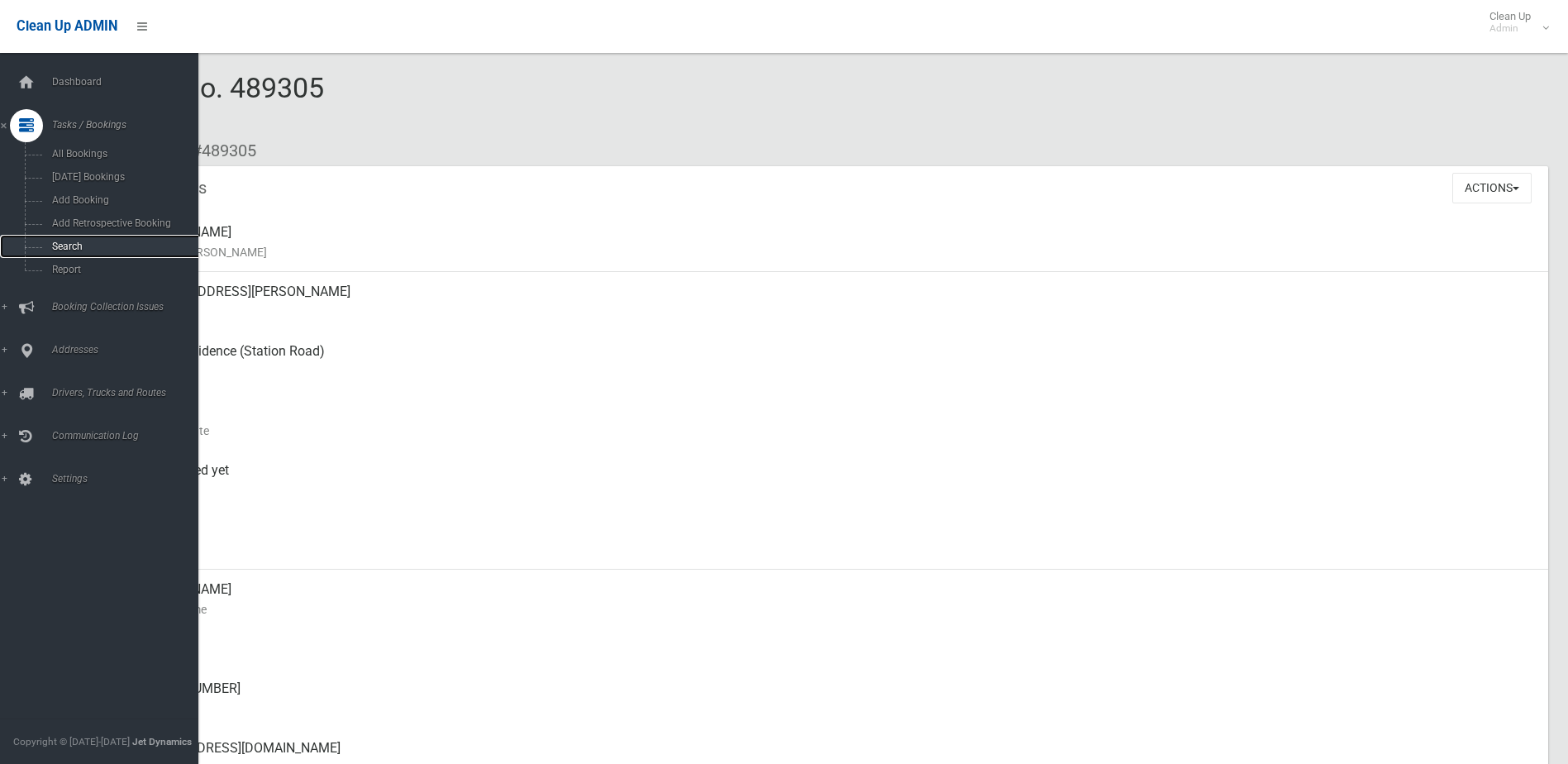
click at [60, 239] on link "Search" at bounding box center [105, 246] width 211 height 23
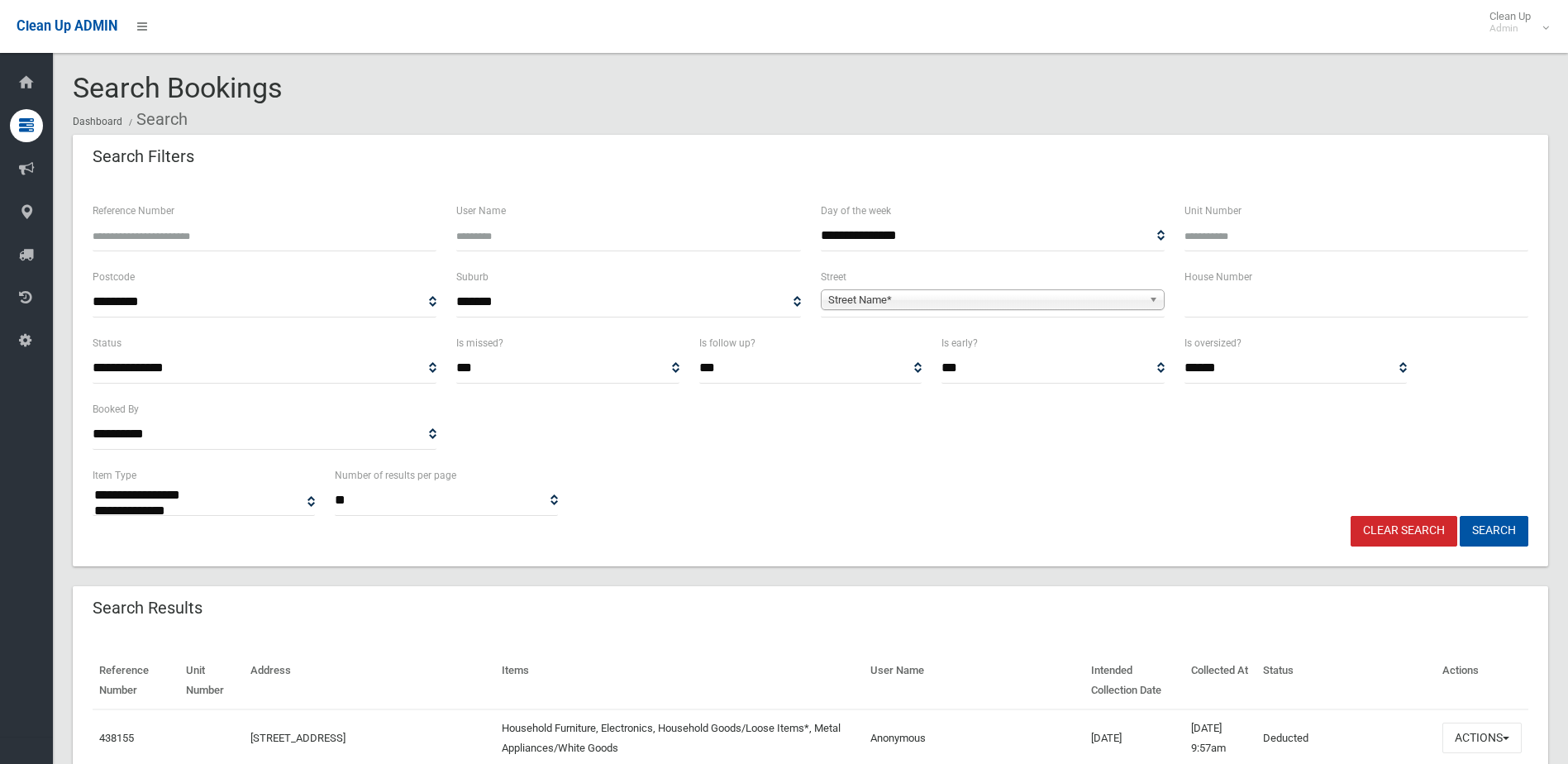
select select
click at [1244, 299] on input "text" at bounding box center [1356, 302] width 343 height 30
type input "*****"
click at [1002, 293] on span "Street Name*" at bounding box center [985, 300] width 314 height 20
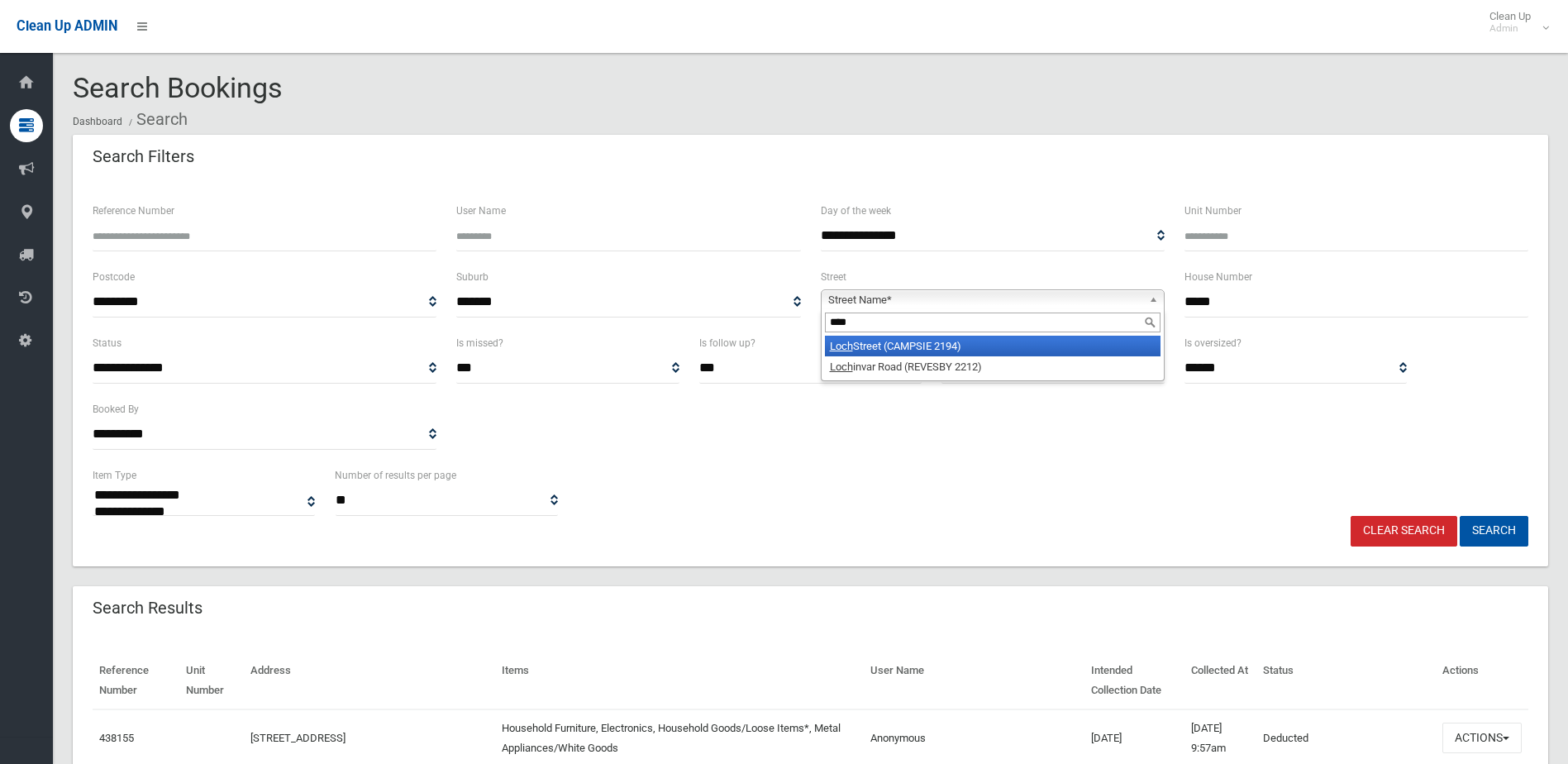
type input "****"
click at [969, 340] on li "Loch Street (CAMPSIE 2194)" at bounding box center [992, 346] width 336 height 21
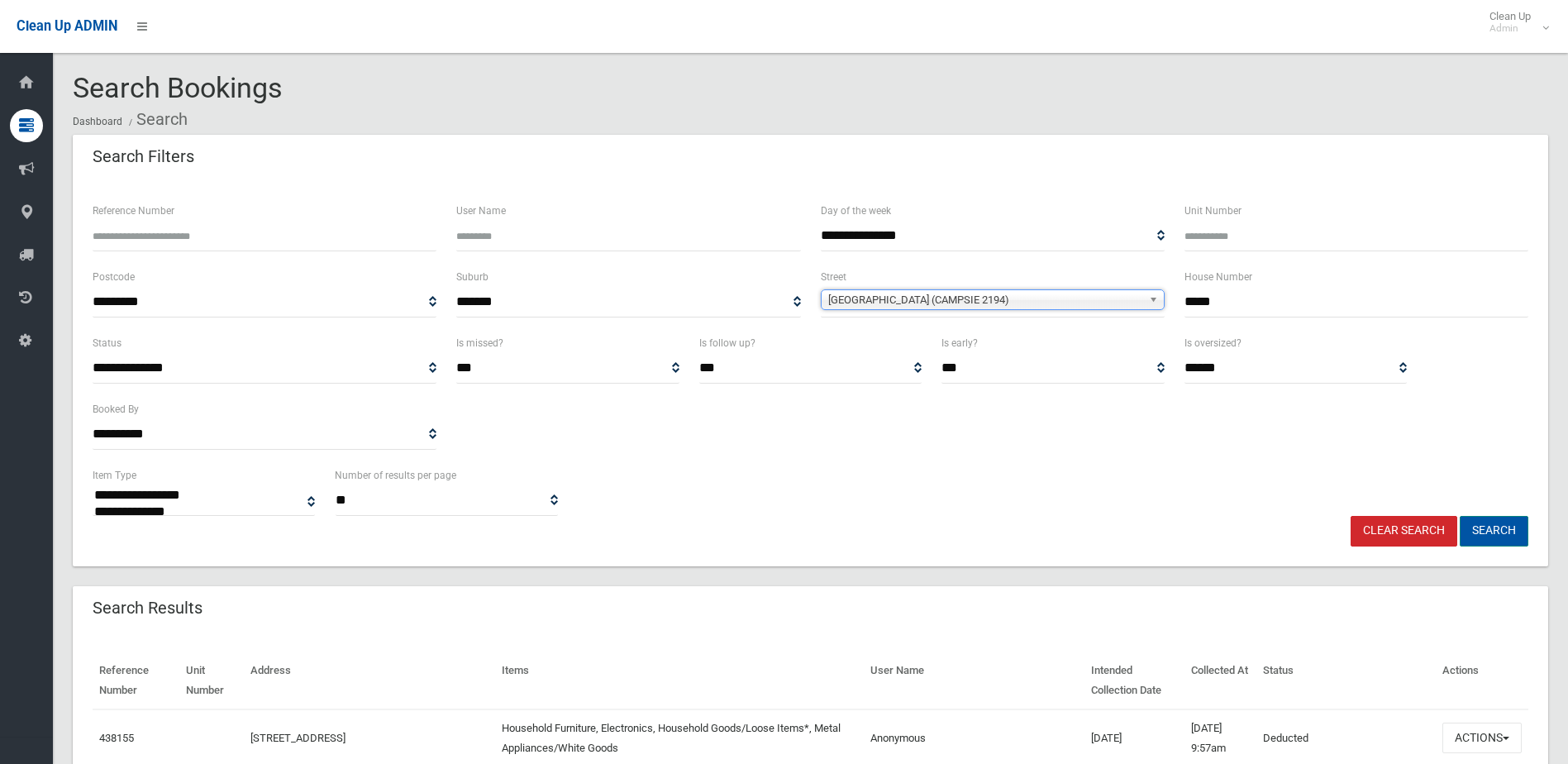
click at [1481, 516] on button "Search" at bounding box center [1493, 531] width 68 height 30
click at [1491, 526] on button "Search" at bounding box center [1493, 531] width 68 height 30
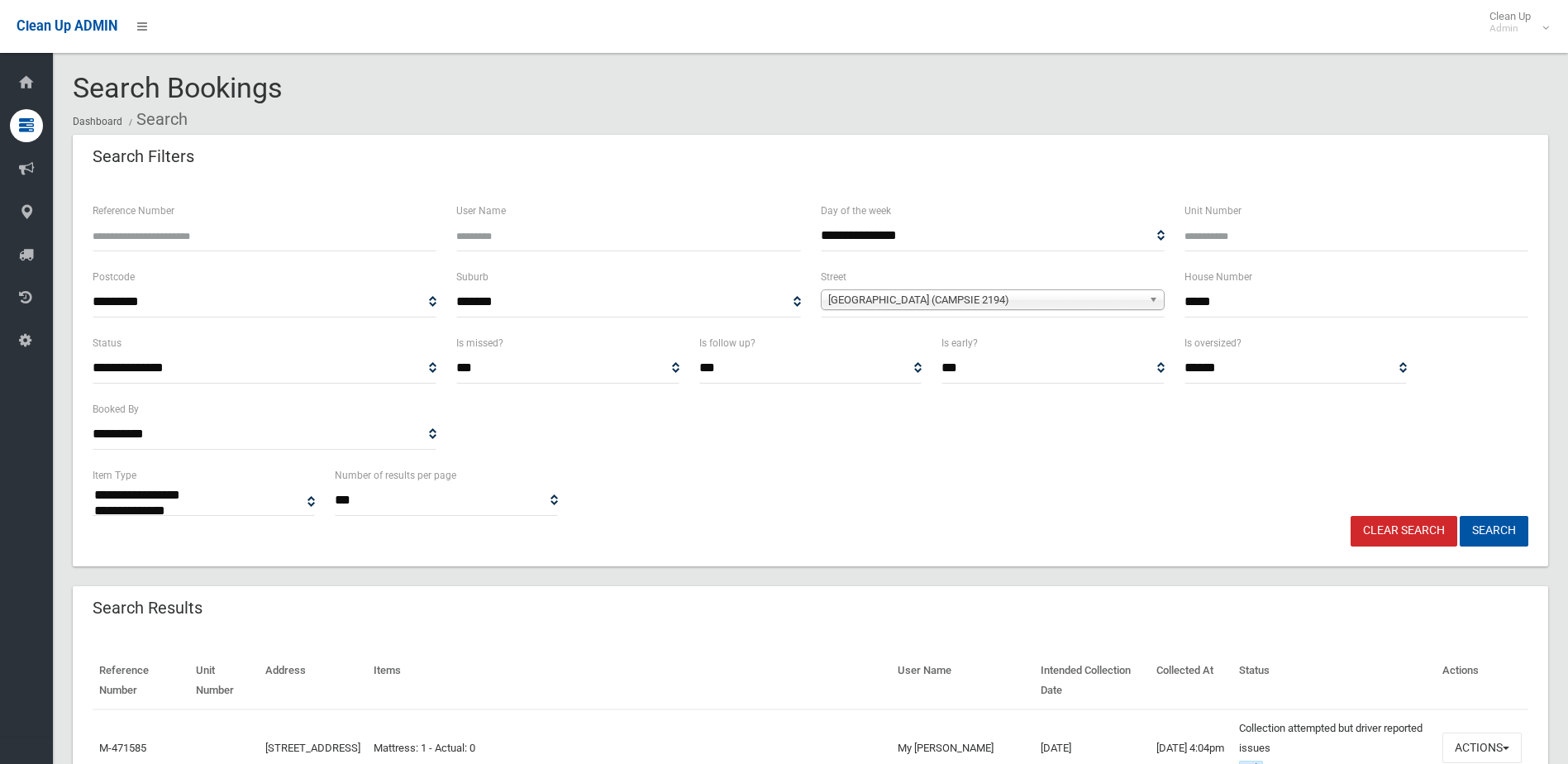
select select
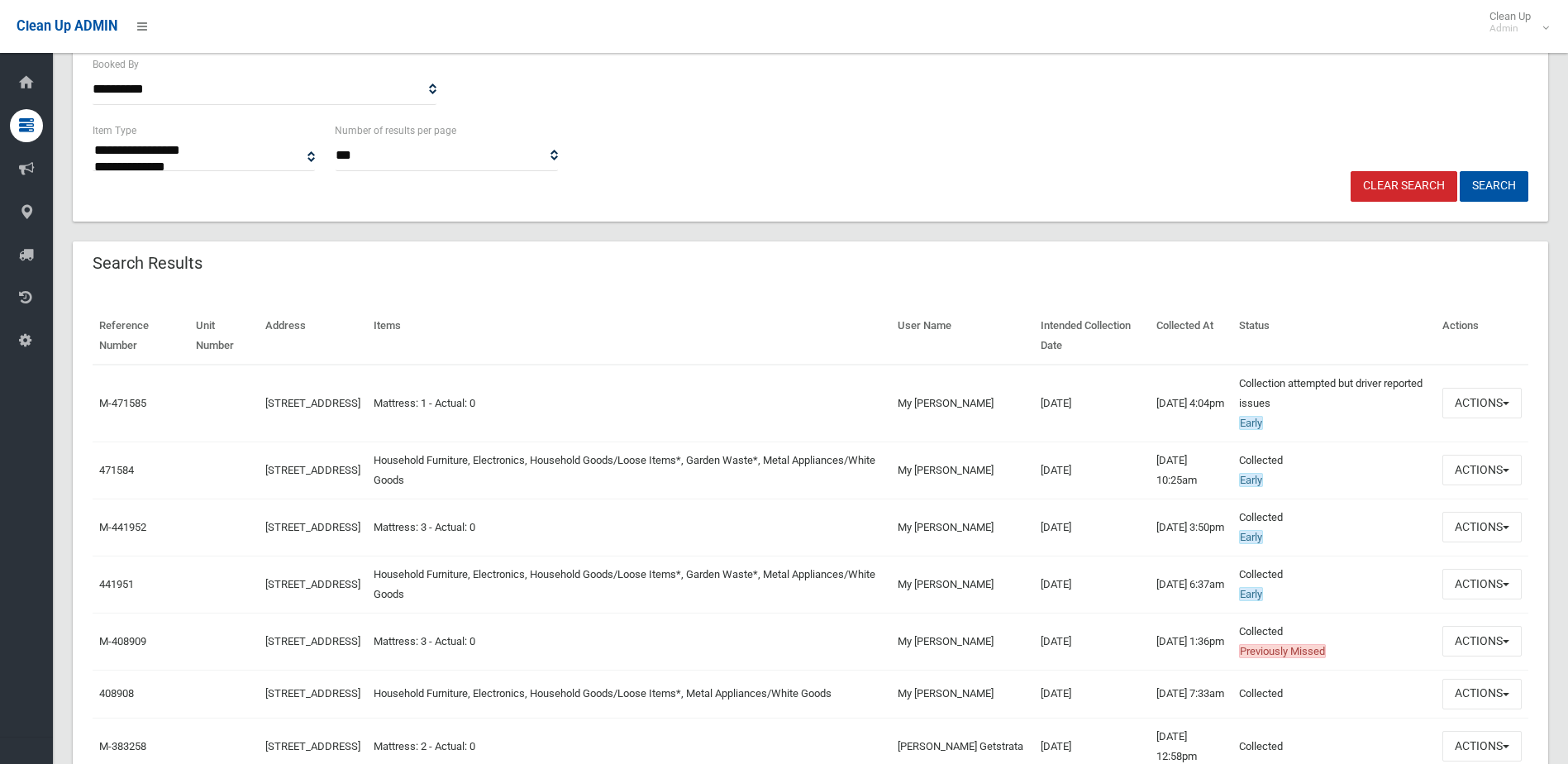
scroll to position [414, 0]
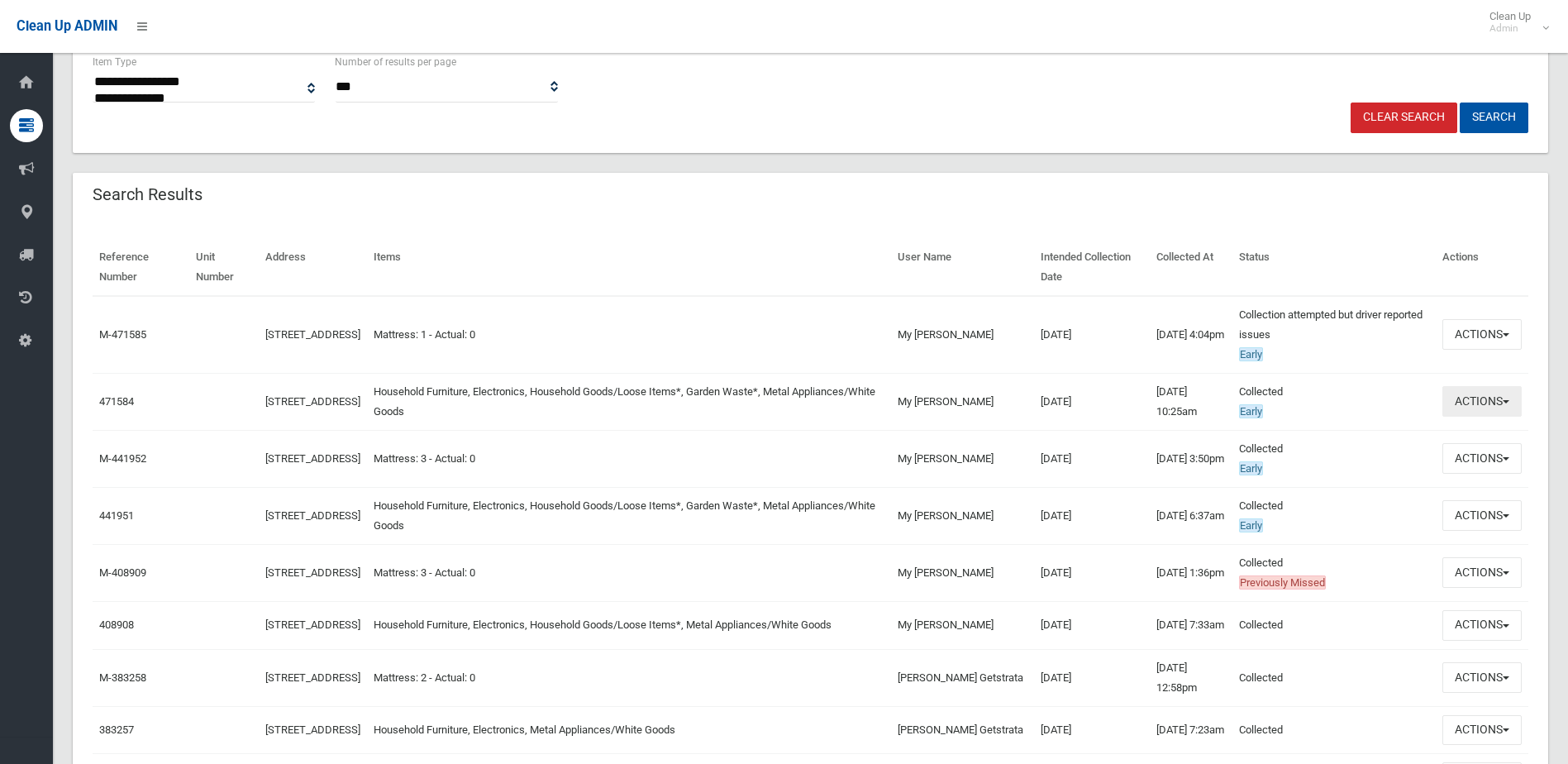
click at [1483, 406] on button "Actions" at bounding box center [1482, 401] width 80 height 30
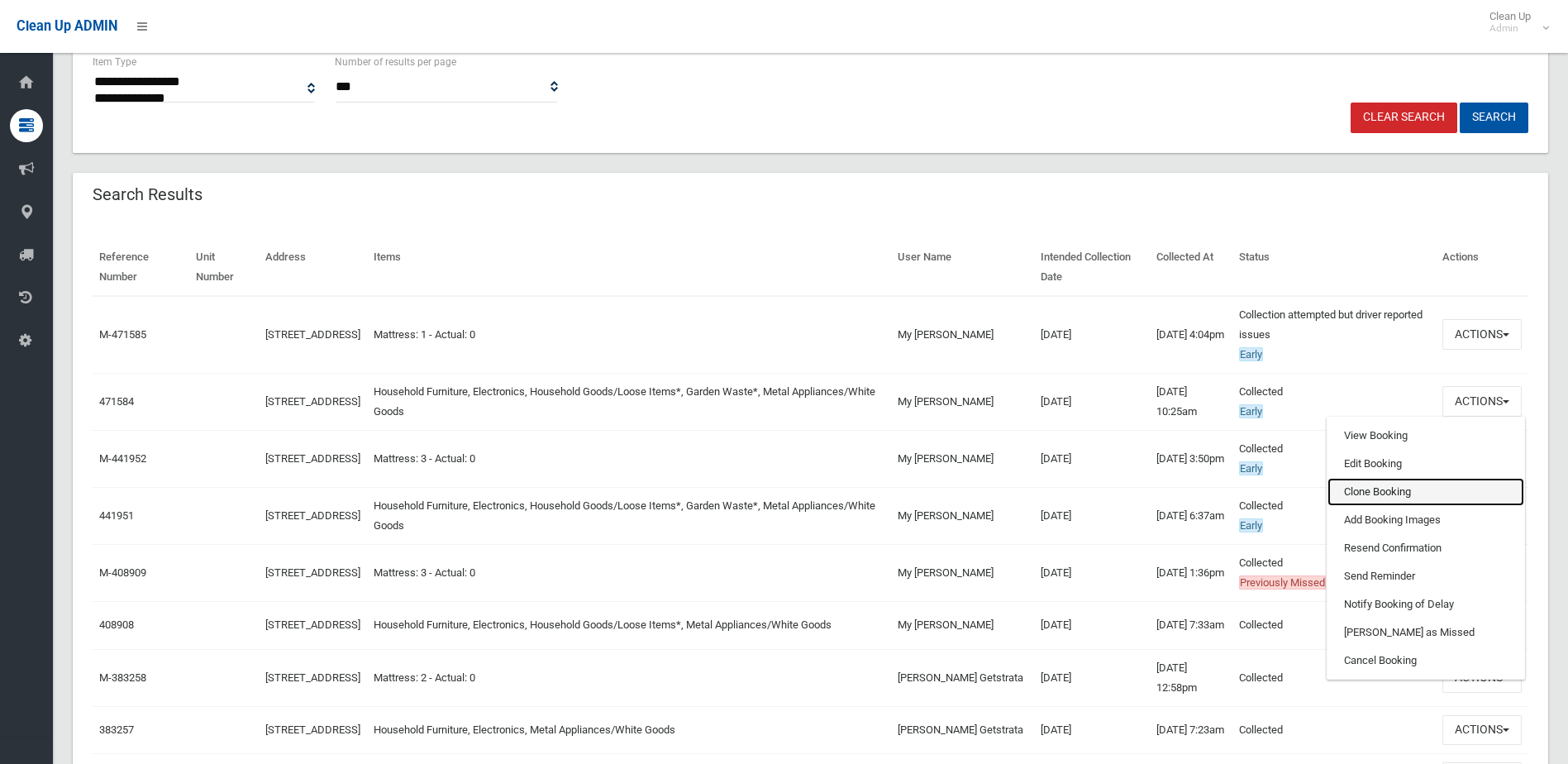
click at [1362, 493] on link "Clone Booking" at bounding box center [1425, 493] width 196 height 28
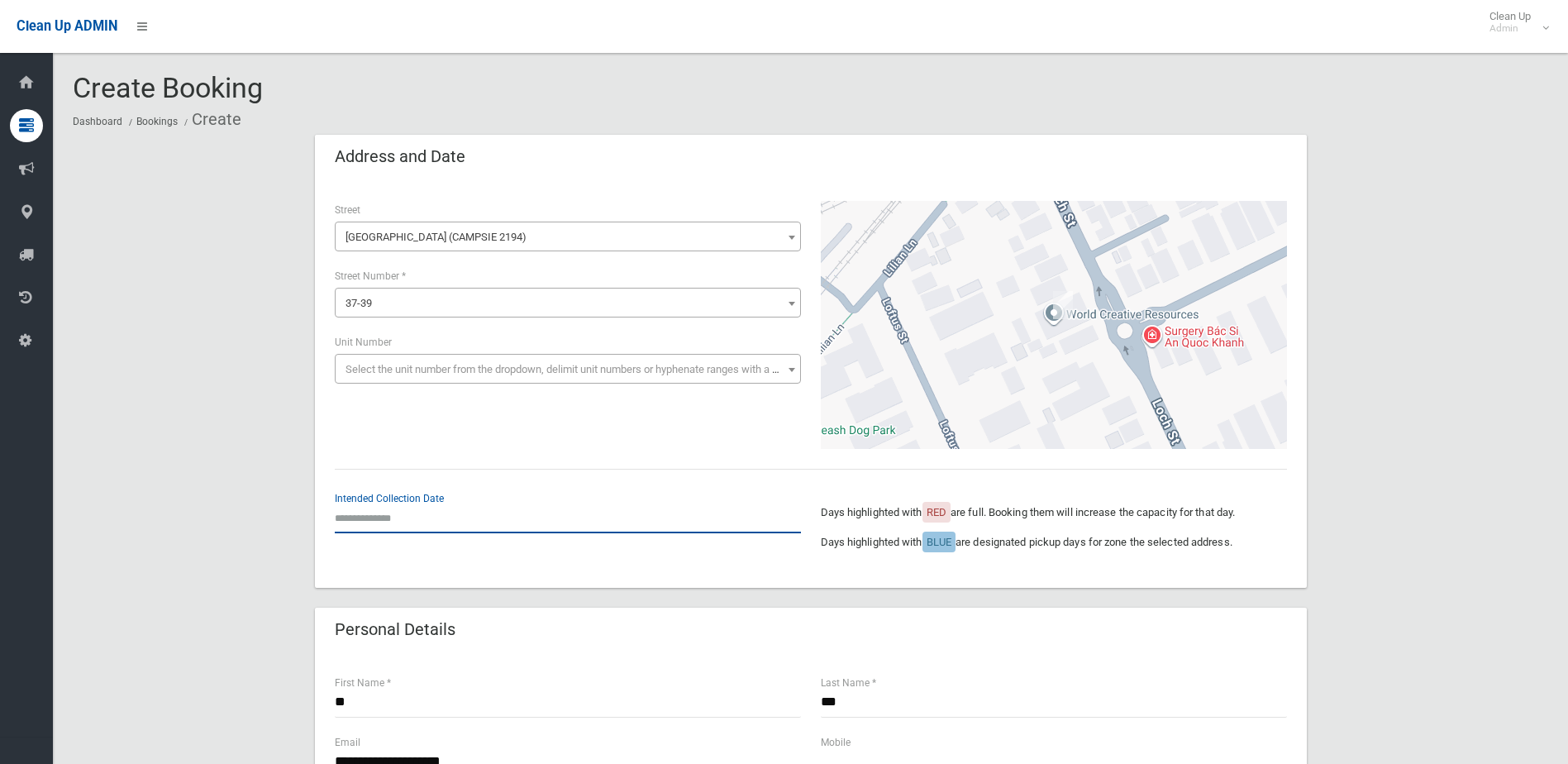
click at [363, 514] on input "text" at bounding box center [567, 518] width 466 height 30
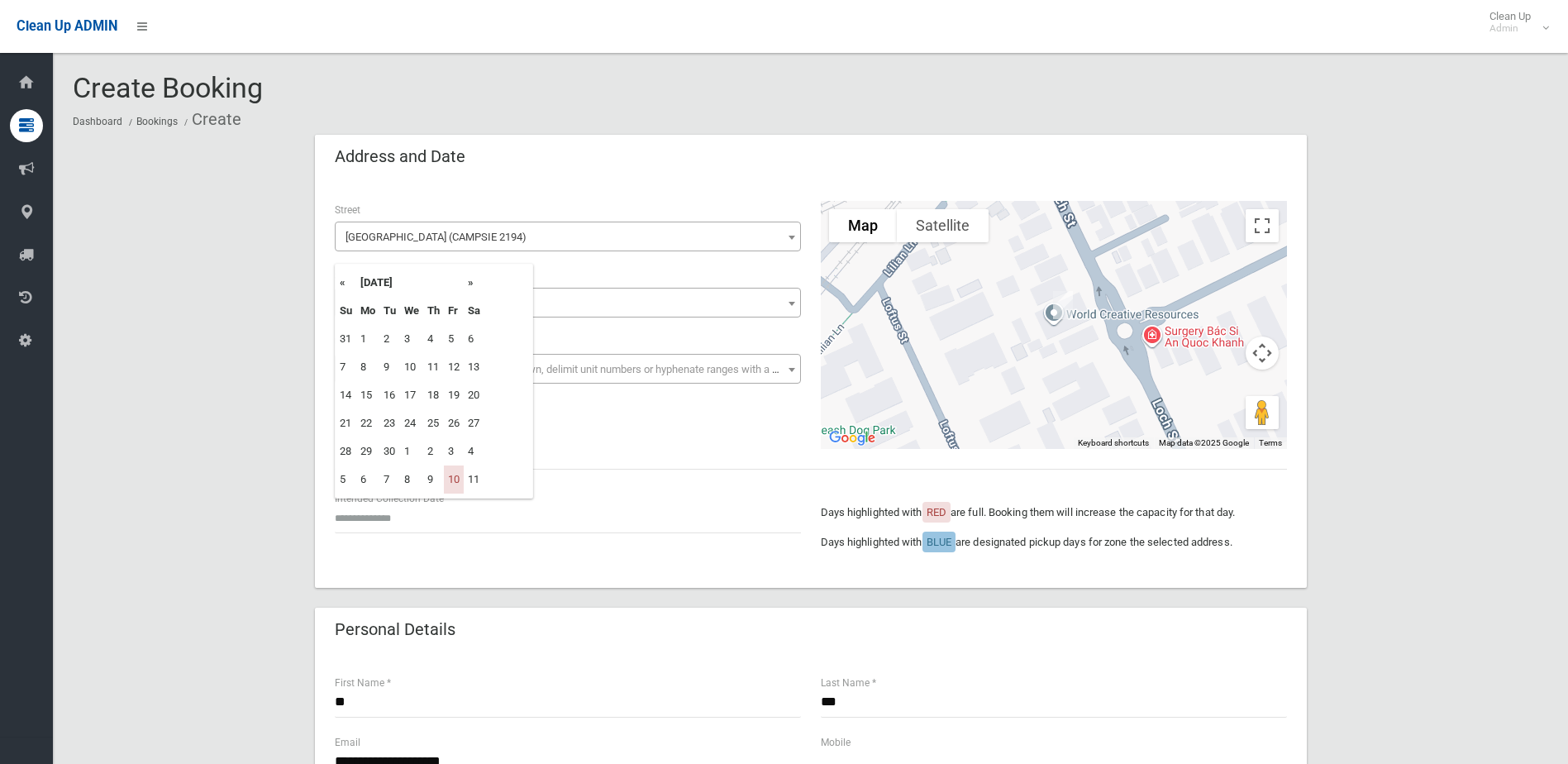
click at [478, 279] on th "»" at bounding box center [474, 283] width 21 height 28
click at [456, 447] on td "31" at bounding box center [453, 452] width 20 height 28
type input "**********"
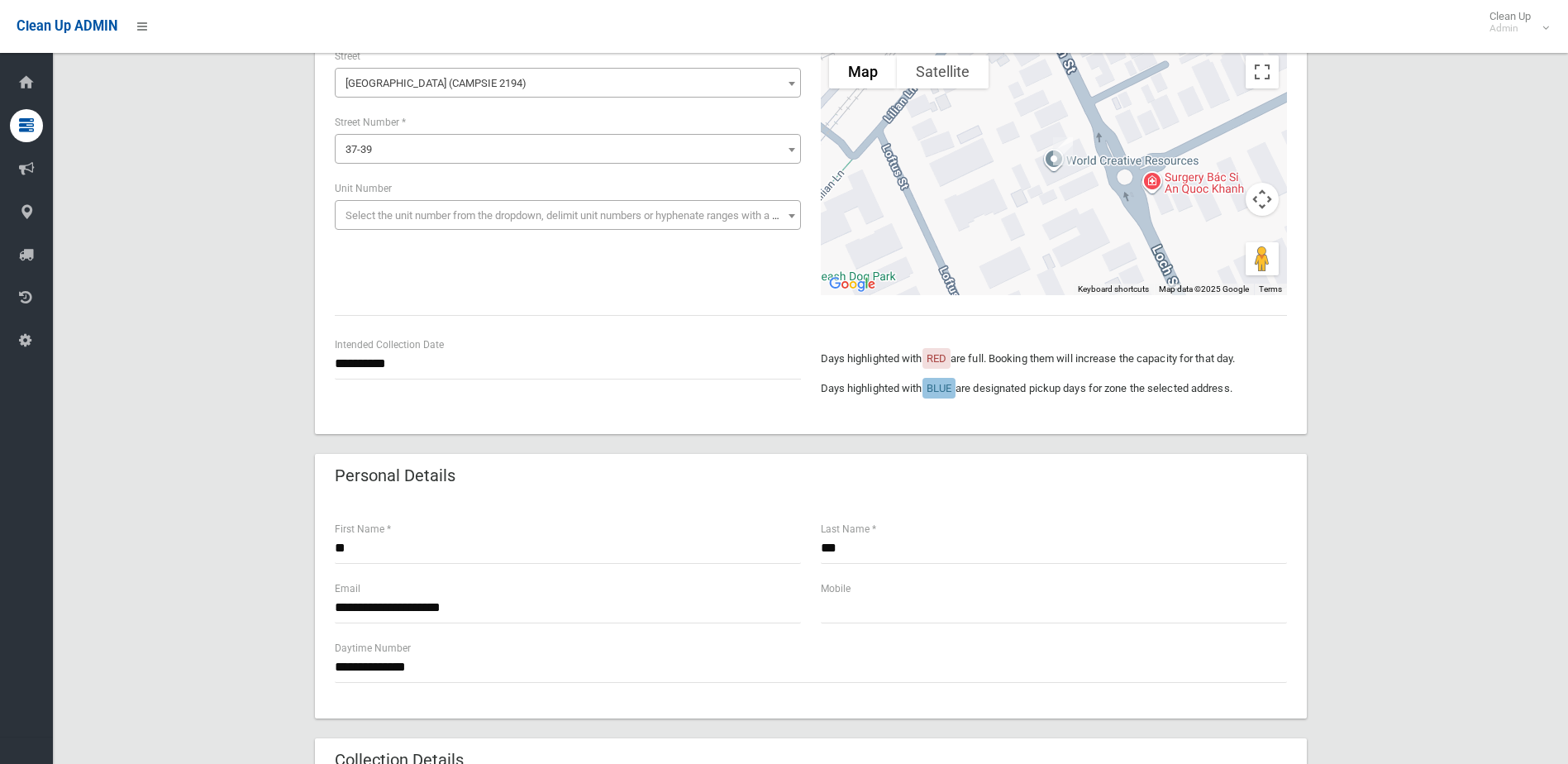
scroll to position [165, 0]
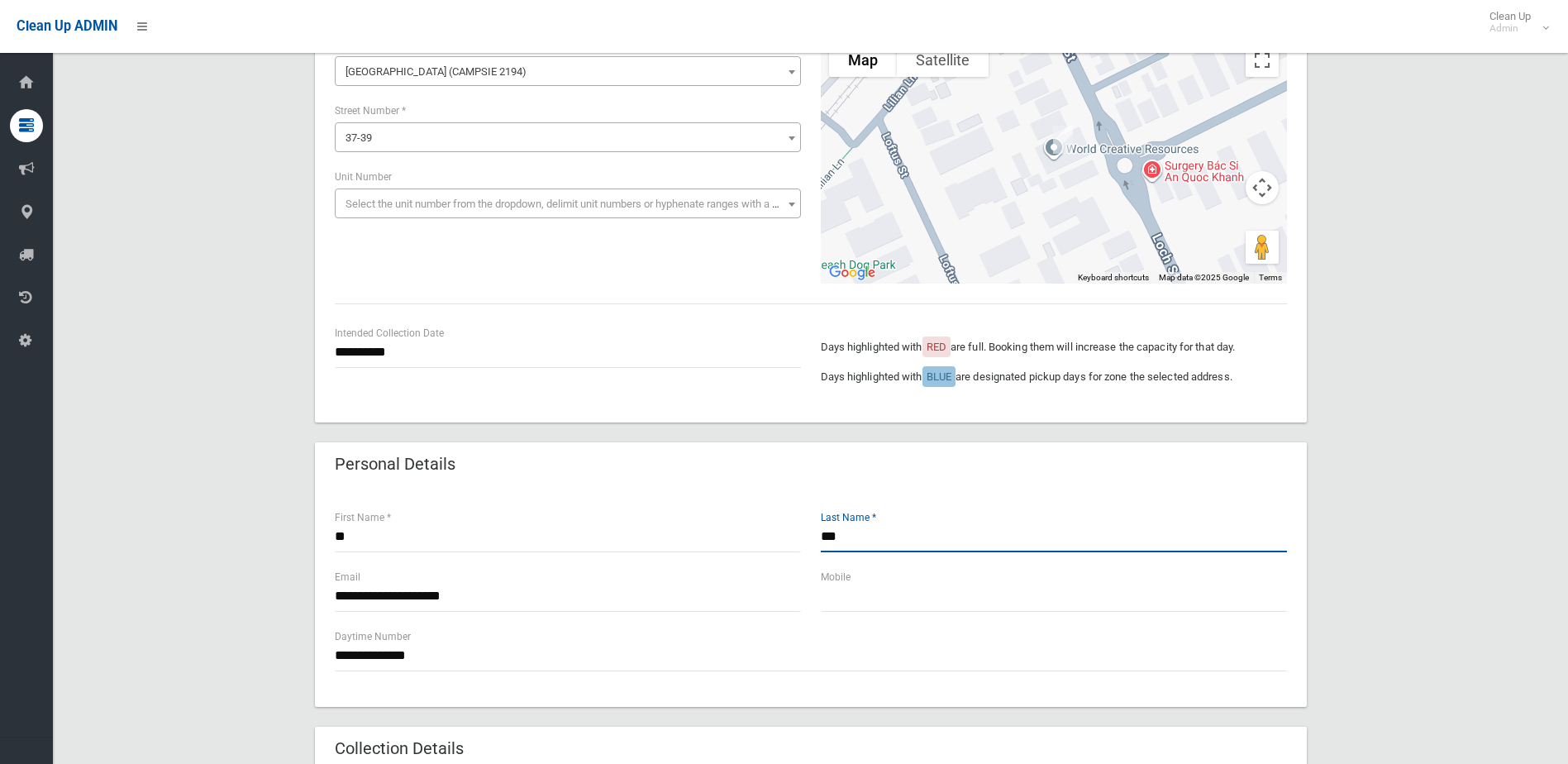
click at [854, 536] on input "***" at bounding box center [1053, 537] width 466 height 30
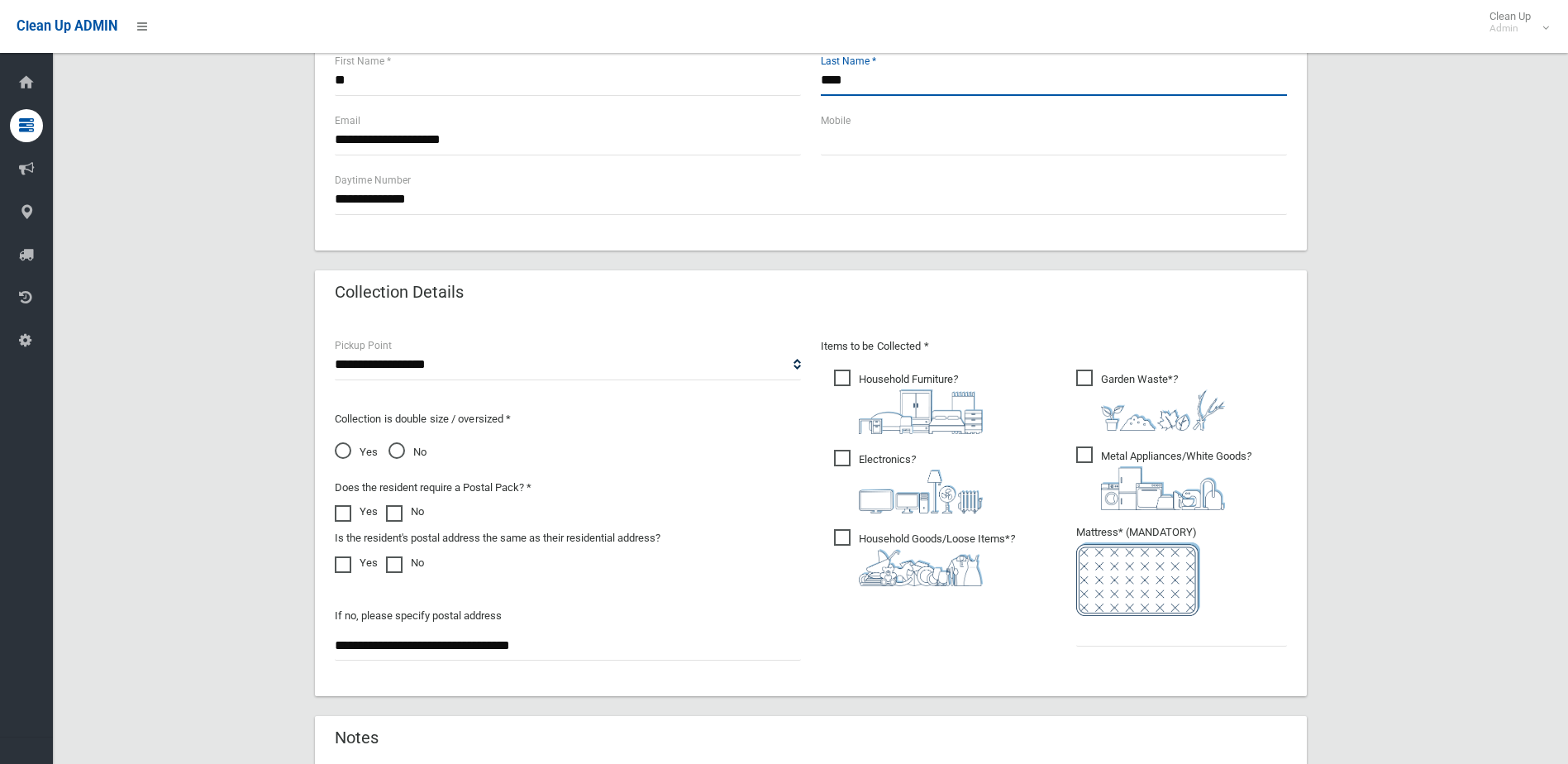
scroll to position [744, 0]
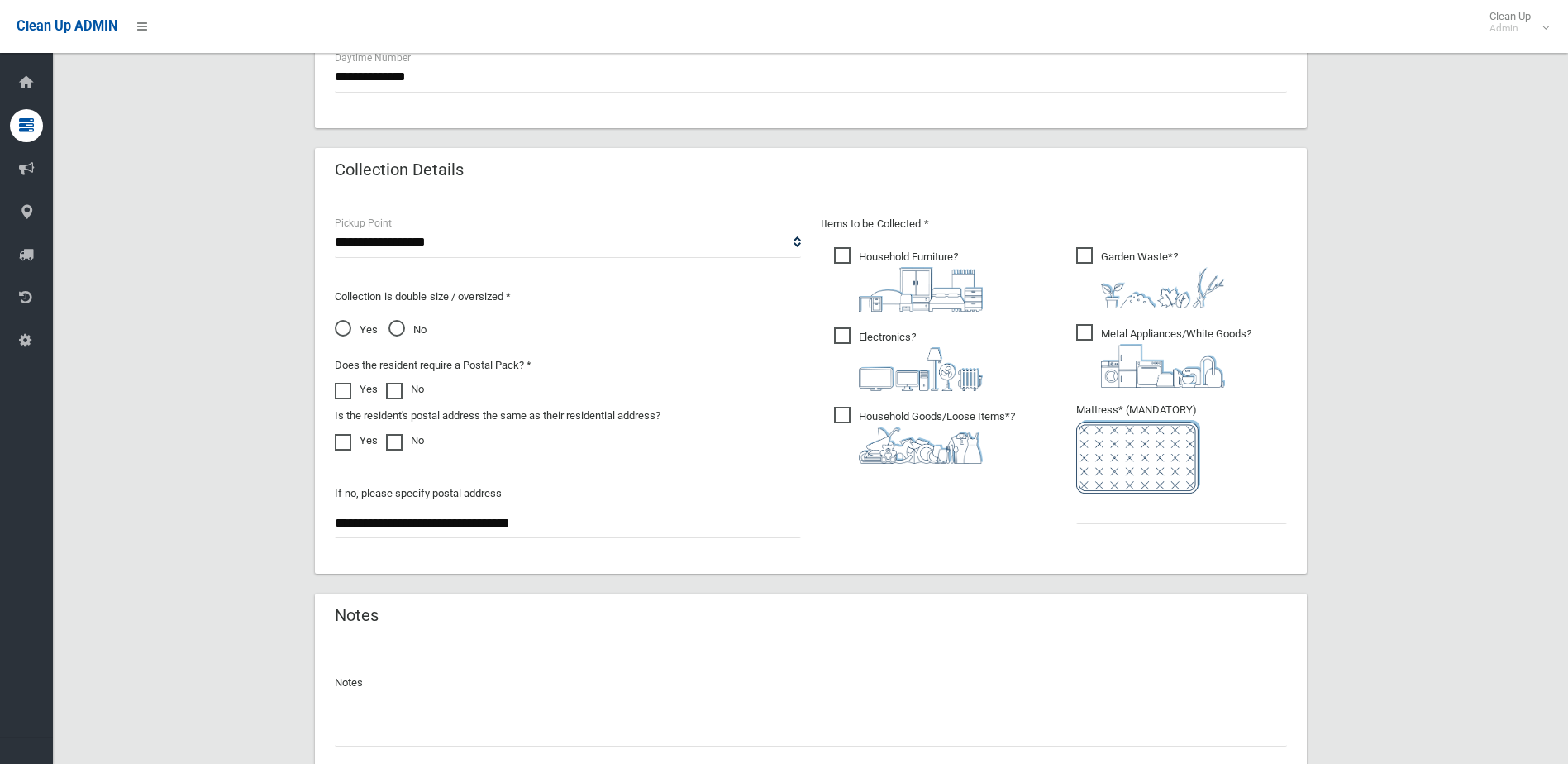
type input "****"
click at [1115, 518] on input "text" at bounding box center [1181, 509] width 211 height 30
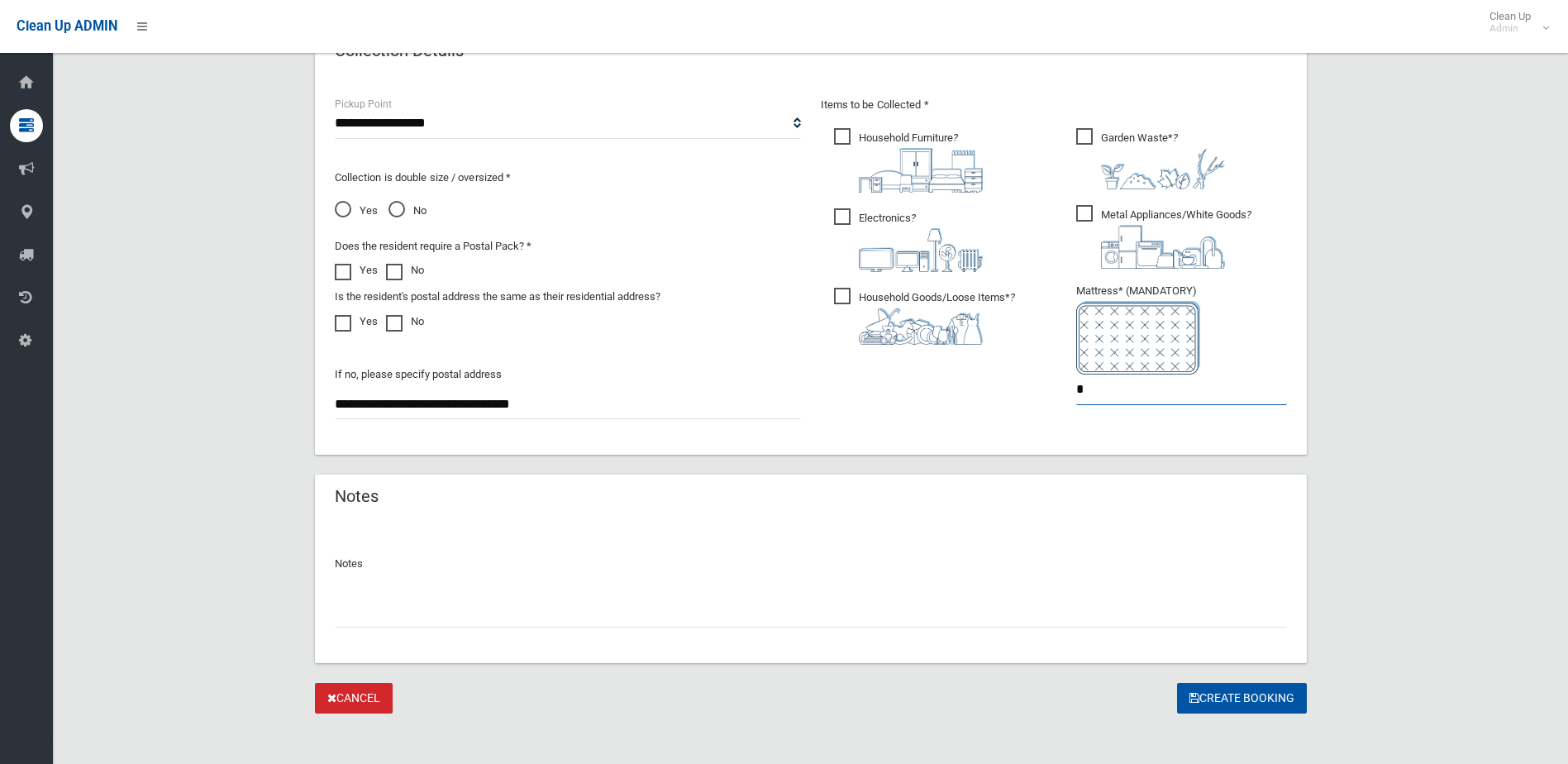
scroll to position [872, 0]
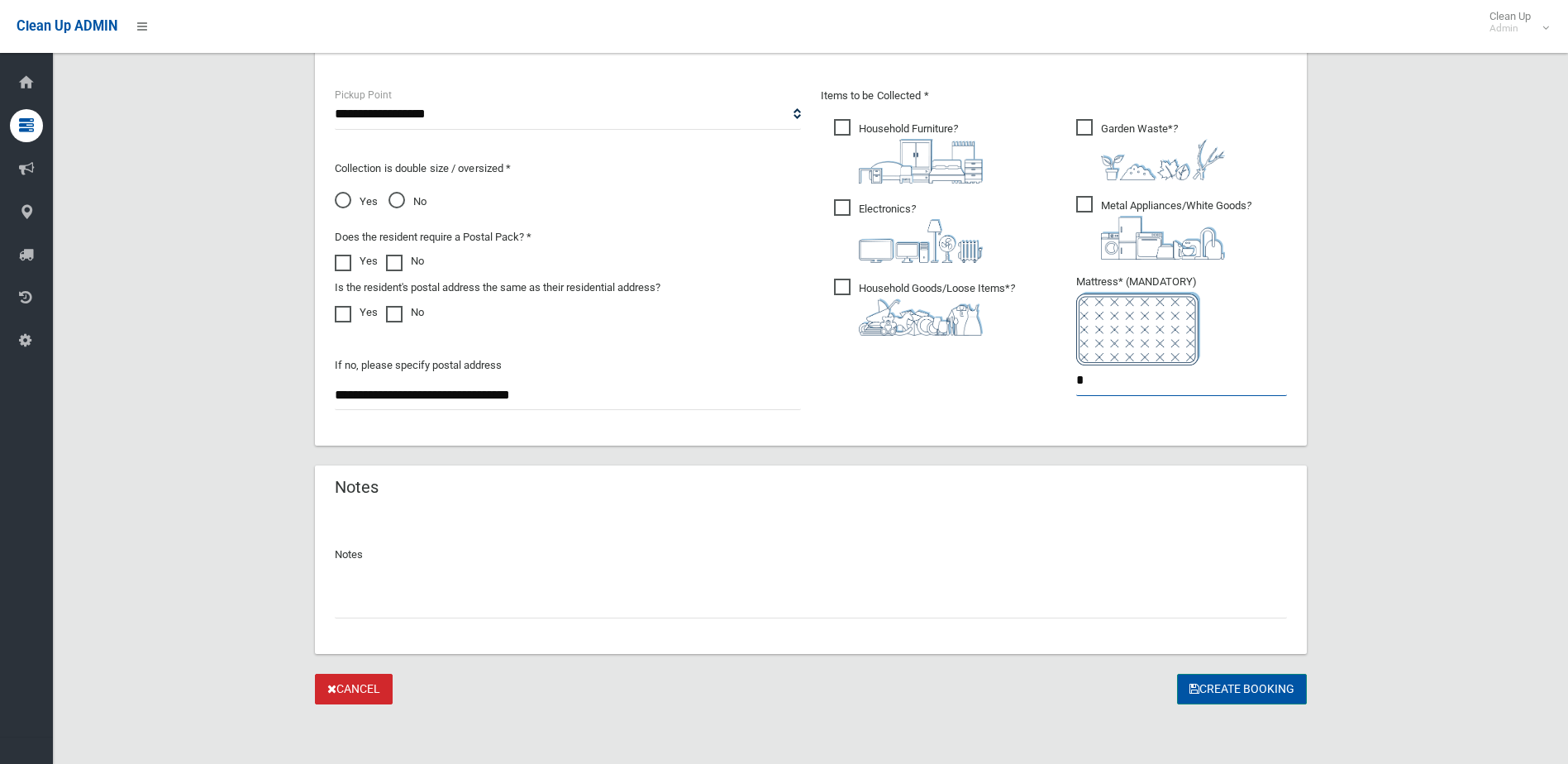
type input "*"
click at [1231, 692] on button "Create Booking" at bounding box center [1241, 689] width 130 height 30
